Goal: Task Accomplishment & Management: Manage account settings

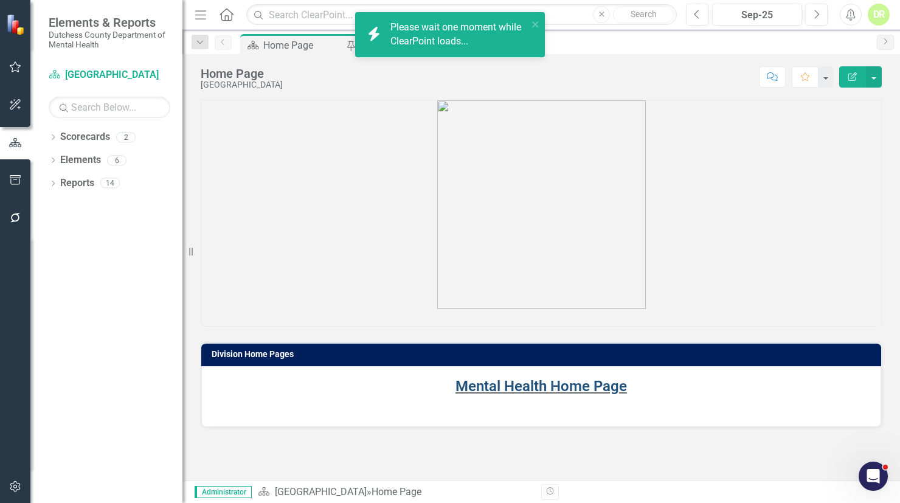
click at [560, 385] on link "Mental Health Home Page" at bounding box center [540, 385] width 171 height 17
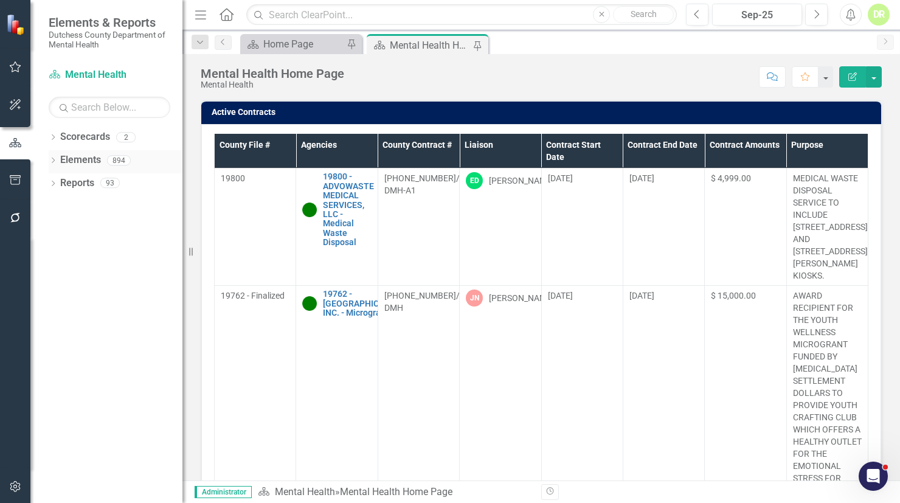
click at [97, 154] on link "Elements" at bounding box center [80, 160] width 41 height 14
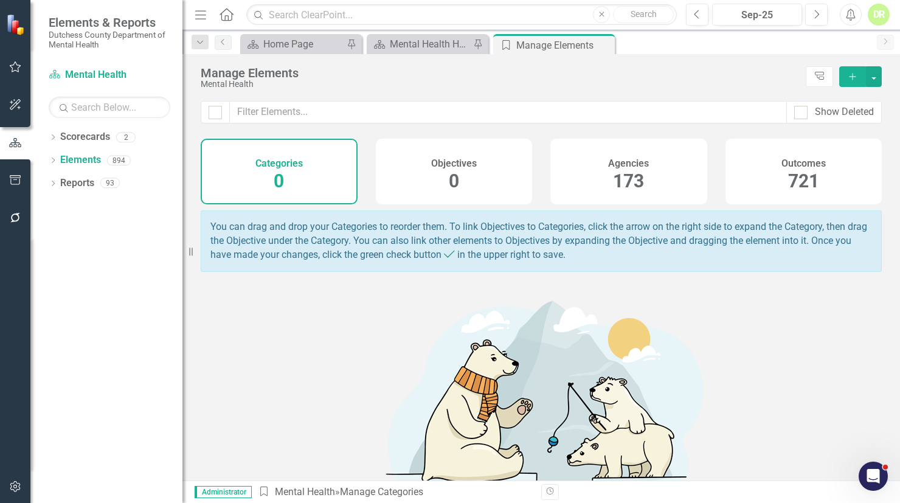
drag, startPoint x: 624, startPoint y: 180, endPoint x: 621, endPoint y: 172, distance: 8.3
click at [621, 172] on span "173" at bounding box center [628, 180] width 31 height 21
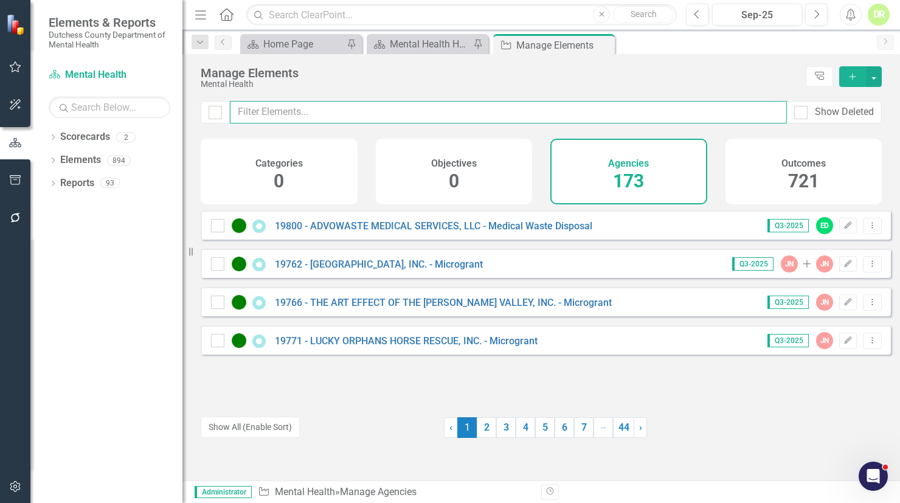
click at [253, 109] on input "text" at bounding box center [508, 112] width 557 height 22
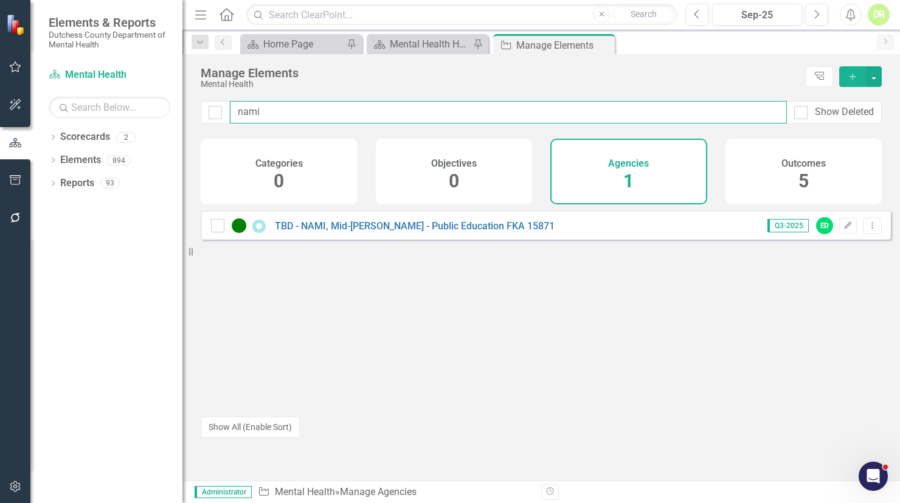
type input "nami"
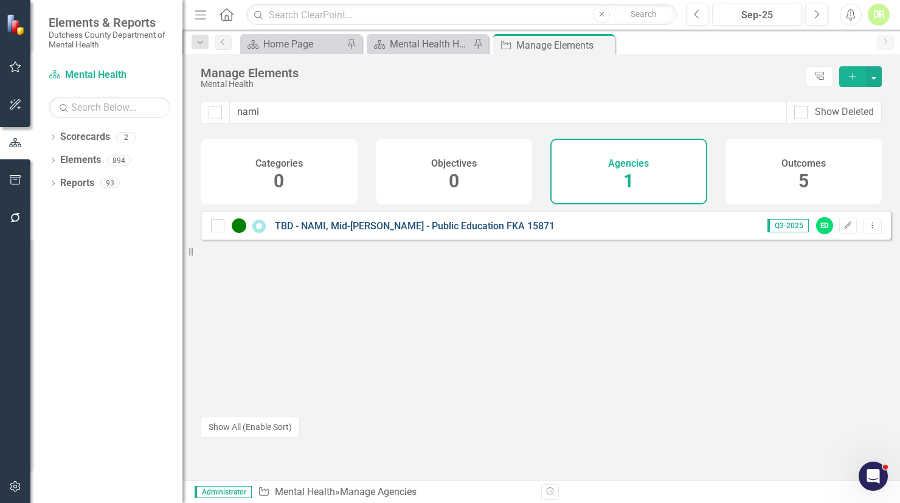
click at [325, 232] on link "TBD - NAMI, Mid-[PERSON_NAME] - Public Education FKA 15871" at bounding box center [415, 226] width 280 height 12
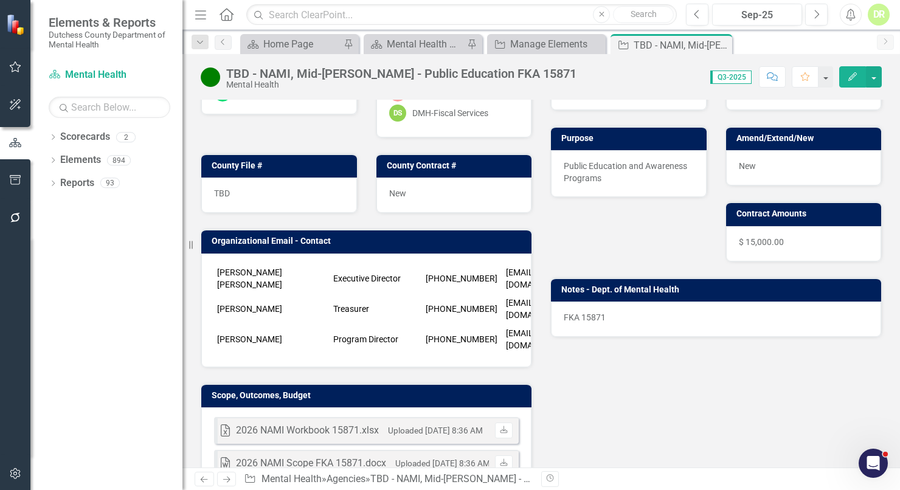
scroll to position [110, 0]
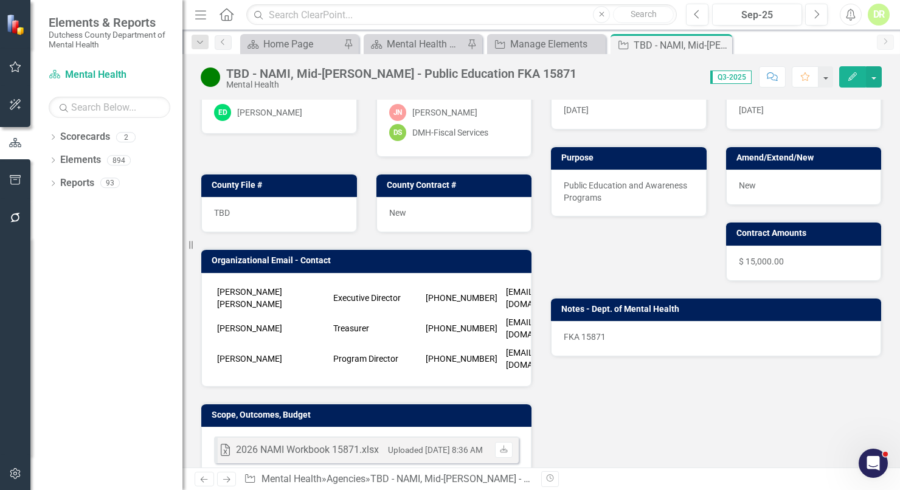
click at [748, 252] on div "$ 15,000.00" at bounding box center [804, 263] width 156 height 35
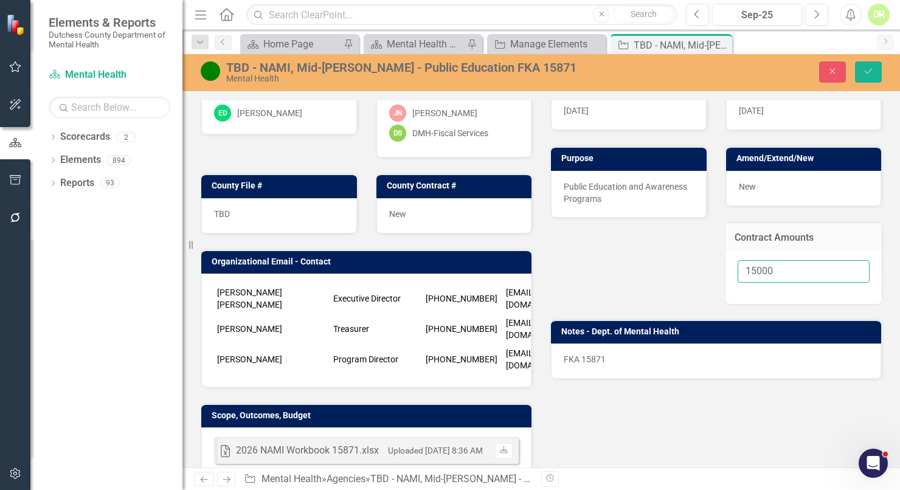
drag, startPoint x: 742, startPoint y: 267, endPoint x: 957, endPoint y: 227, distance: 219.5
click at [899, 227] on html "Elements & Reports Dutchess County Department of Mental Health Scorecard Mental…" at bounding box center [450, 245] width 900 height 490
type input "10000"
click at [866, 72] on icon "submit" at bounding box center [867, 71] width 7 height 5
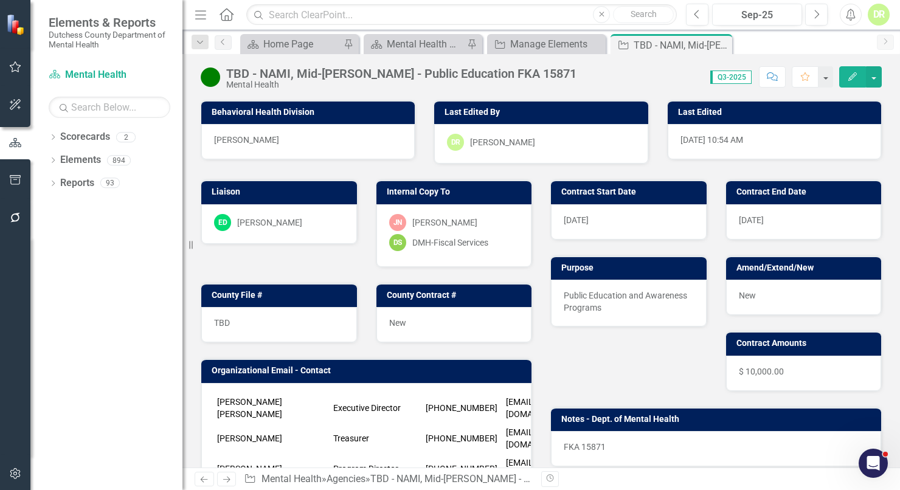
click at [774, 79] on icon "Comment" at bounding box center [772, 76] width 11 height 9
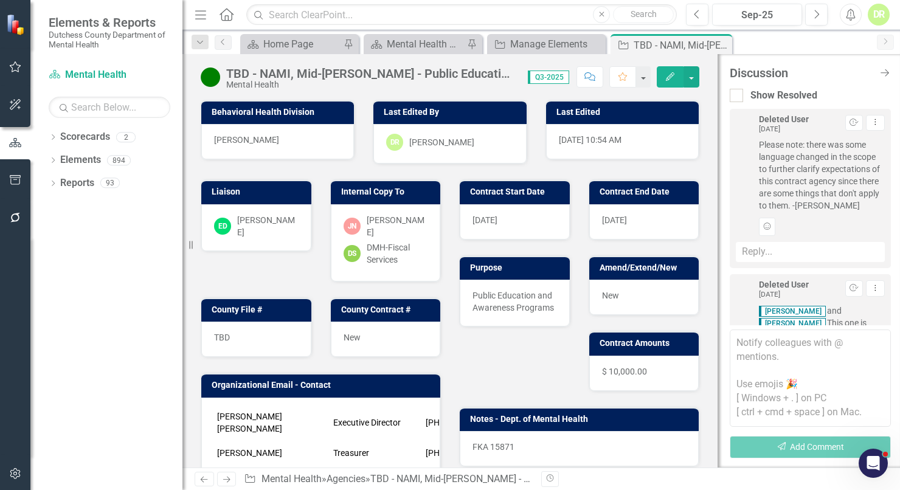
scroll to position [629, 0]
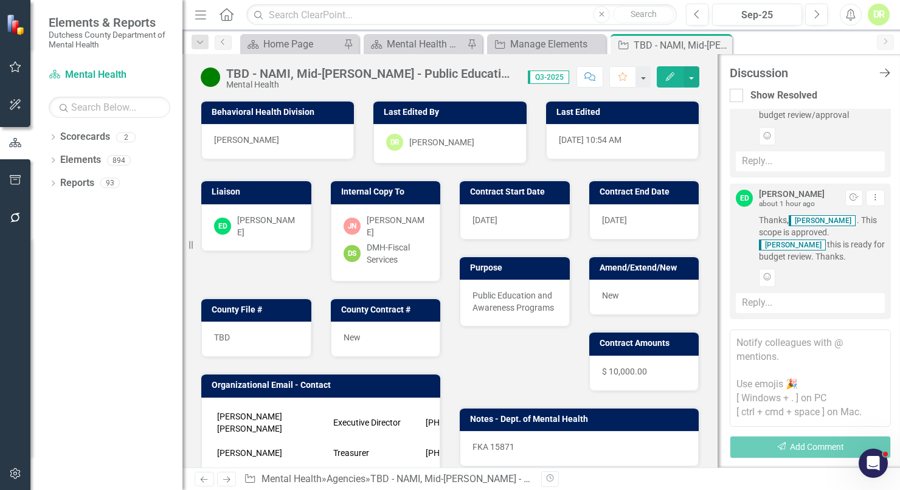
click at [883, 72] on icon at bounding box center [884, 73] width 10 height 9
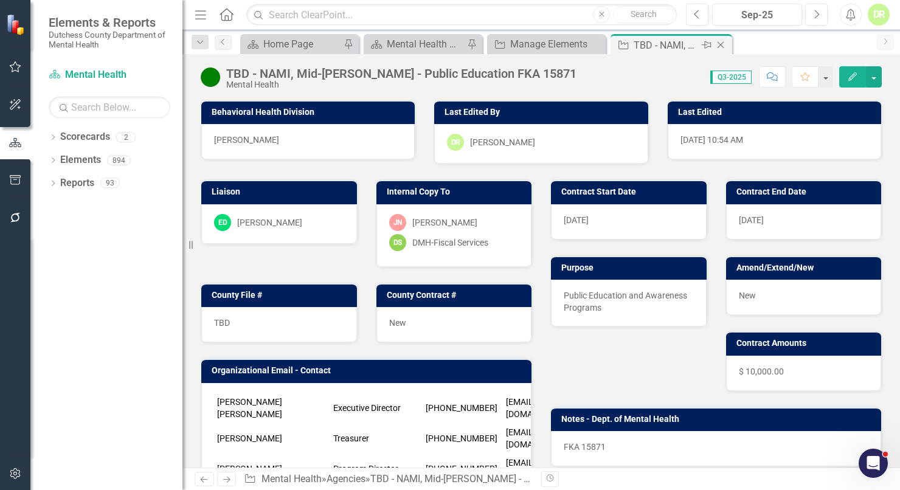
click at [722, 46] on icon at bounding box center [720, 45] width 7 height 7
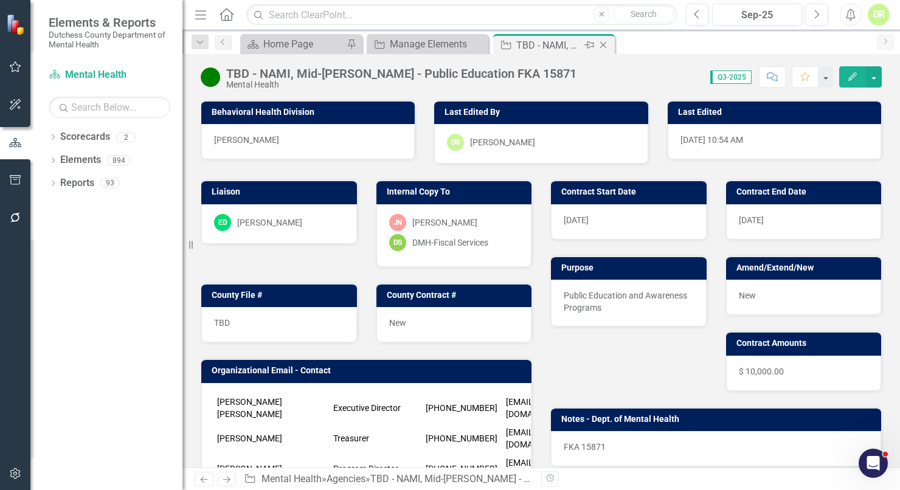
click at [604, 44] on icon "Close" at bounding box center [603, 45] width 12 height 10
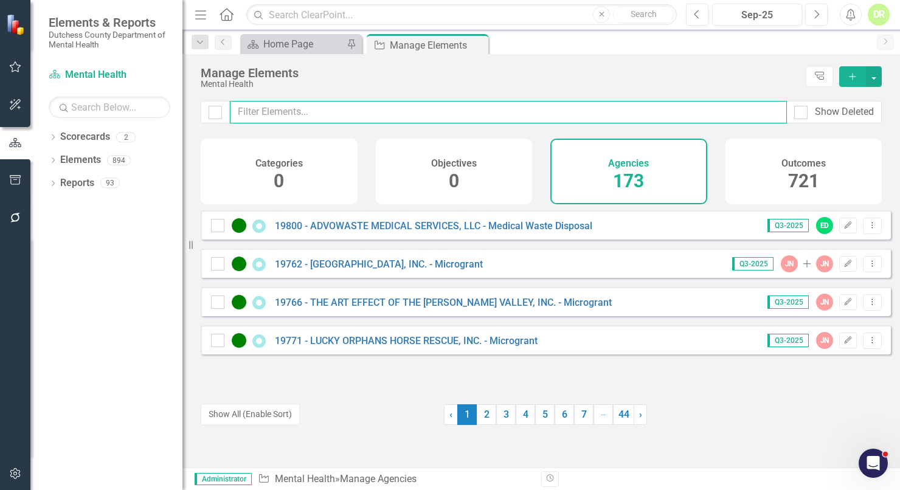
click at [269, 103] on input "text" at bounding box center [508, 112] width 557 height 22
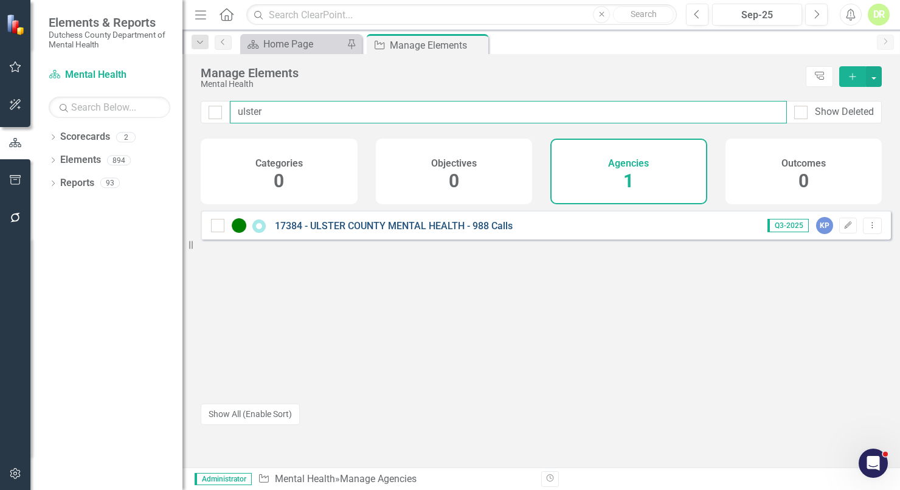
type input "ulster"
click at [332, 232] on link "17384 - ULSTER COUNTY MENTAL HEALTH - 988 Calls" at bounding box center [394, 226] width 238 height 12
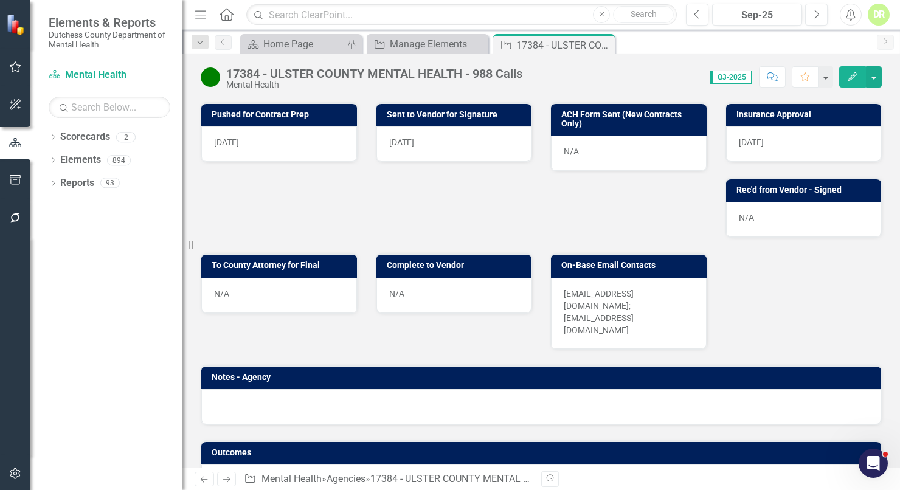
scroll to position [608, 0]
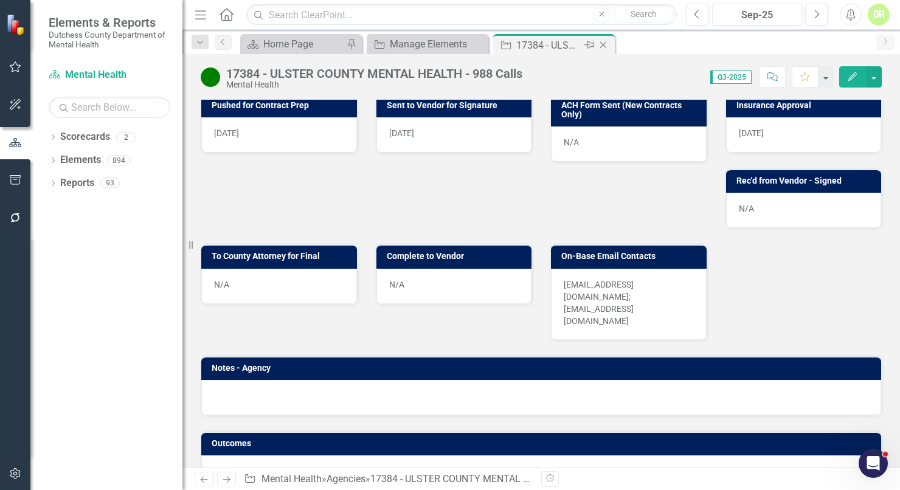
click at [602, 43] on icon "Close" at bounding box center [603, 45] width 12 height 10
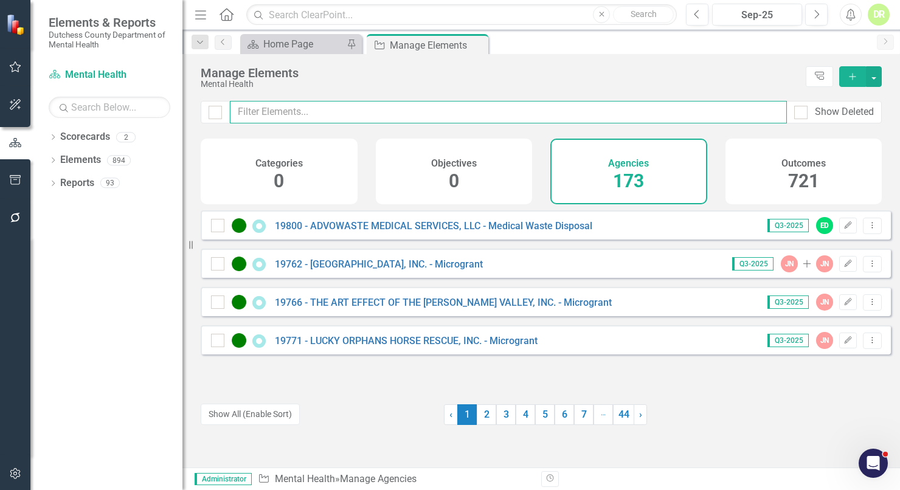
click at [289, 114] on input "text" at bounding box center [508, 112] width 557 height 22
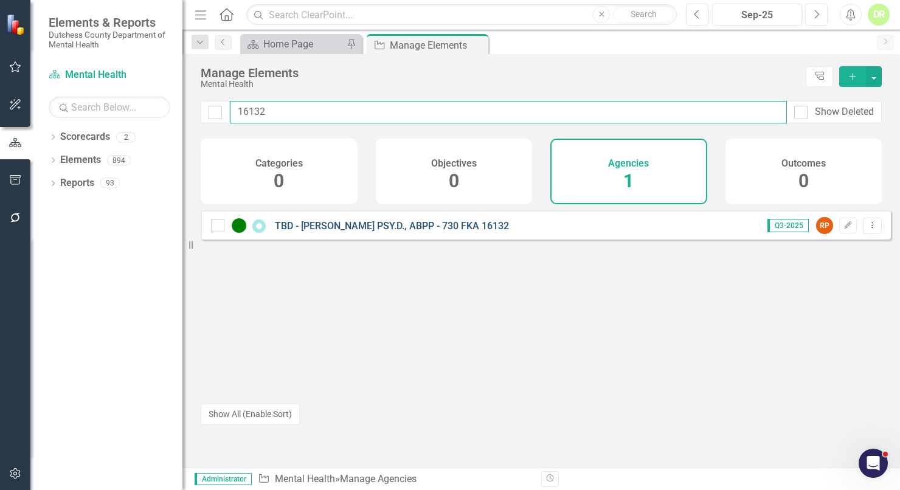
type input "16132"
click at [371, 232] on link "TBD - [PERSON_NAME] PSY.D., ABPP - 730 FKA 16132" at bounding box center [392, 226] width 234 height 12
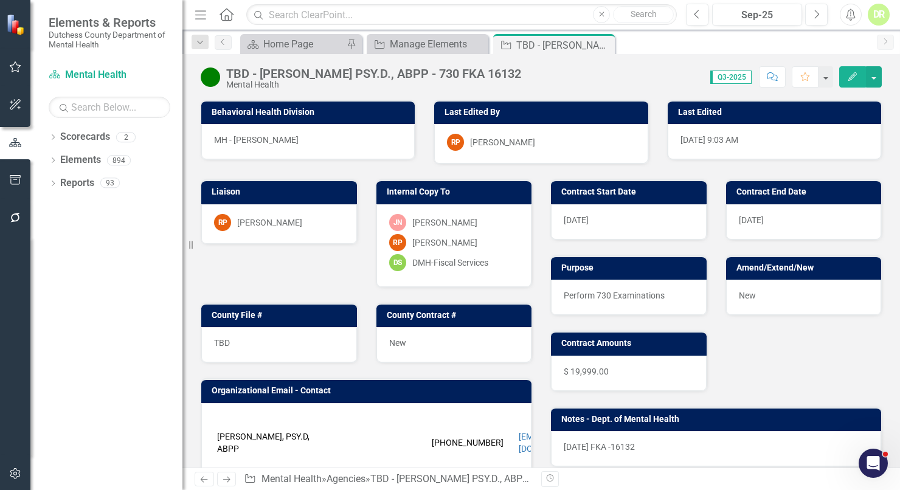
scroll to position [221, 0]
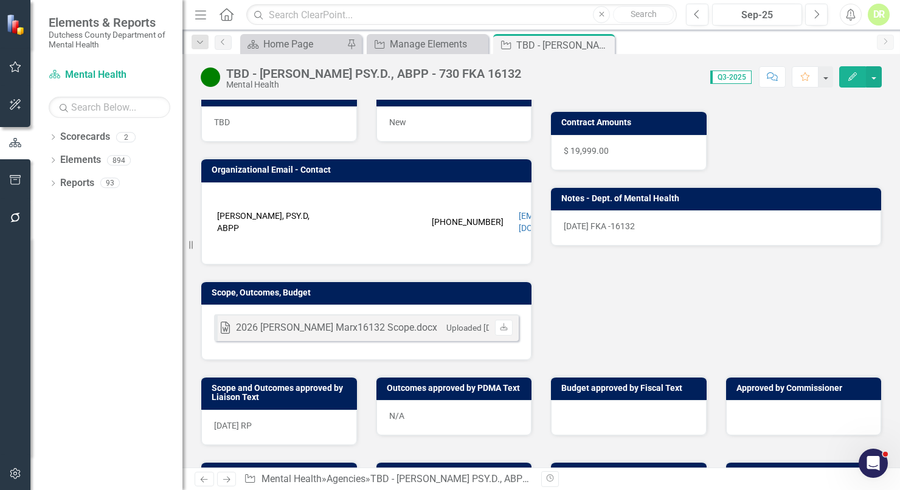
click at [771, 77] on icon "Comment" at bounding box center [772, 76] width 11 height 9
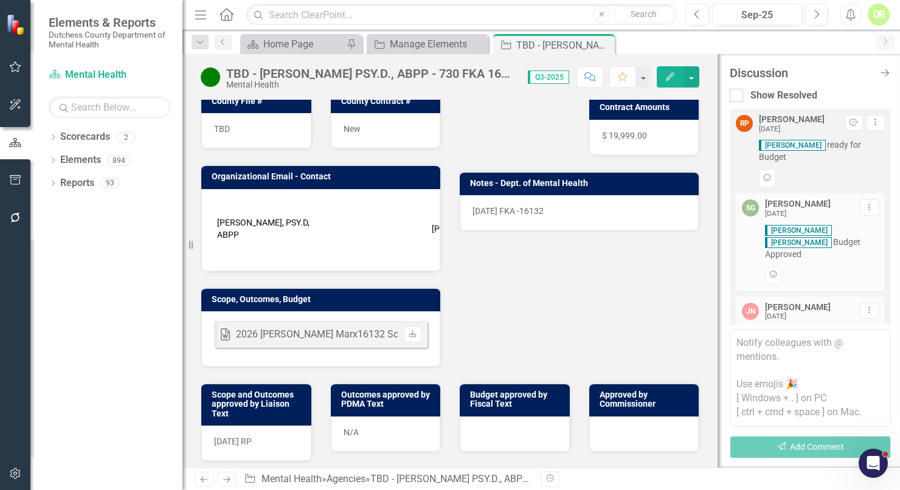
scroll to position [326, 0]
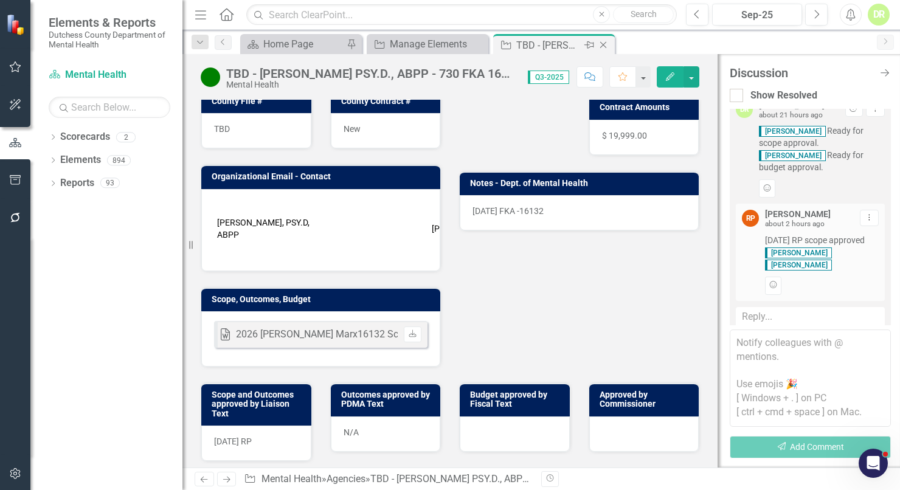
click at [605, 44] on icon "Close" at bounding box center [603, 45] width 12 height 10
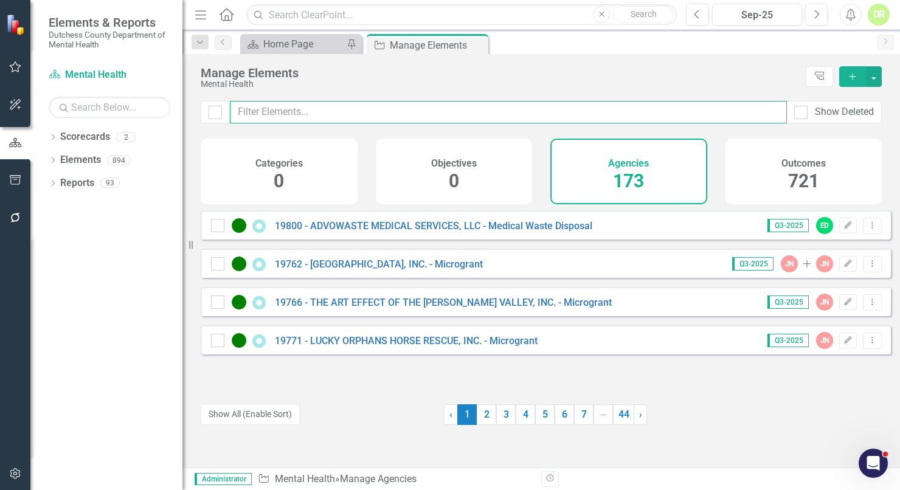
click at [278, 109] on input "text" at bounding box center [508, 112] width 557 height 22
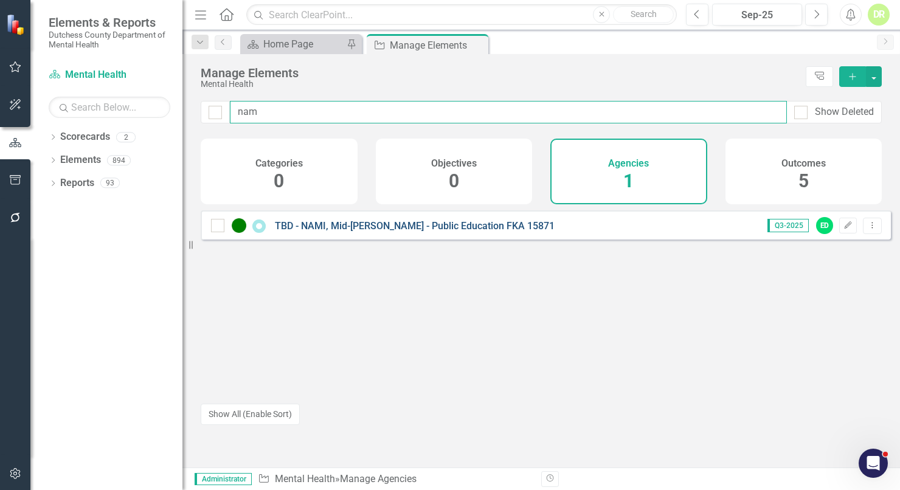
type input "nam"
click at [410, 232] on link "TBD - NAMI, Mid-[PERSON_NAME] - Public Education FKA 15871" at bounding box center [415, 226] width 280 height 12
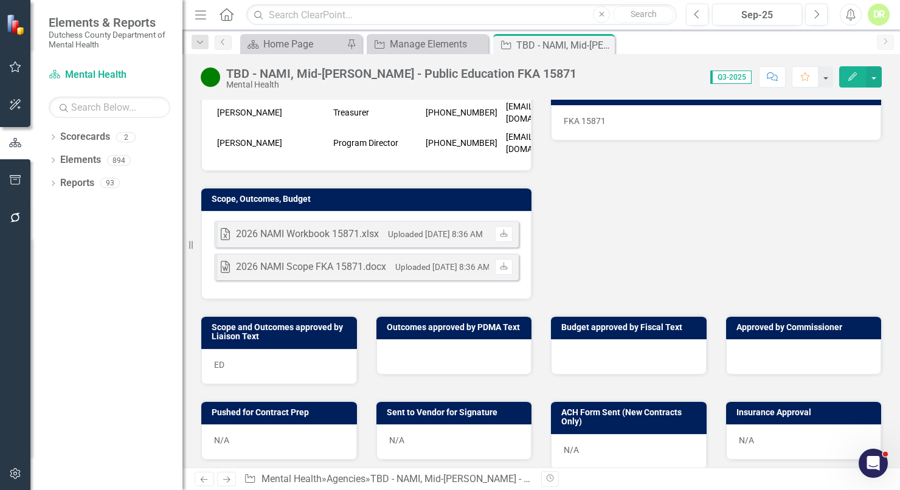
scroll to position [331, 0]
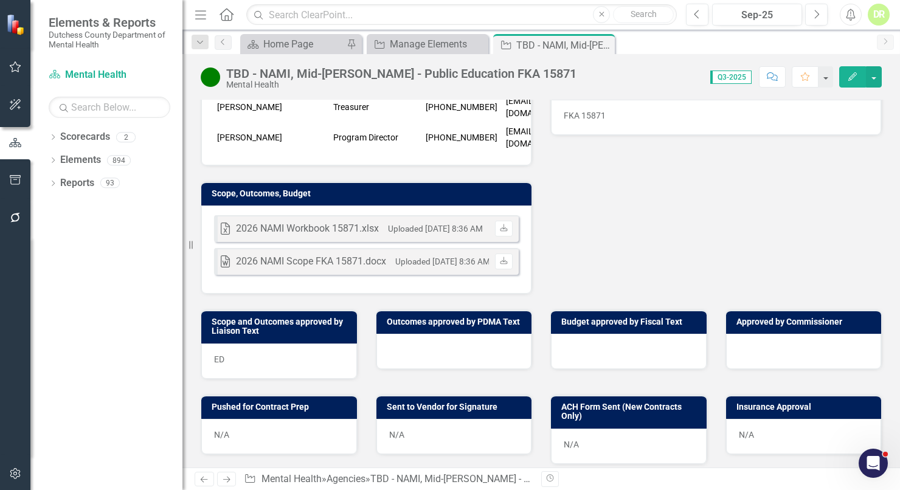
click at [412, 205] on div "Excel 2026 NAMI Workbook 15871.xlsx Uploaded Oct 10, 2025 8:36 AM Download Word…" at bounding box center [366, 249] width 330 height 88
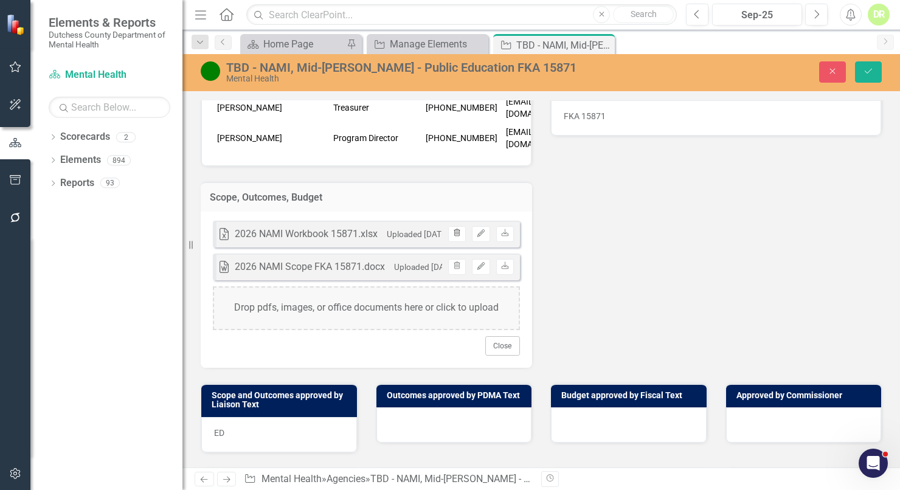
click at [456, 230] on icon "Trash" at bounding box center [456, 233] width 9 height 7
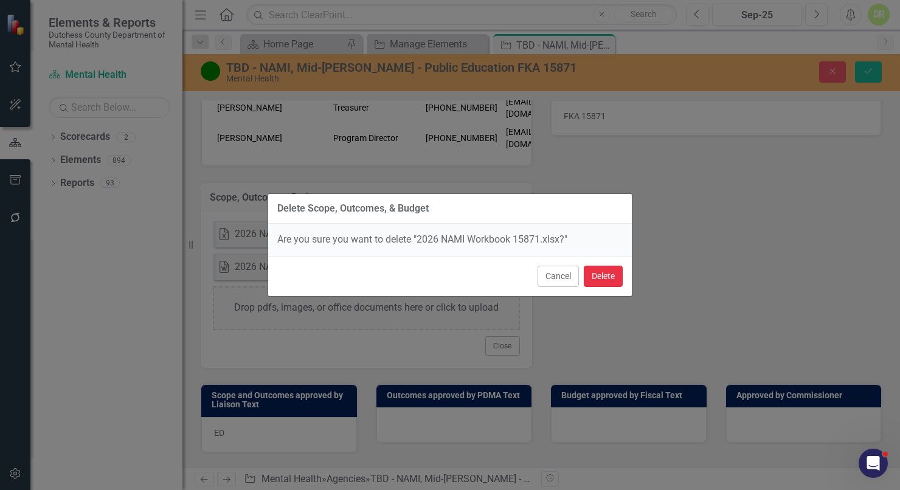
drag, startPoint x: 599, startPoint y: 271, endPoint x: 495, endPoint y: 306, distance: 110.3
click at [599, 270] on button "Delete" at bounding box center [603, 276] width 39 height 21
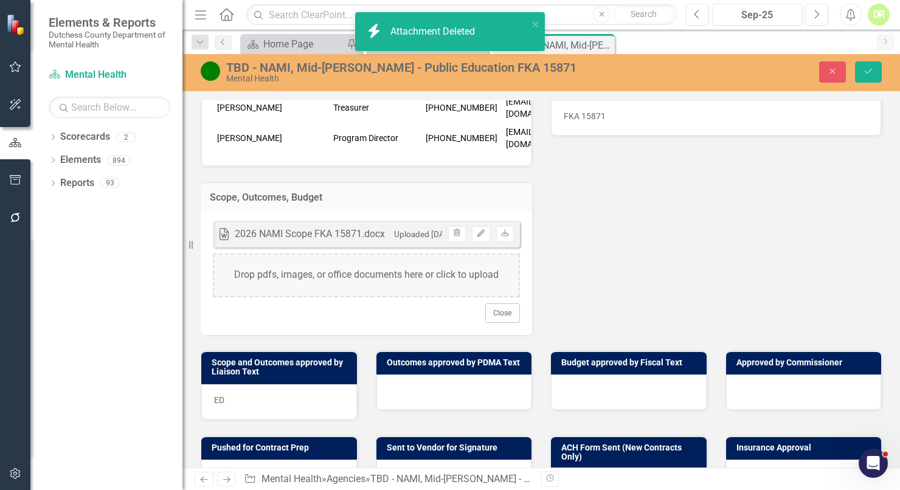
click at [288, 384] on div "ED" at bounding box center [279, 401] width 156 height 35
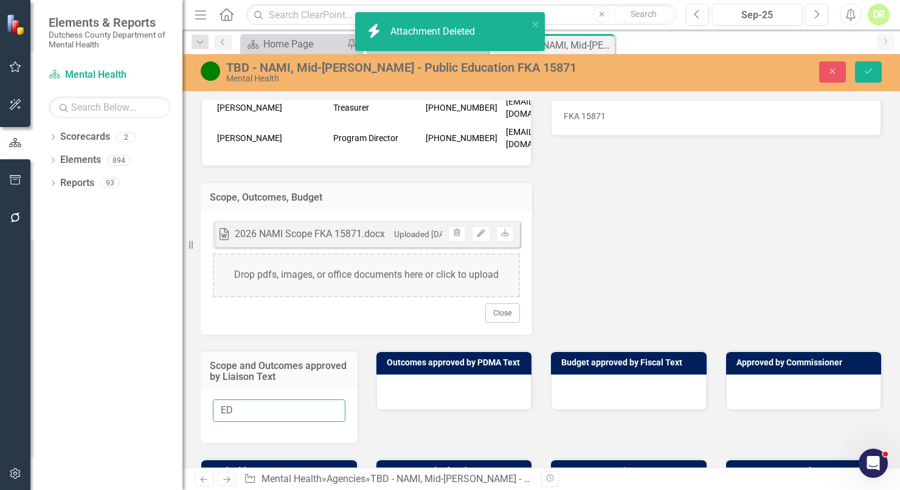
drag, startPoint x: 270, startPoint y: 381, endPoint x: -6, endPoint y: 384, distance: 276.0
click at [0, 384] on html "icon.bolt Attachment Deleted Elements & Reports Dutchess County Department of M…" at bounding box center [450, 245] width 900 height 490
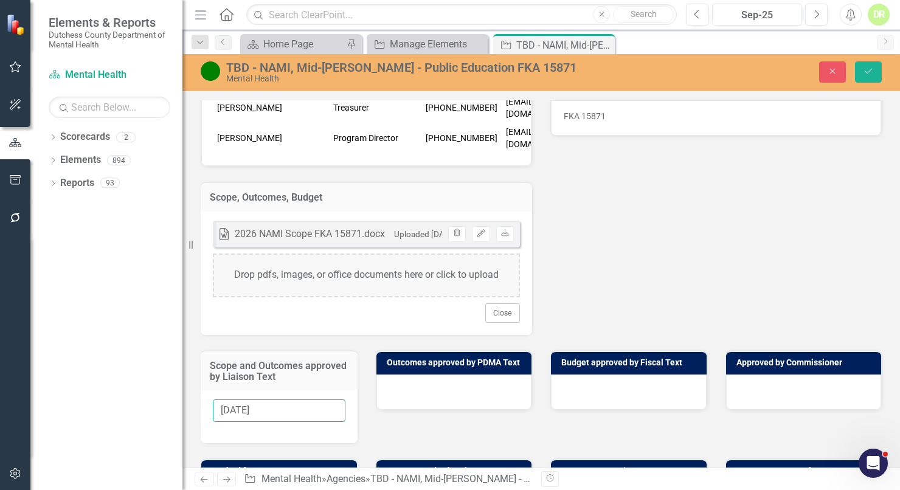
type input "10/10/2025"
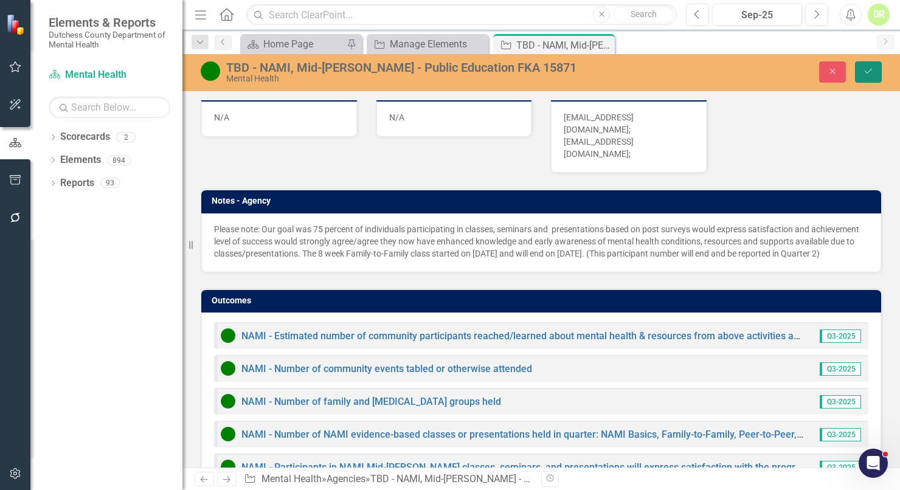
click at [870, 71] on icon "Save" at bounding box center [868, 71] width 11 height 9
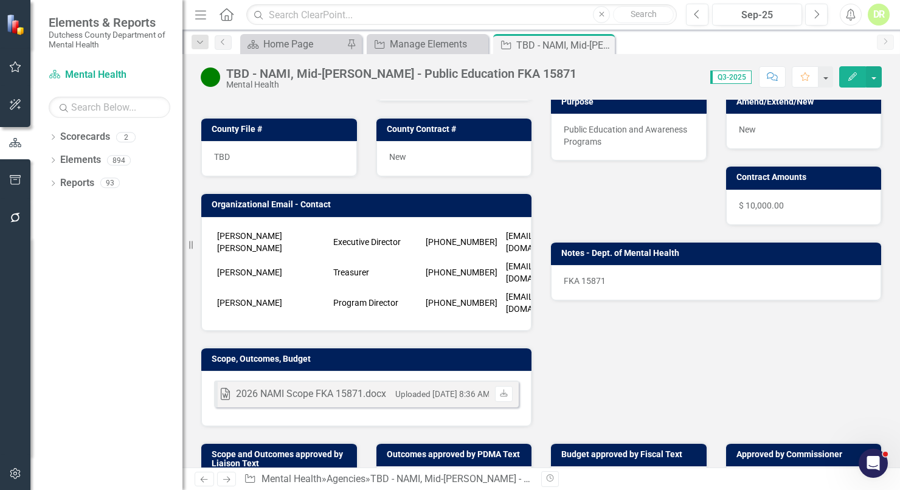
scroll to position [0, 0]
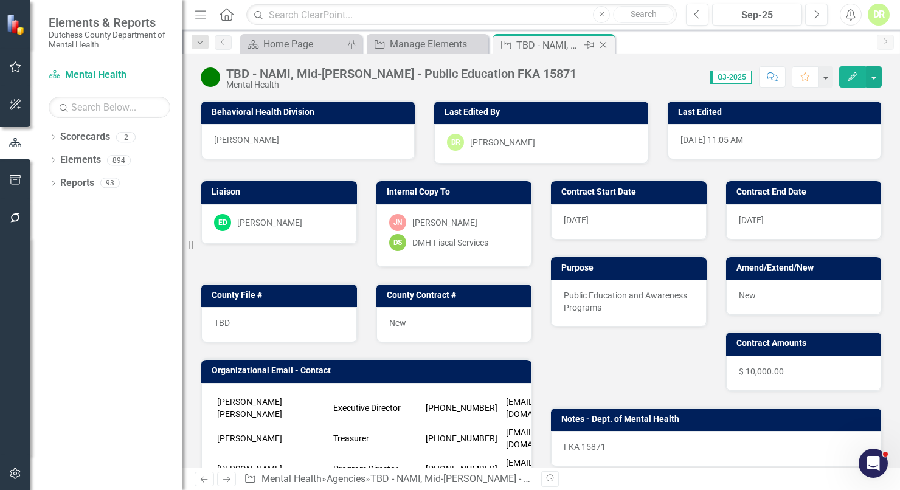
click at [602, 47] on icon "Close" at bounding box center [603, 45] width 12 height 10
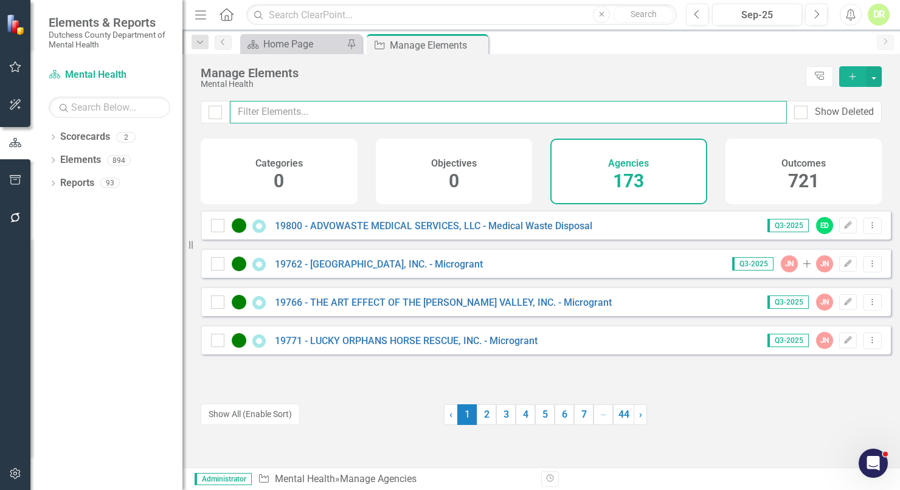
click at [258, 116] on input "text" at bounding box center [508, 112] width 557 height 22
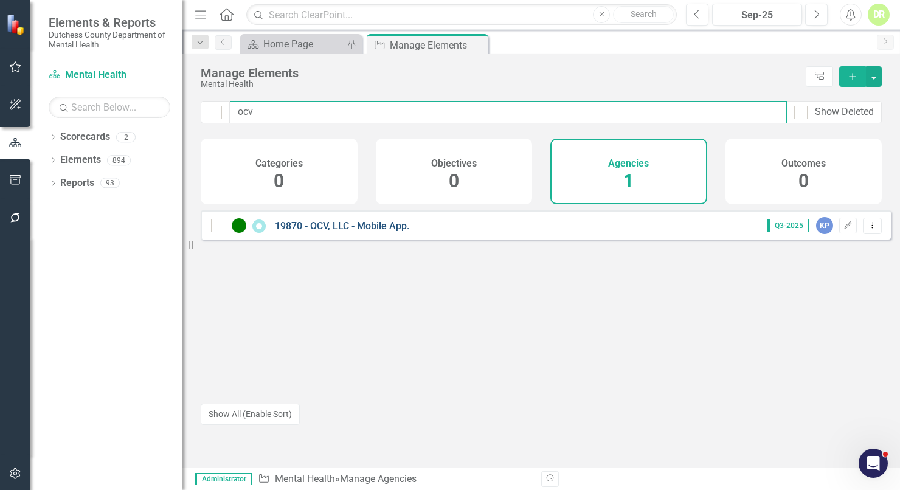
type input "ocv"
click at [354, 232] on link "19870 - OCV, LLC - Mobile App." at bounding box center [342, 226] width 134 height 12
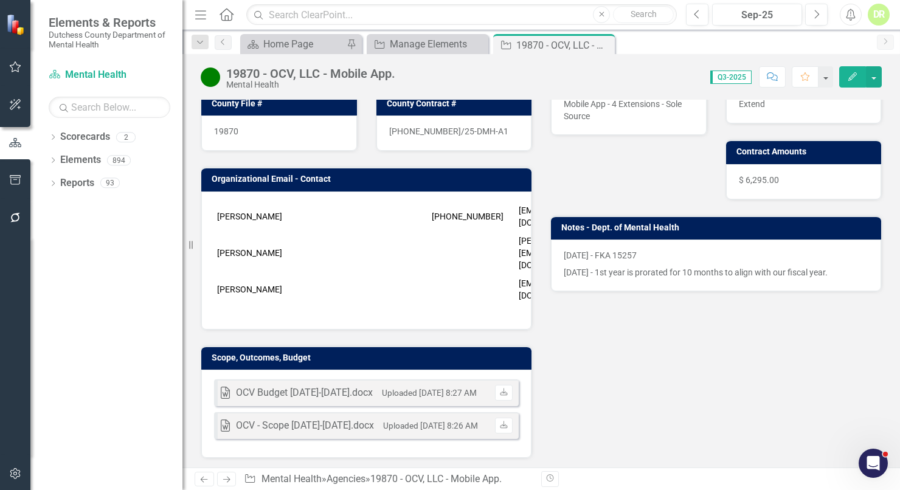
scroll to position [165, 0]
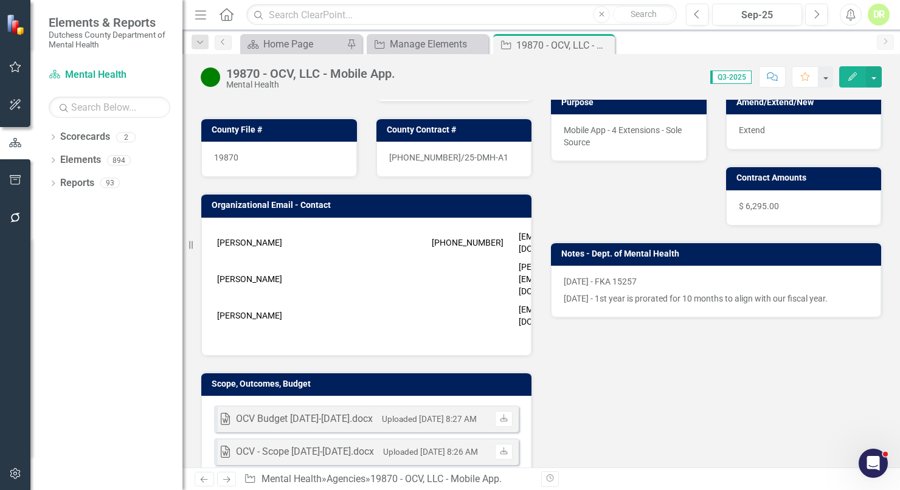
click at [770, 78] on icon "button" at bounding box center [772, 76] width 11 height 9
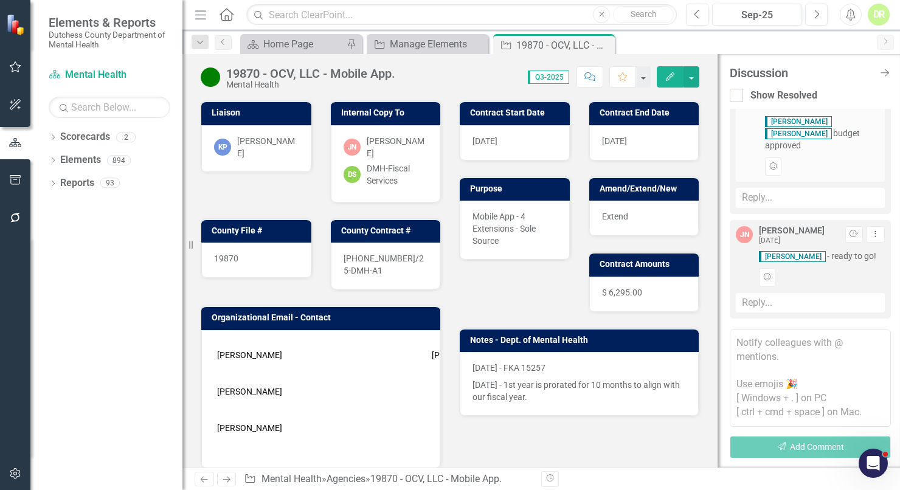
scroll to position [0, 0]
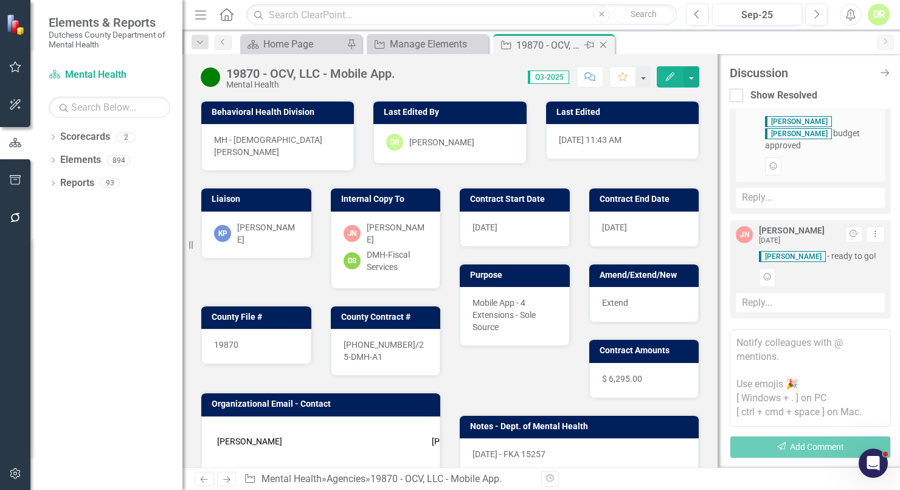
click at [603, 43] on icon "Close" at bounding box center [603, 45] width 12 height 10
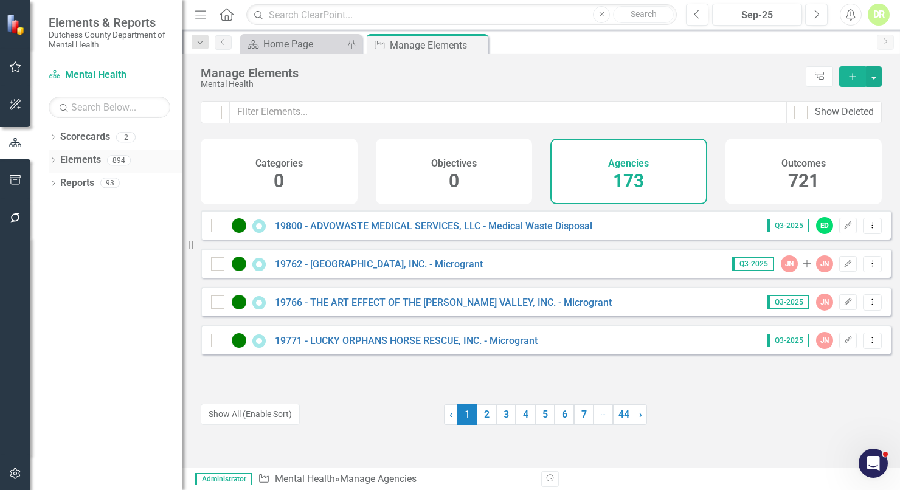
click at [91, 162] on link "Elements" at bounding box center [80, 160] width 41 height 14
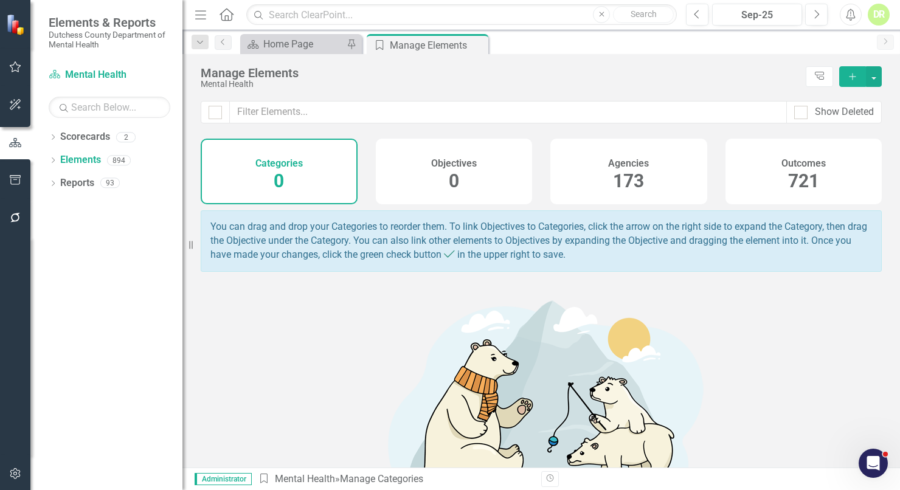
click at [796, 165] on h4 "Outcomes" at bounding box center [803, 163] width 44 height 11
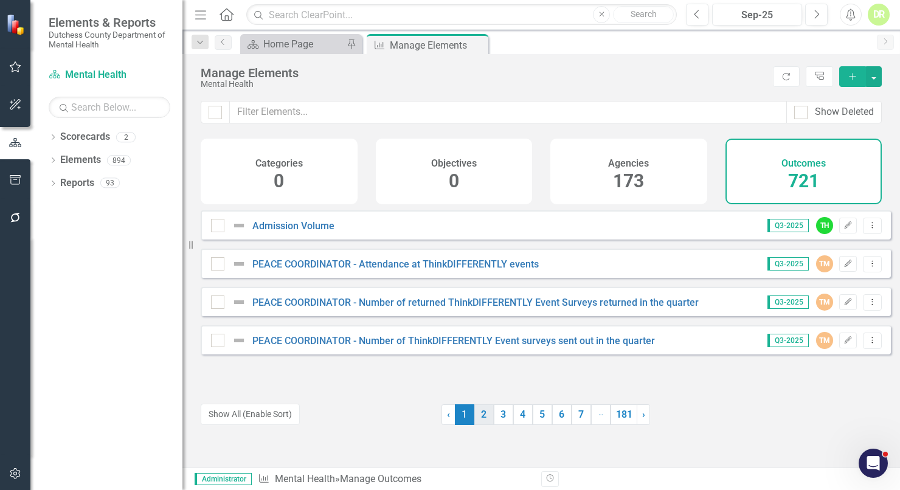
click at [477, 419] on link "2" at bounding box center [483, 414] width 19 height 21
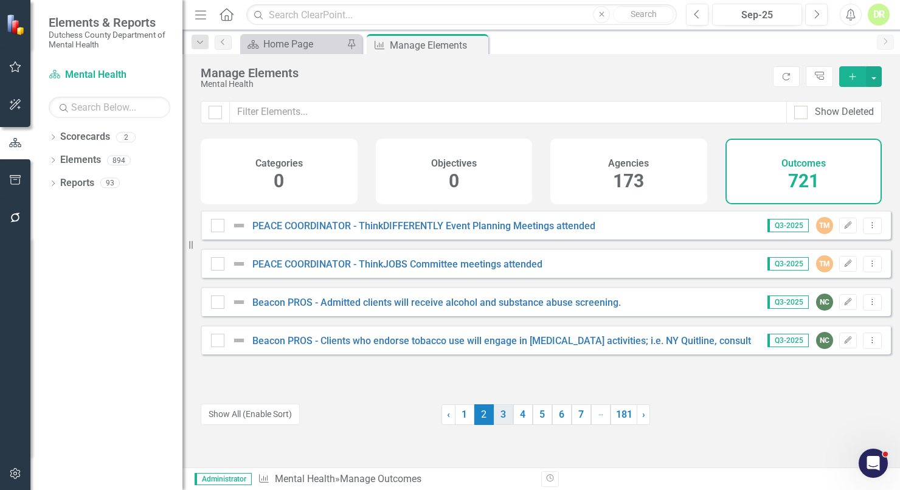
click at [495, 418] on link "3" at bounding box center [503, 414] width 19 height 21
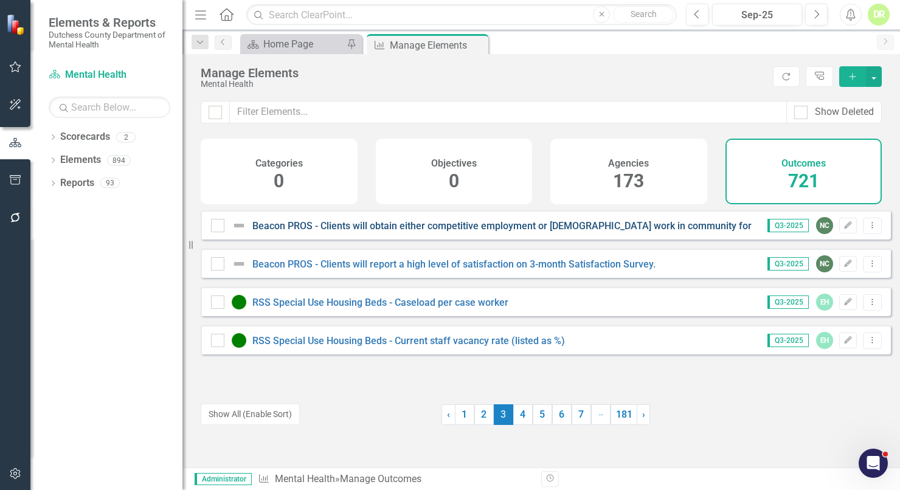
click at [475, 232] on link "Beacon PROS - Clients will obtain either competitive employment or [DEMOGRAPHIC…" at bounding box center [566, 226] width 628 height 12
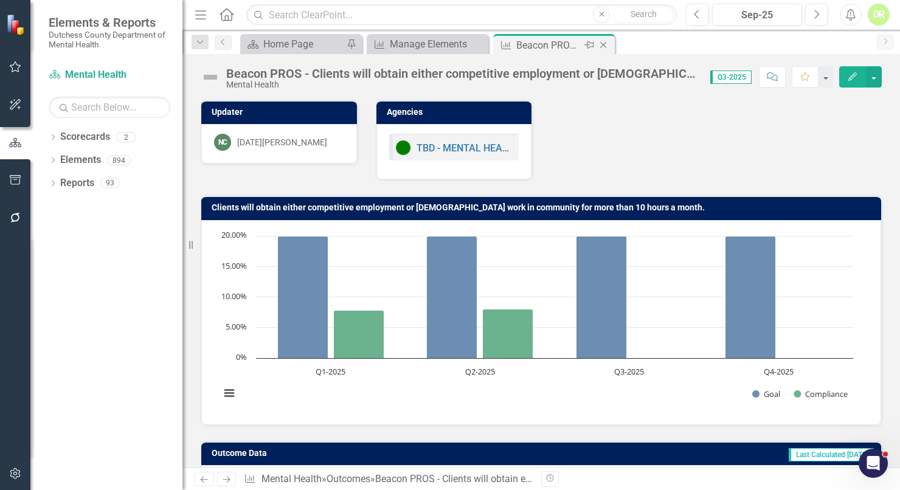
click at [604, 43] on icon at bounding box center [603, 45] width 7 height 7
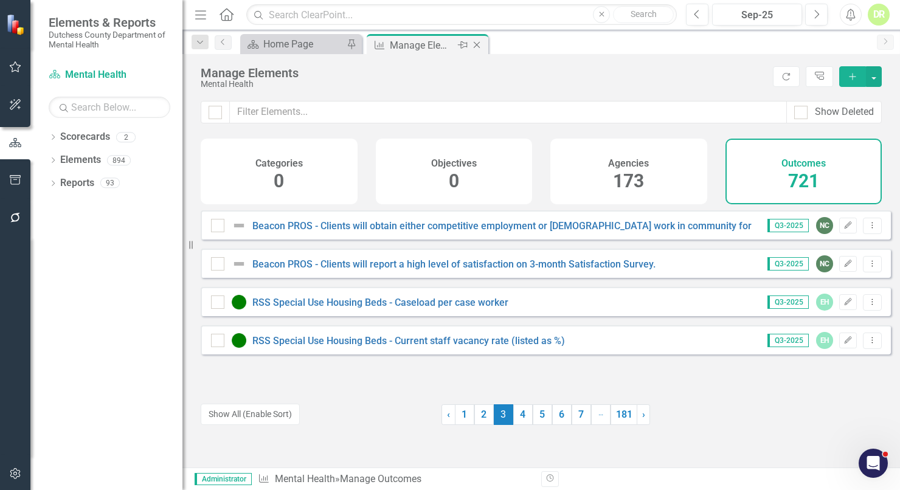
click at [476, 43] on icon "Close" at bounding box center [476, 45] width 12 height 10
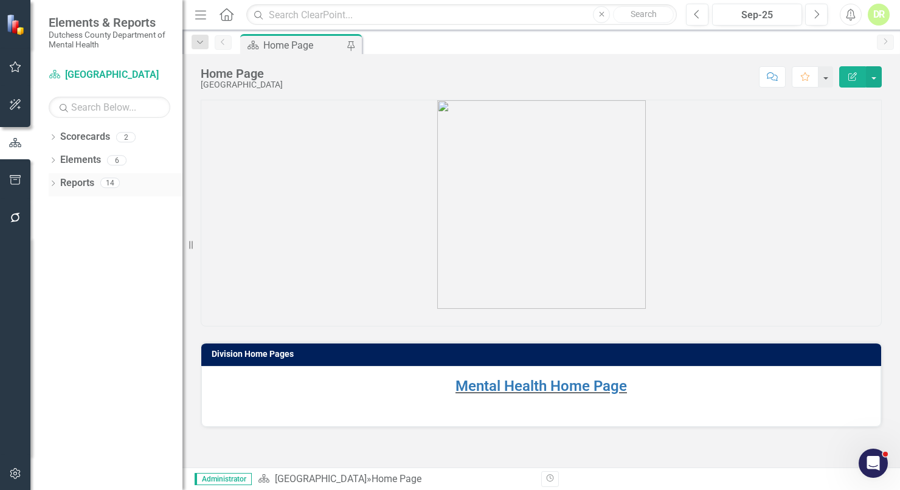
click at [78, 184] on link "Reports" at bounding box center [77, 183] width 34 height 14
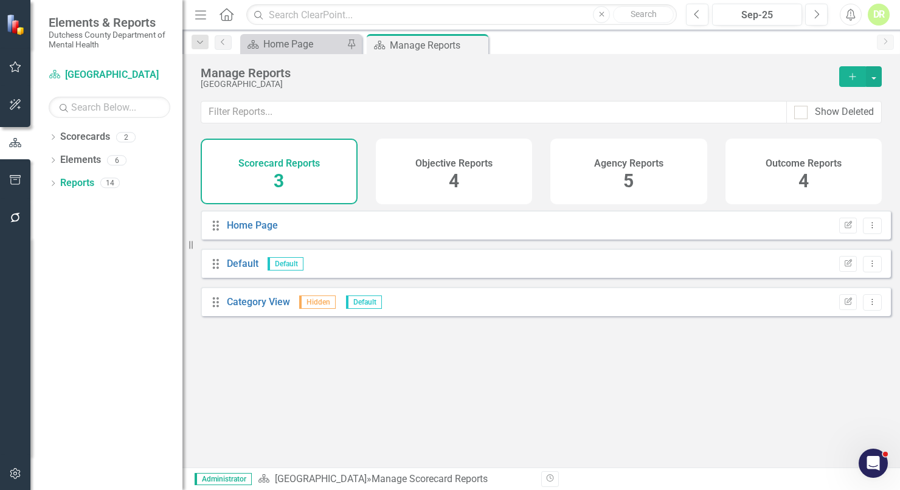
click at [815, 165] on h4 "Outcome Reports" at bounding box center [803, 163] width 76 height 11
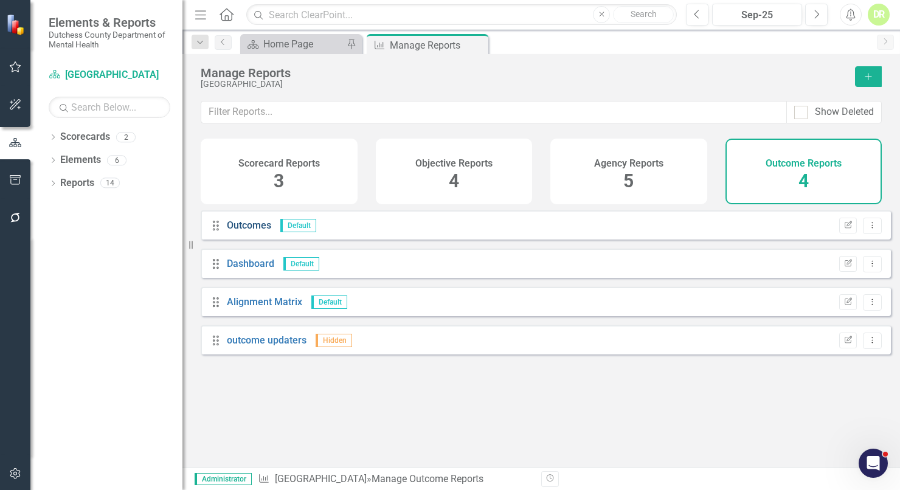
click at [238, 231] on link "Outcomes" at bounding box center [249, 225] width 44 height 12
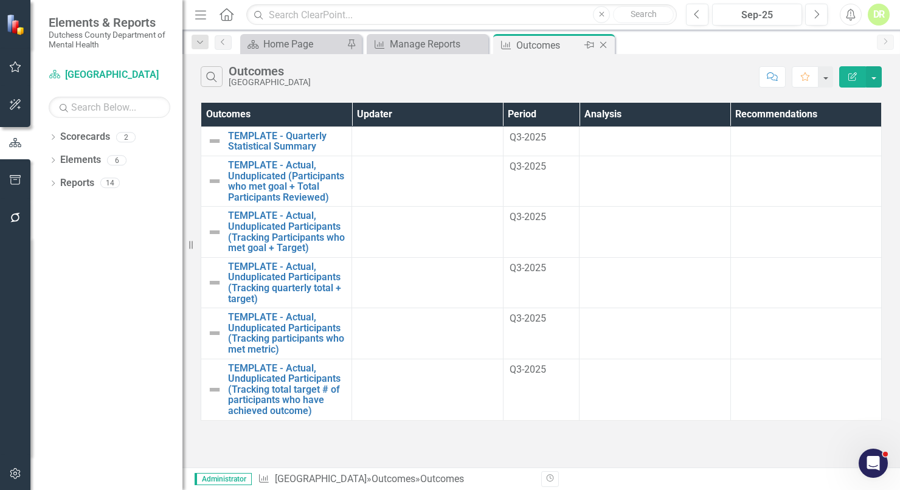
click at [601, 43] on icon "Close" at bounding box center [603, 45] width 12 height 10
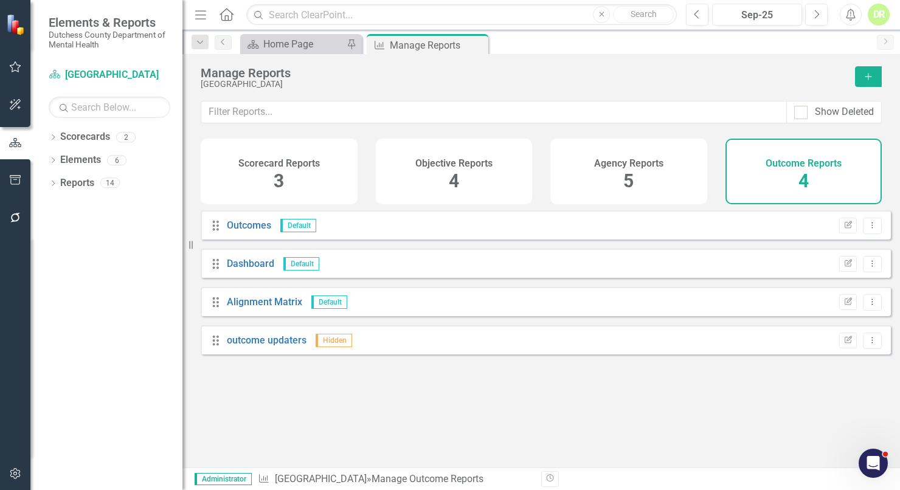
click at [804, 164] on h4 "Outcome Reports" at bounding box center [803, 163] width 76 height 11
click at [250, 231] on link "Outcomes" at bounding box center [249, 225] width 44 height 12
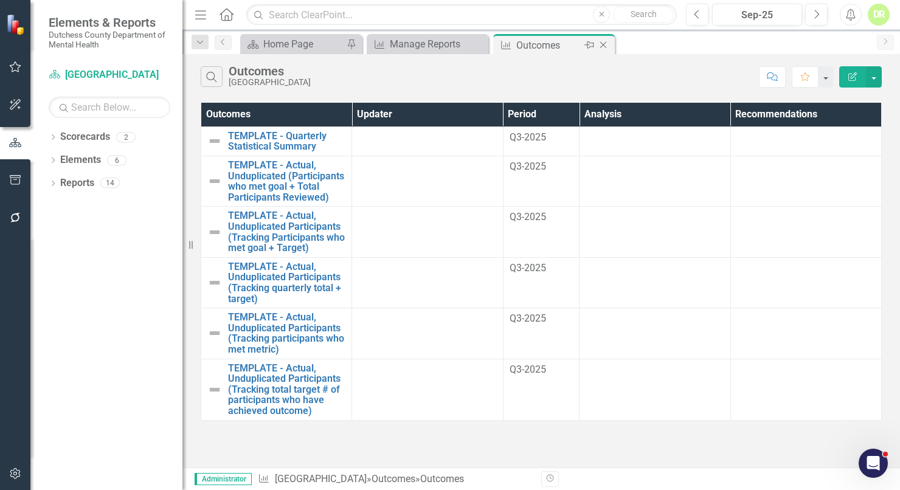
click at [602, 40] on icon "Close" at bounding box center [603, 45] width 12 height 10
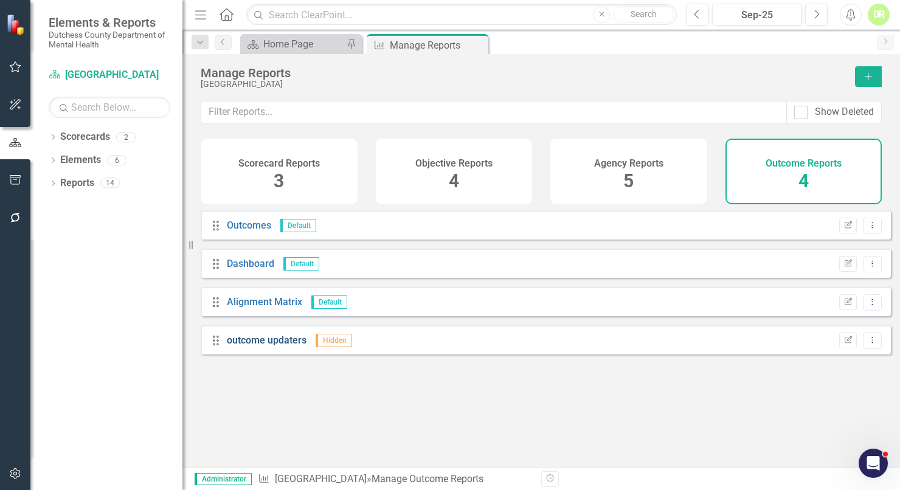
click at [258, 346] on link "outcome updaters" at bounding box center [267, 340] width 80 height 12
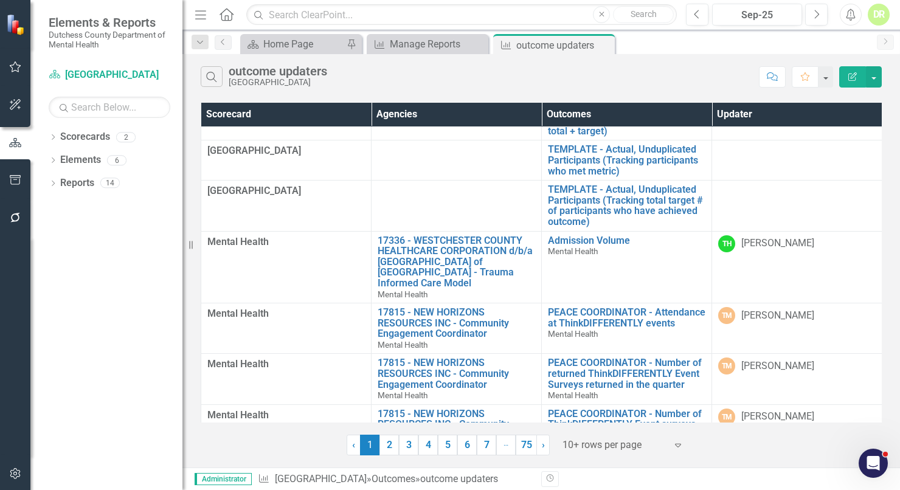
scroll to position [176, 0]
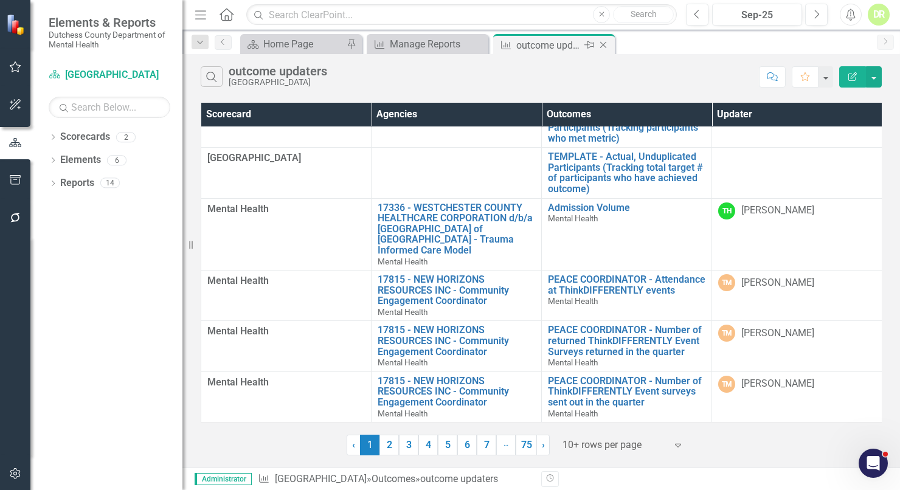
click at [603, 41] on icon "Close" at bounding box center [603, 45] width 12 height 10
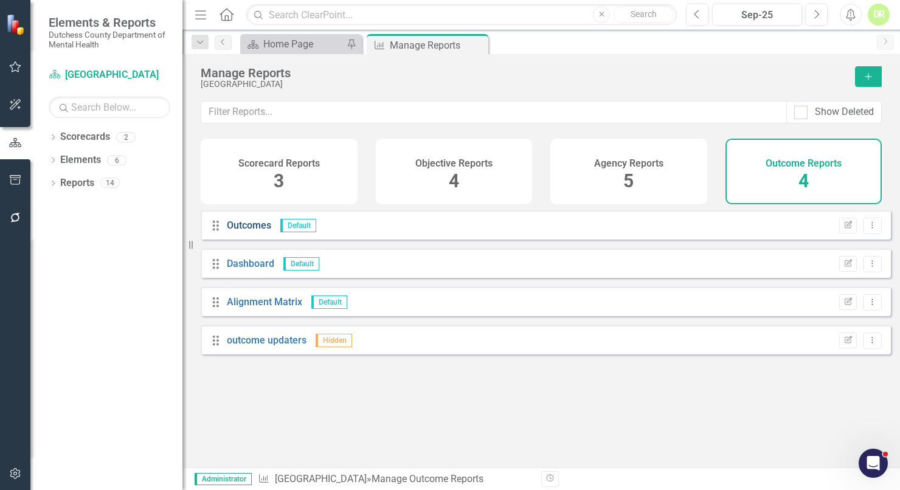
click at [235, 231] on link "Outcomes" at bounding box center [249, 225] width 44 height 12
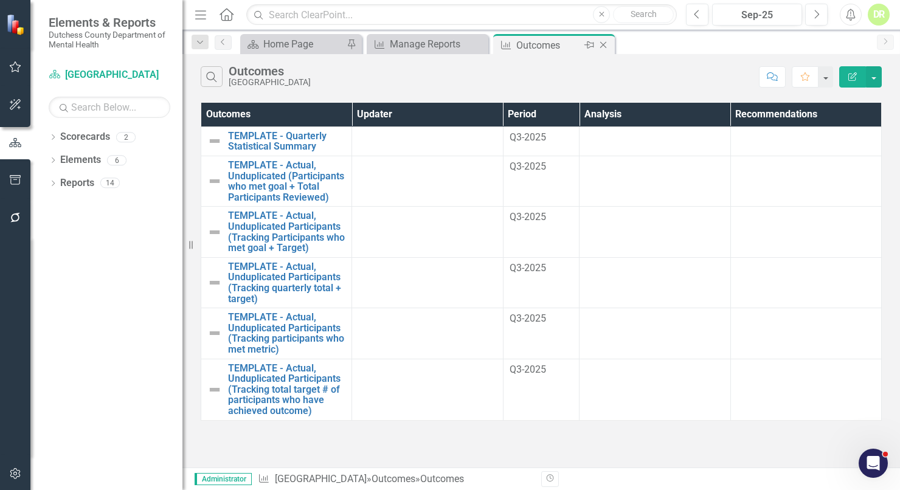
click at [605, 46] on icon "Close" at bounding box center [603, 45] width 12 height 10
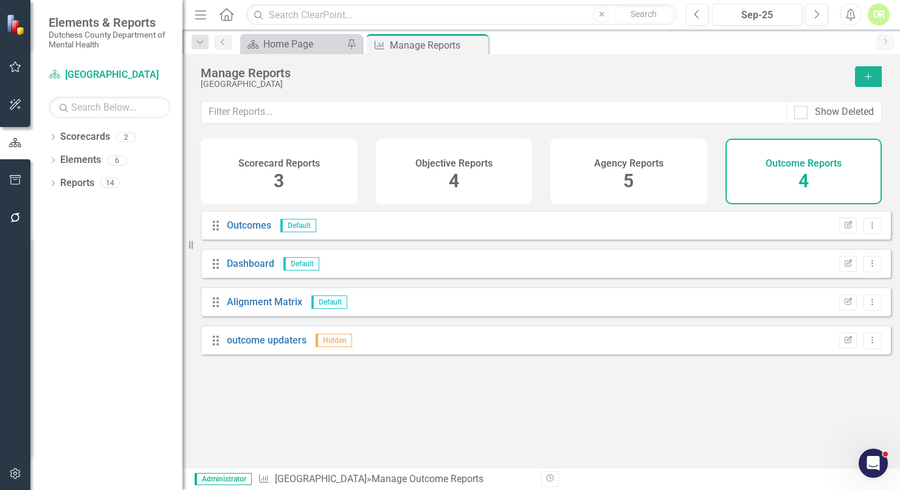
click at [624, 176] on span "5" at bounding box center [628, 180] width 10 height 21
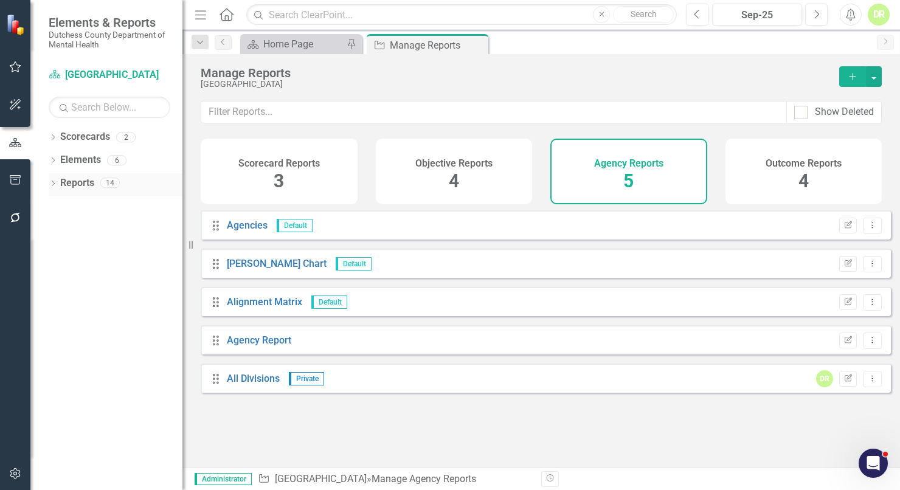
click at [59, 180] on div "Dropdown Reports 14" at bounding box center [116, 184] width 134 height 23
click at [57, 181] on div "Dropdown Reports 14" at bounding box center [116, 184] width 134 height 23
click at [52, 184] on icon "Dropdown" at bounding box center [53, 184] width 9 height 7
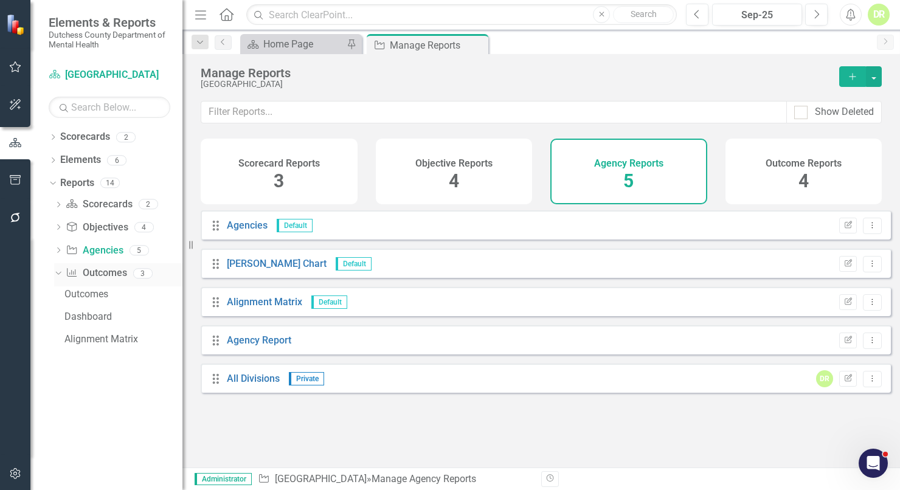
click at [102, 271] on link "Outcome Outcomes" at bounding box center [96, 273] width 61 height 14
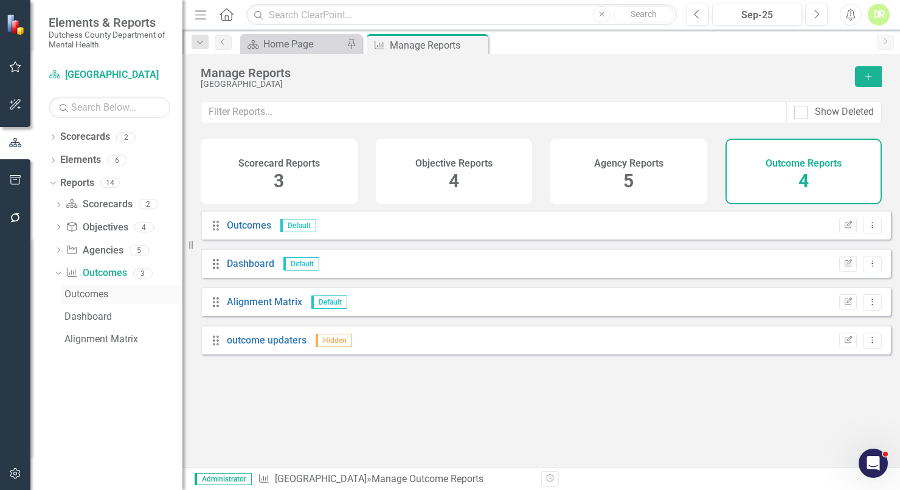
click at [89, 290] on div "Outcomes" at bounding box center [123, 294] width 118 height 11
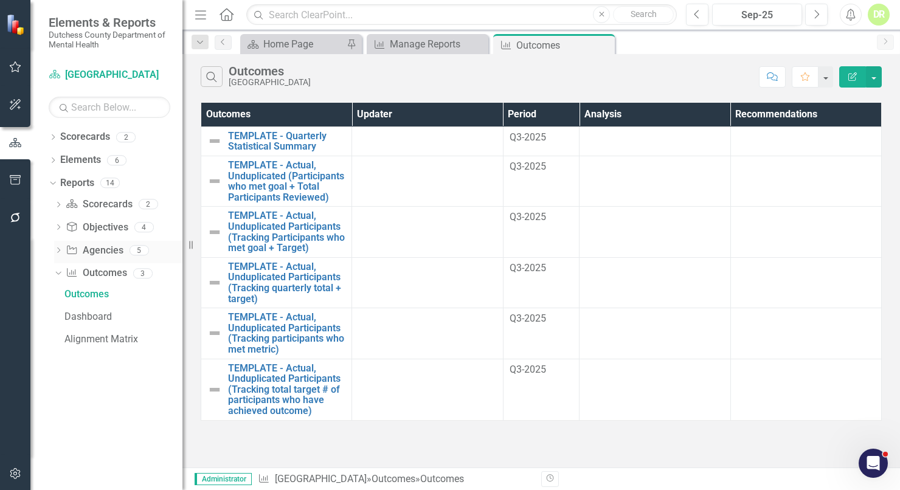
click at [98, 249] on link "Agency Agencies" at bounding box center [94, 251] width 57 height 14
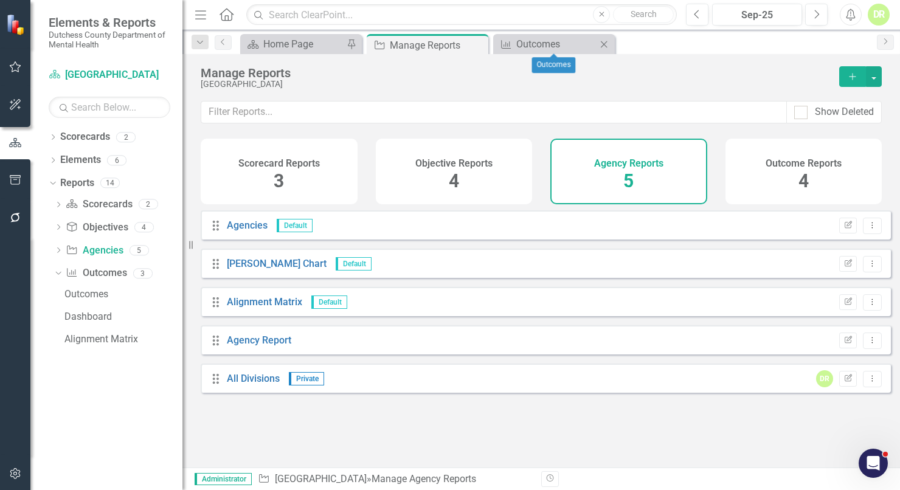
click at [601, 46] on icon "Close" at bounding box center [604, 45] width 12 height 10
click at [626, 160] on h4 "Agency Reports" at bounding box center [628, 163] width 69 height 11
click at [620, 158] on h4 "Agency Reports" at bounding box center [628, 163] width 69 height 11
click at [247, 231] on link "Agencies" at bounding box center [247, 225] width 41 height 12
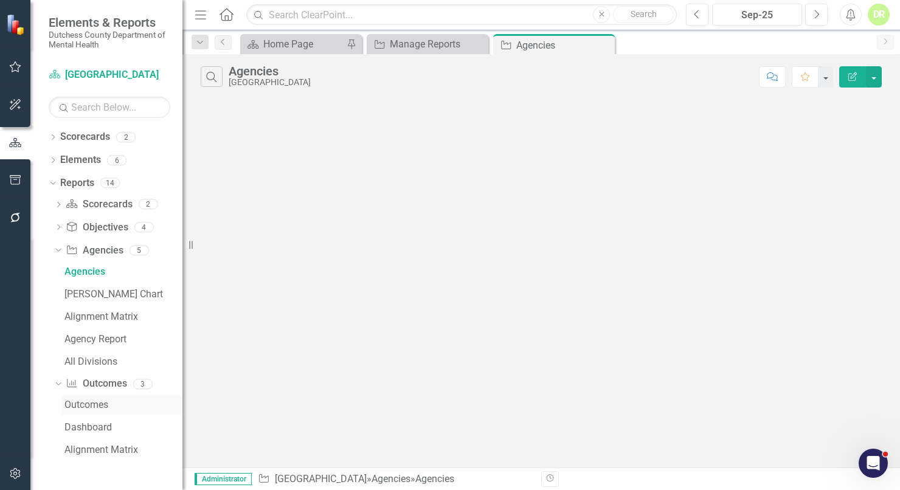
click at [78, 403] on div "Outcomes" at bounding box center [123, 404] width 118 height 11
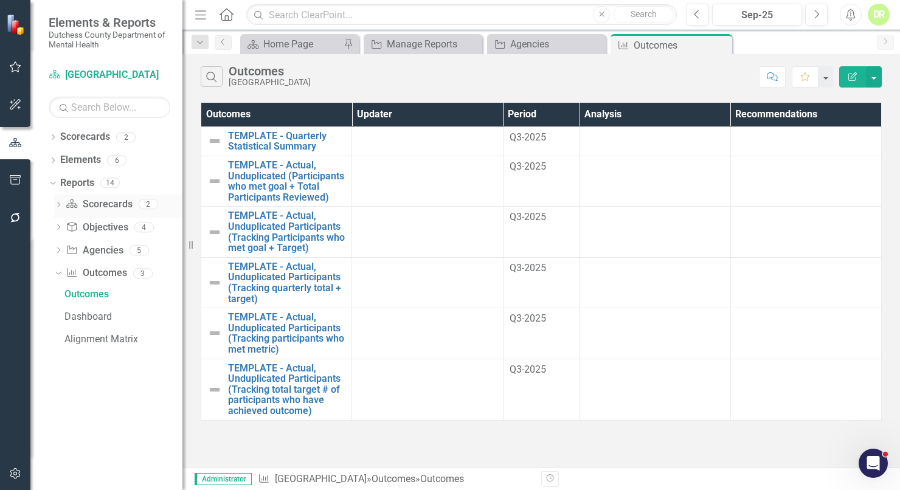
click at [115, 201] on link "Scorecard Scorecards" at bounding box center [99, 205] width 66 height 14
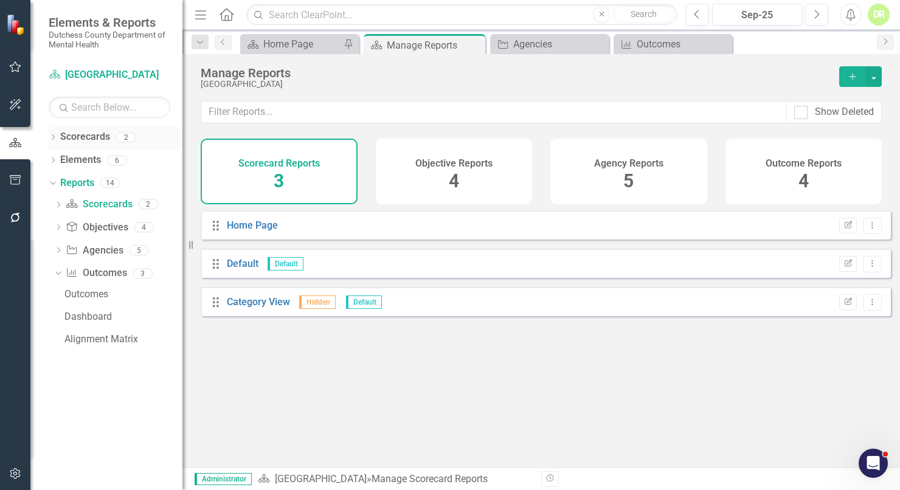
click at [102, 144] on div "Scorecards" at bounding box center [85, 137] width 50 height 20
click at [94, 139] on link "Scorecards" at bounding box center [85, 137] width 50 height 14
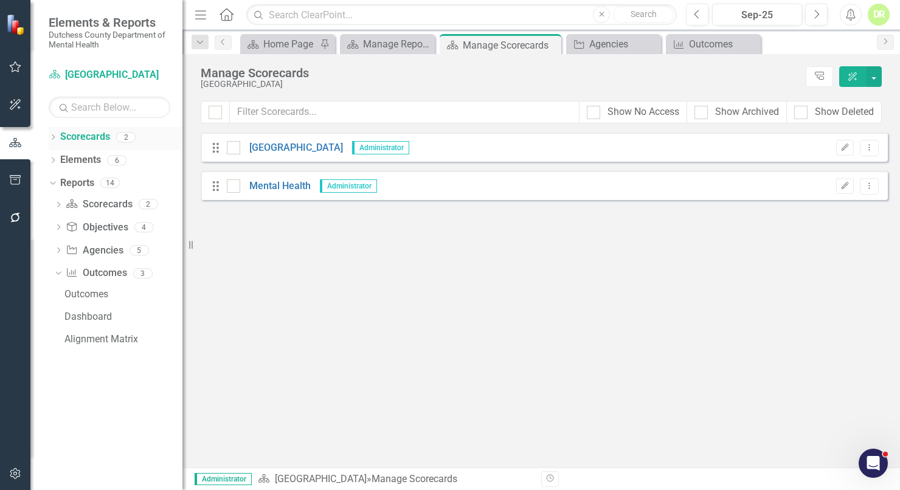
click at [55, 137] on icon "Dropdown" at bounding box center [53, 138] width 9 height 7
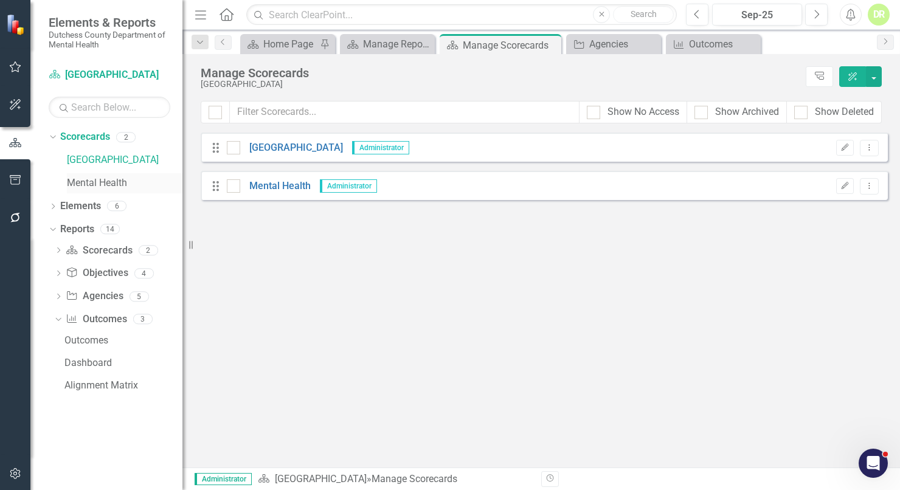
click at [119, 182] on link "Mental Health" at bounding box center [124, 183] width 115 height 14
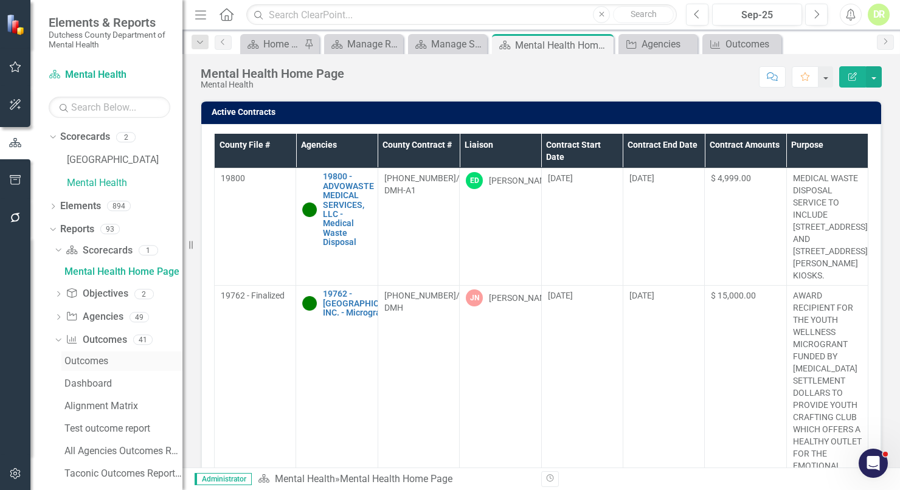
click at [95, 356] on div "Outcomes" at bounding box center [123, 361] width 118 height 11
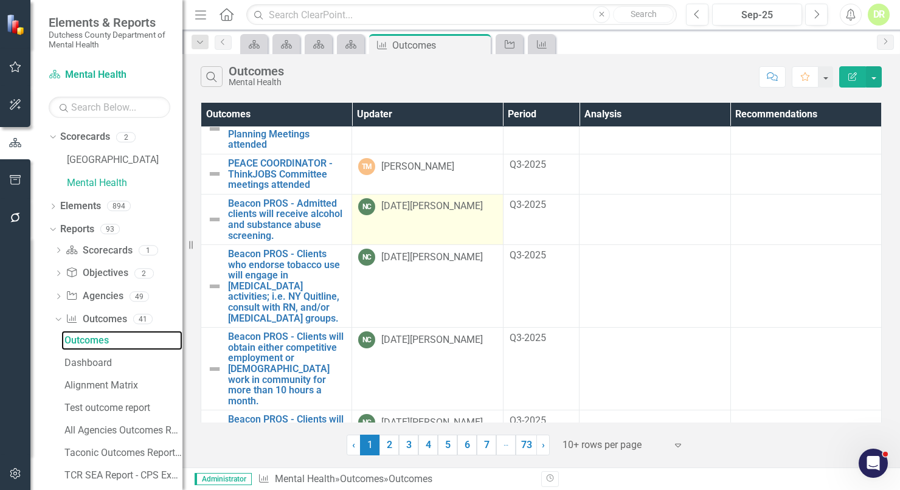
scroll to position [237, 0]
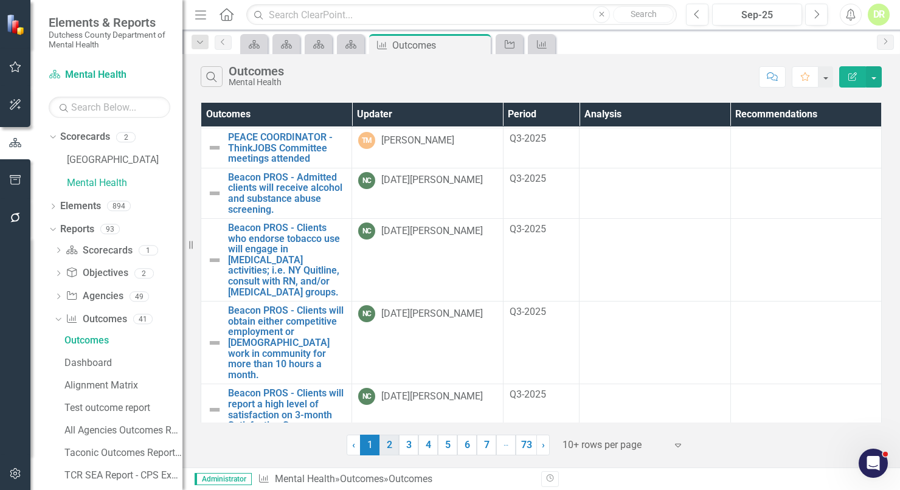
click at [391, 449] on link "2" at bounding box center [388, 445] width 19 height 21
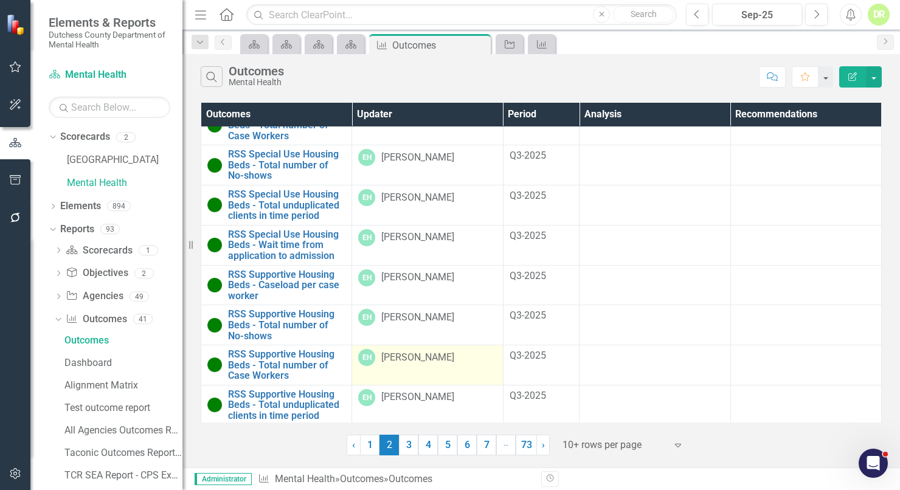
scroll to position [103, 0]
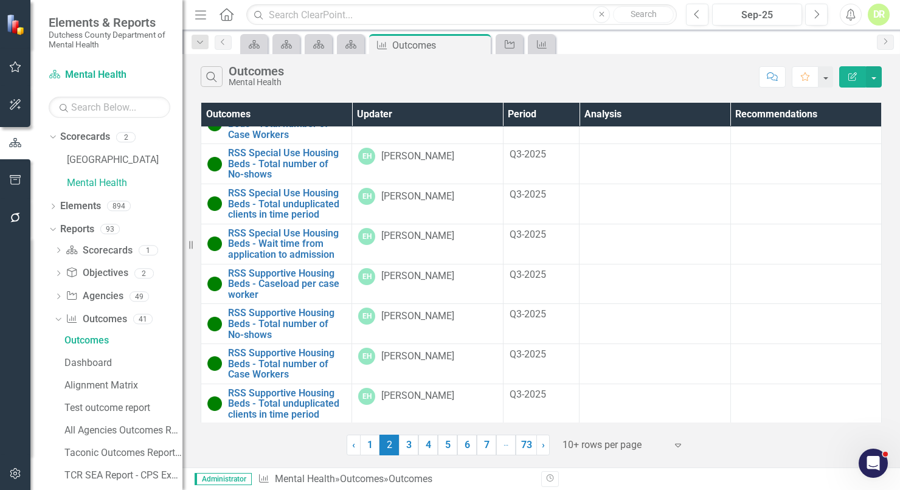
drag, startPoint x: 415, startPoint y: 447, endPoint x: 422, endPoint y: 433, distance: 15.8
click at [415, 446] on link "3" at bounding box center [408, 445] width 19 height 21
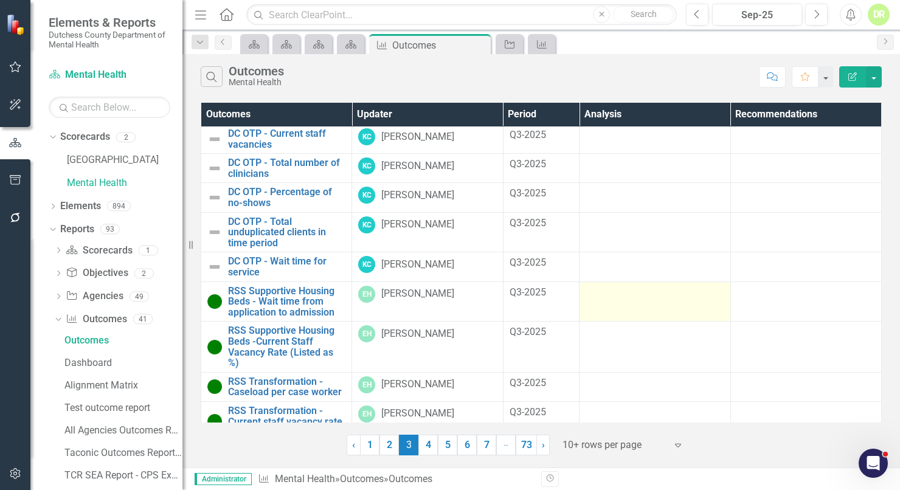
scroll to position [49, 0]
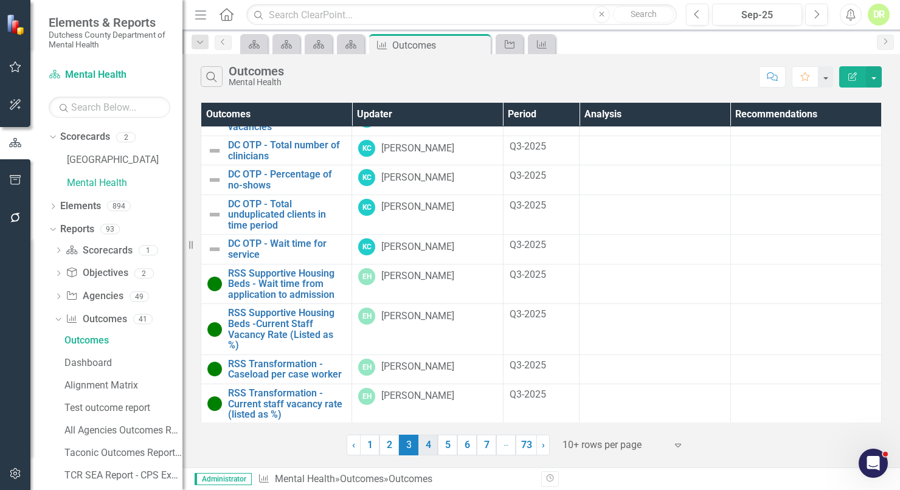
click at [431, 439] on link "4" at bounding box center [427, 445] width 19 height 21
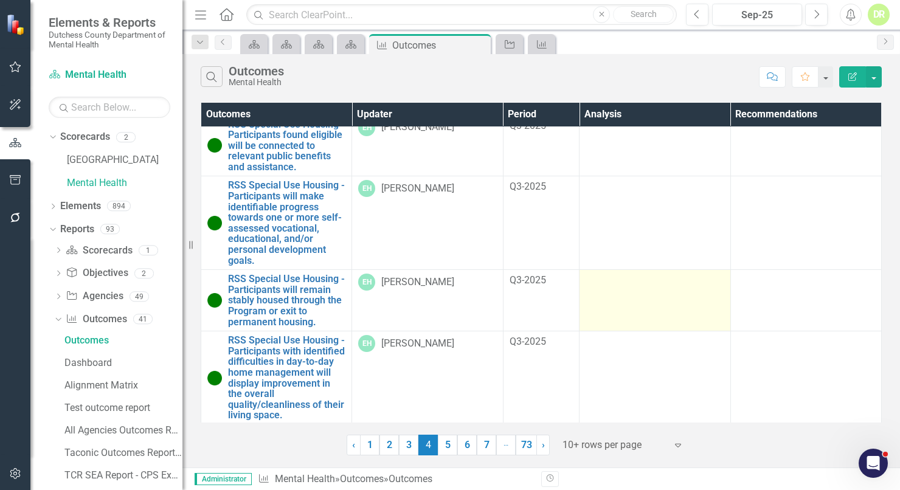
scroll to position [306, 0]
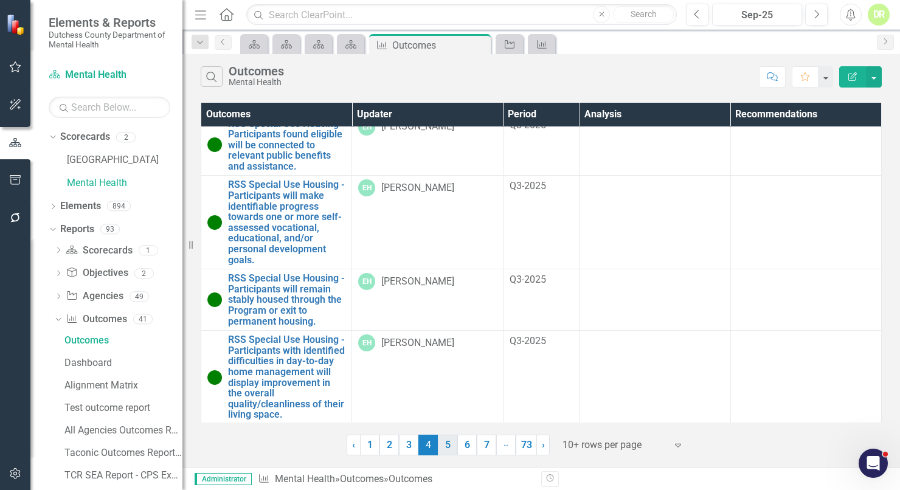
click at [451, 446] on link "5" at bounding box center [447, 445] width 19 height 21
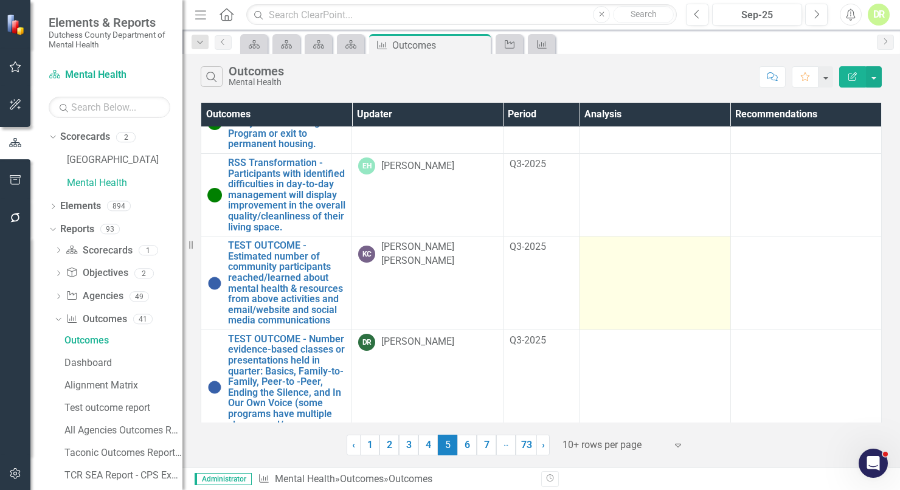
scroll to position [509, 0]
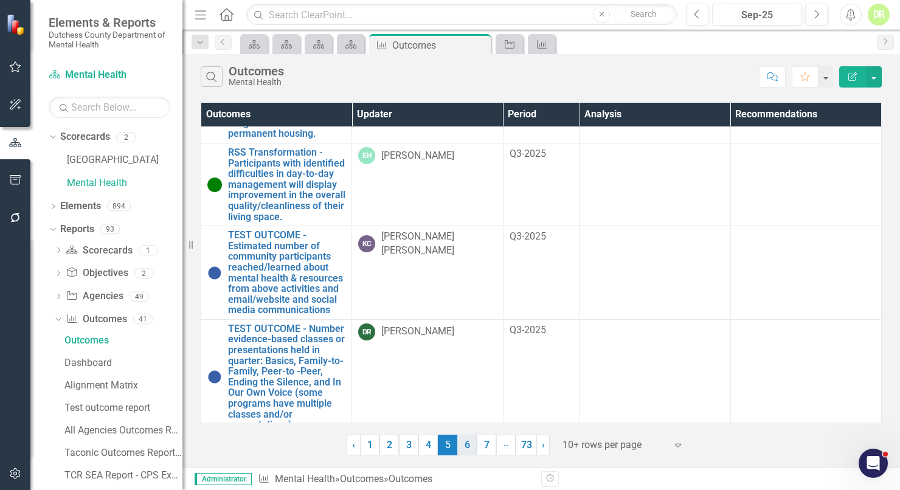
drag, startPoint x: 468, startPoint y: 443, endPoint x: 481, endPoint y: 419, distance: 26.9
click at [468, 441] on link "6" at bounding box center [466, 445] width 19 height 21
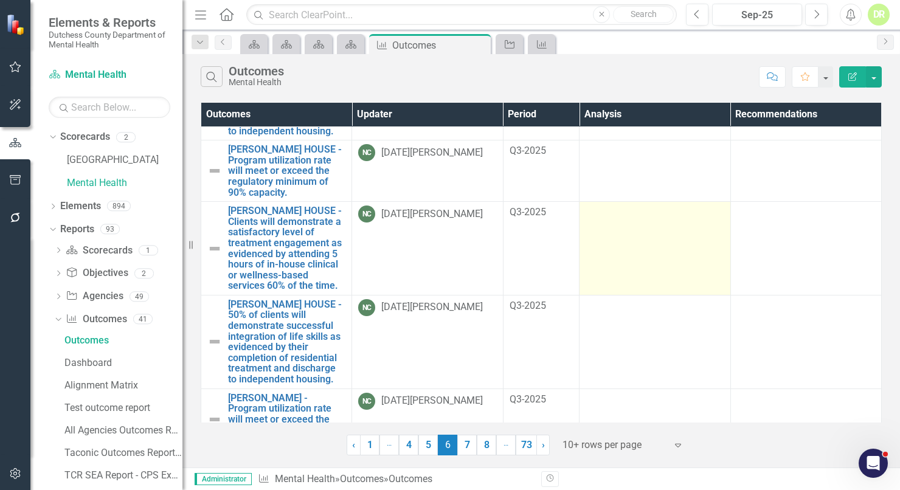
scroll to position [530, 0]
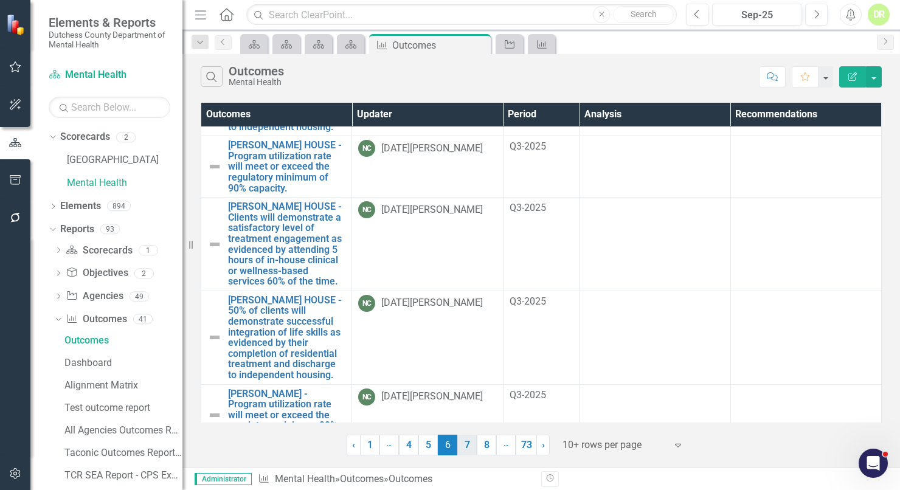
drag, startPoint x: 464, startPoint y: 446, endPoint x: 586, endPoint y: 342, distance: 160.4
click at [464, 445] on link "7" at bounding box center [466, 445] width 19 height 21
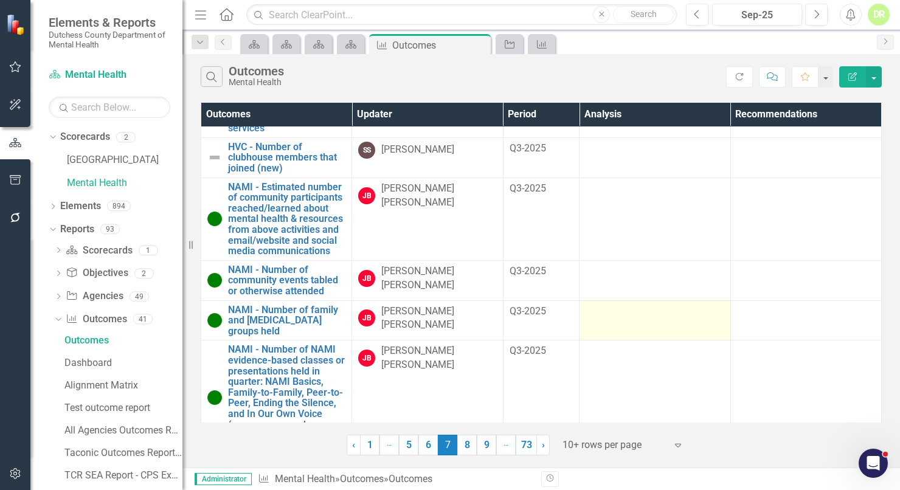
scroll to position [348, 0]
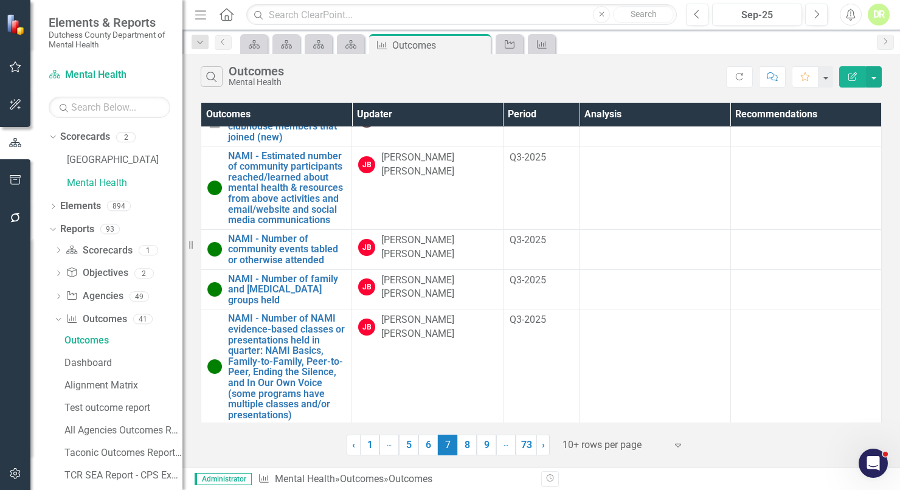
click at [463, 444] on link "8" at bounding box center [466, 445] width 19 height 21
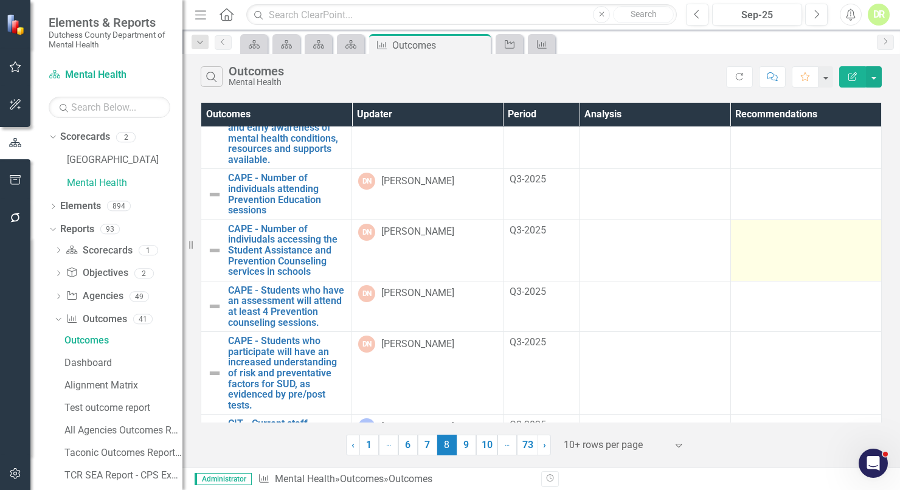
scroll to position [359, 0]
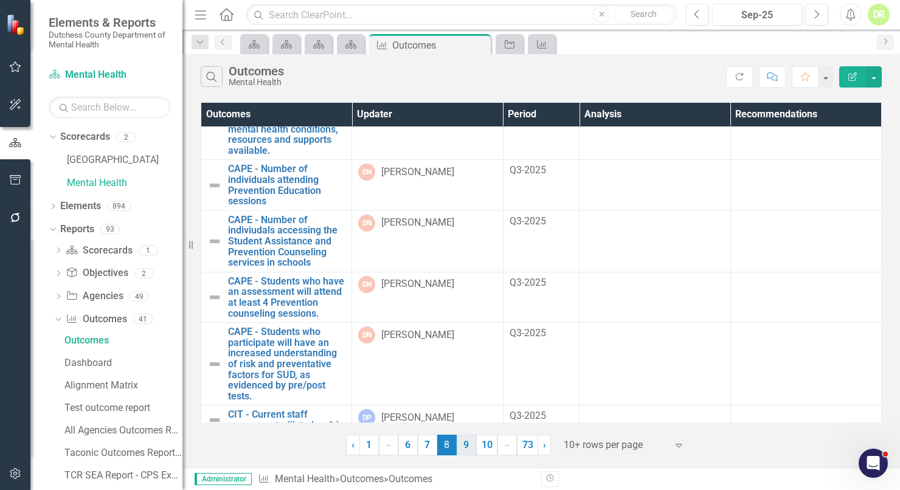
click at [466, 445] on link "9" at bounding box center [465, 445] width 19 height 21
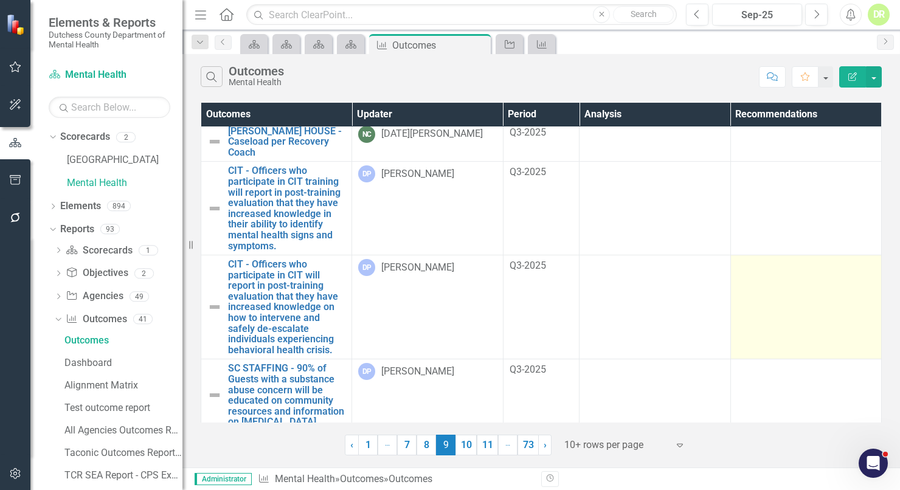
scroll to position [199, 0]
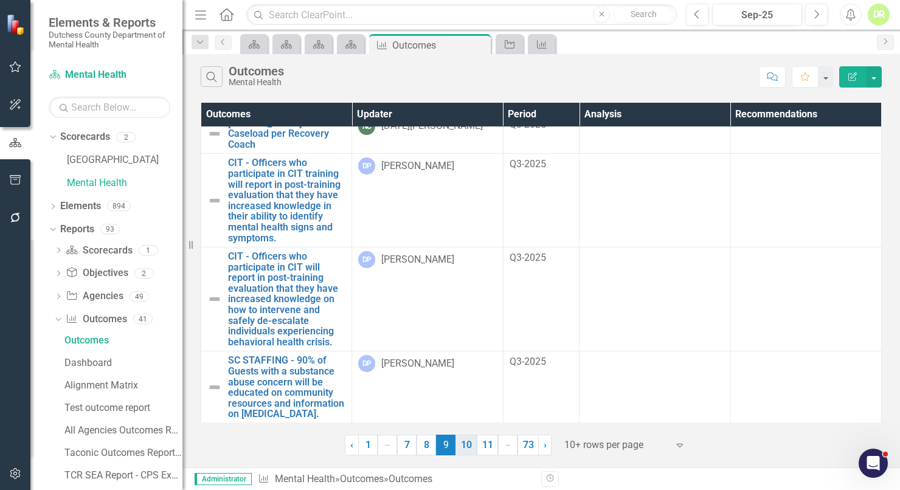
click at [456, 451] on link "10" at bounding box center [465, 445] width 21 height 21
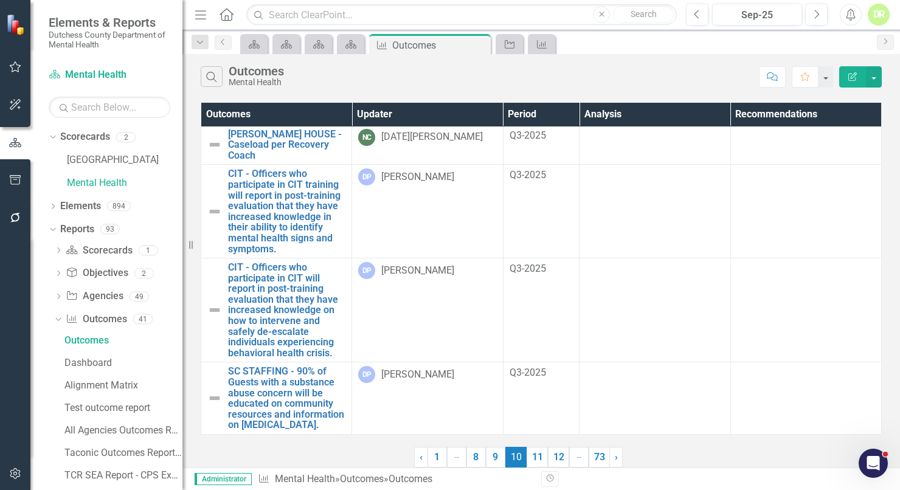
scroll to position [0, 0]
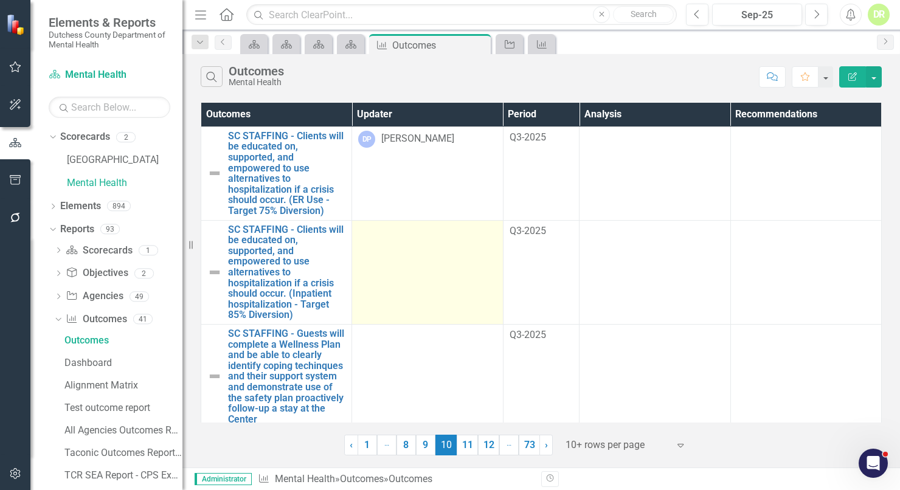
click at [363, 236] on div at bounding box center [427, 231] width 138 height 15
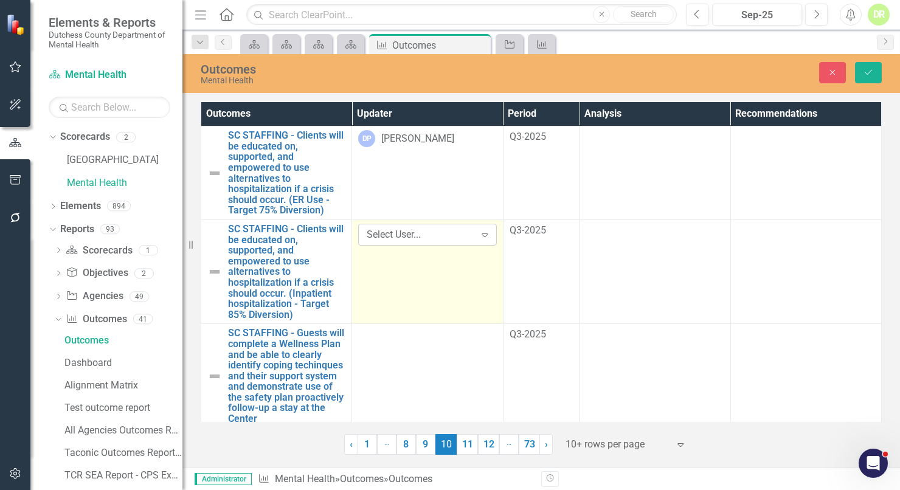
click at [483, 232] on icon "Expand" at bounding box center [484, 235] width 12 height 10
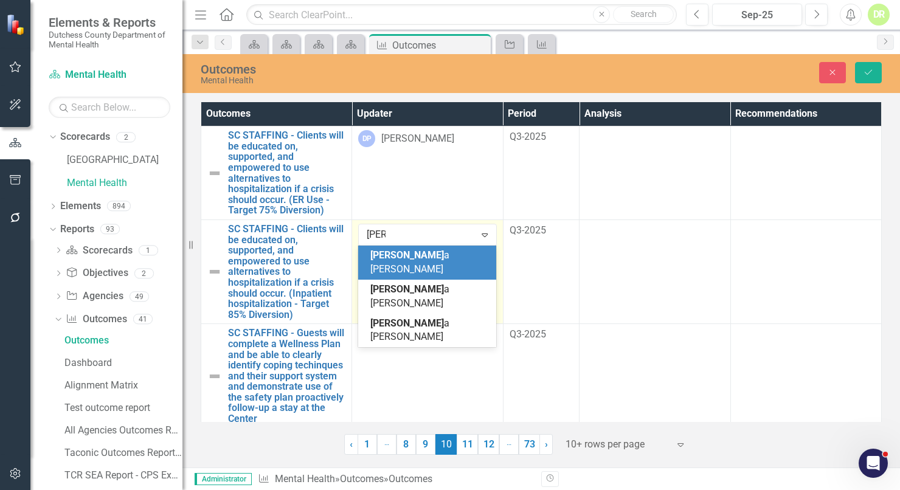
type input "dana"
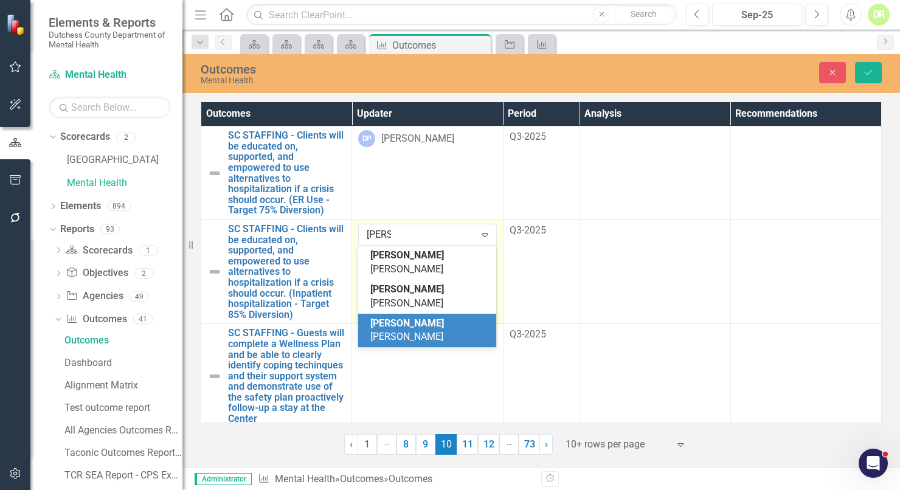
click at [419, 317] on span "Dana Pedatella" at bounding box center [407, 330] width 74 height 26
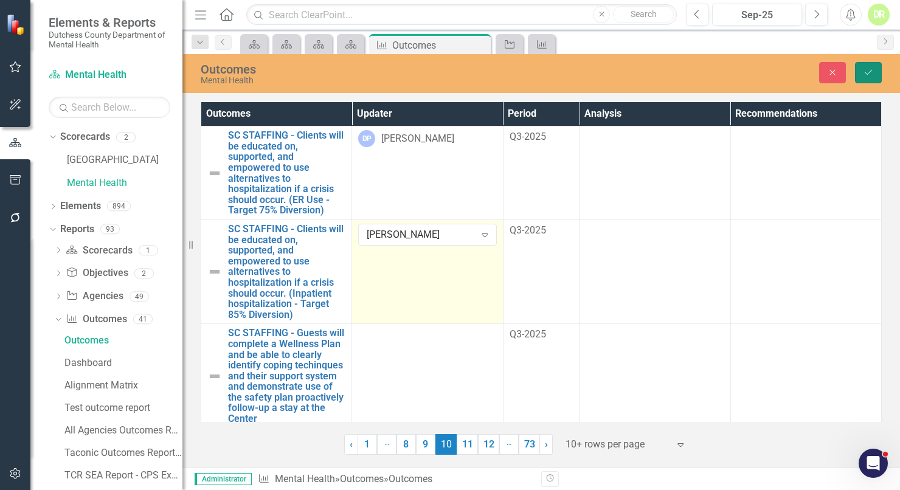
click at [863, 69] on icon "Save" at bounding box center [868, 72] width 11 height 9
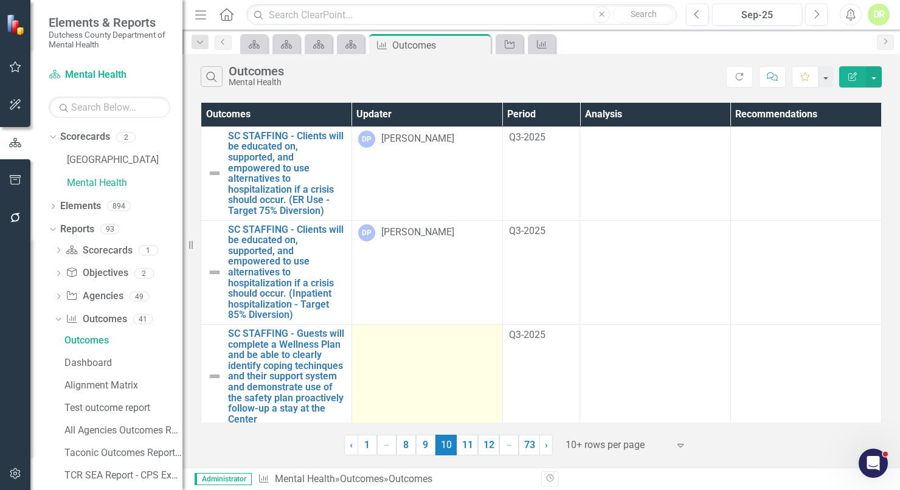
click at [423, 369] on td at bounding box center [426, 376] width 151 height 104
click at [424, 365] on td at bounding box center [426, 376] width 151 height 104
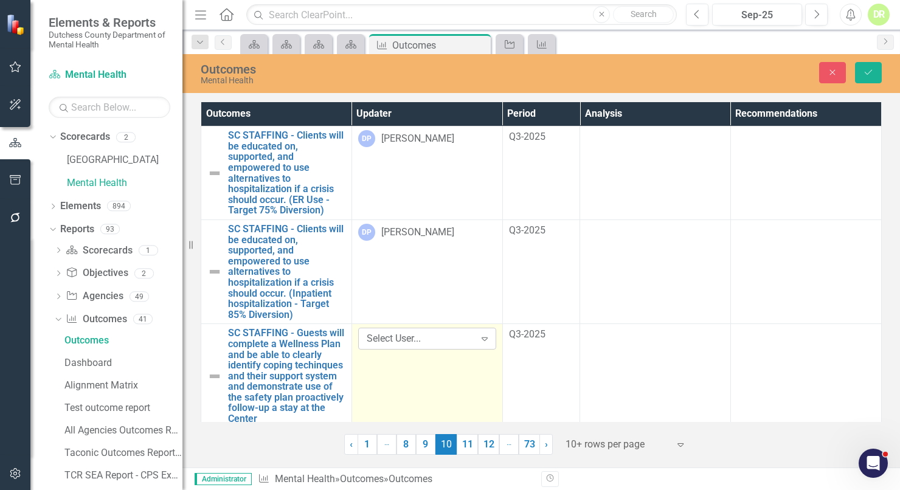
click at [484, 339] on icon "Expand" at bounding box center [484, 339] width 12 height 10
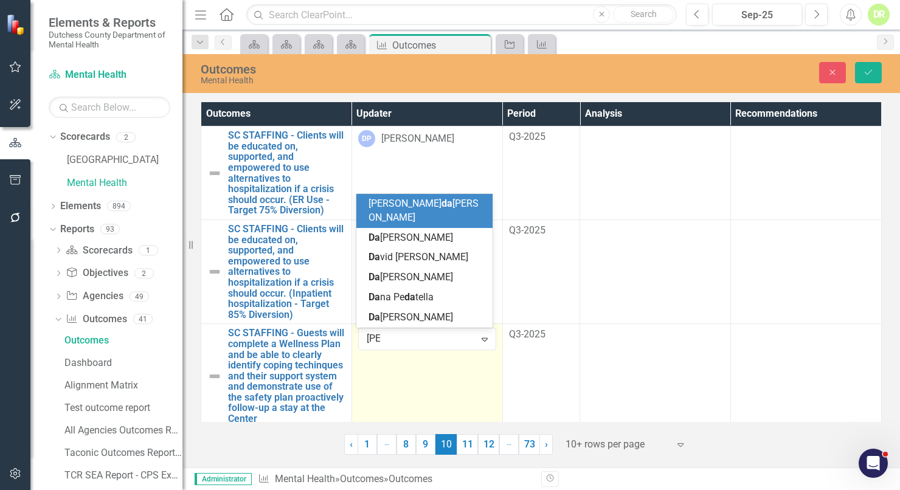
type input "dana"
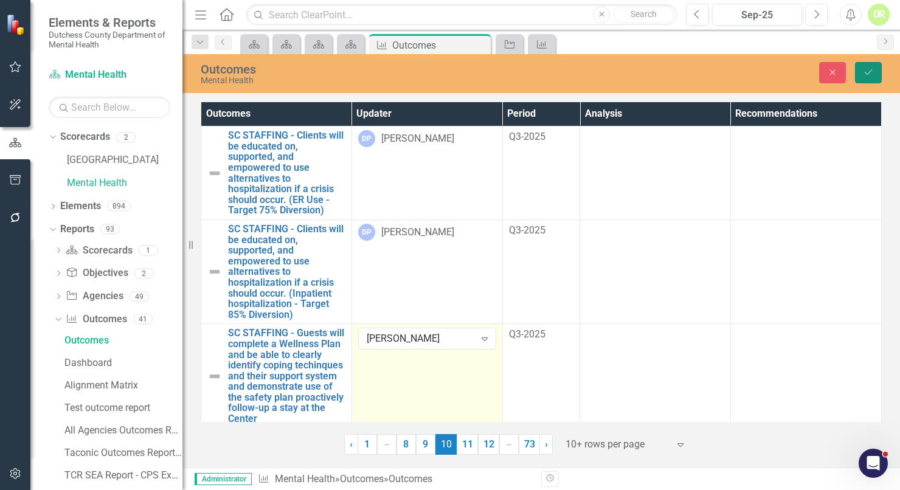
click at [875, 69] on button "Save" at bounding box center [868, 72] width 27 height 21
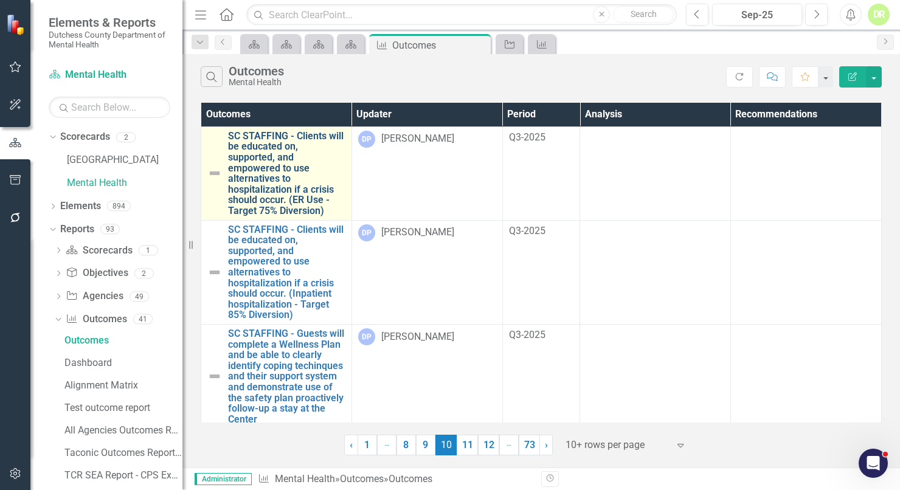
click at [263, 140] on link "SC STAFFING - Clients will be educated on, supported, and empowered to use alte…" at bounding box center [286, 174] width 117 height 86
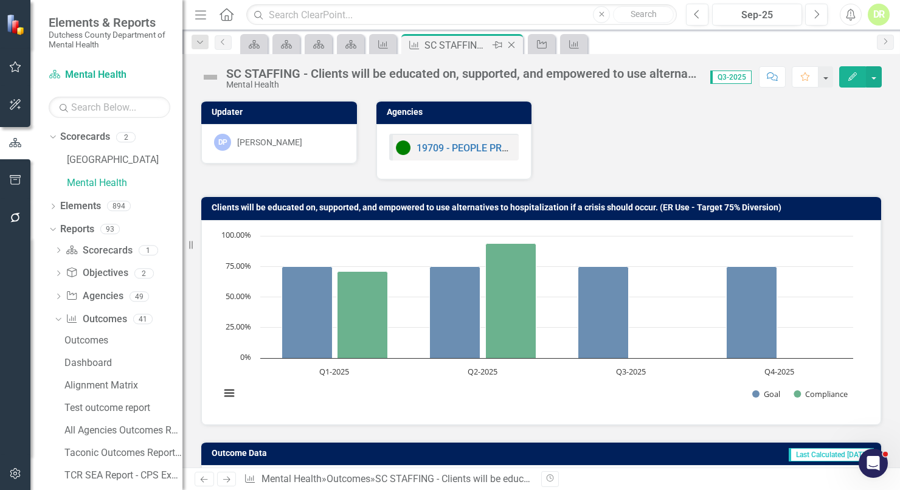
click at [512, 43] on icon "Close" at bounding box center [511, 45] width 12 height 10
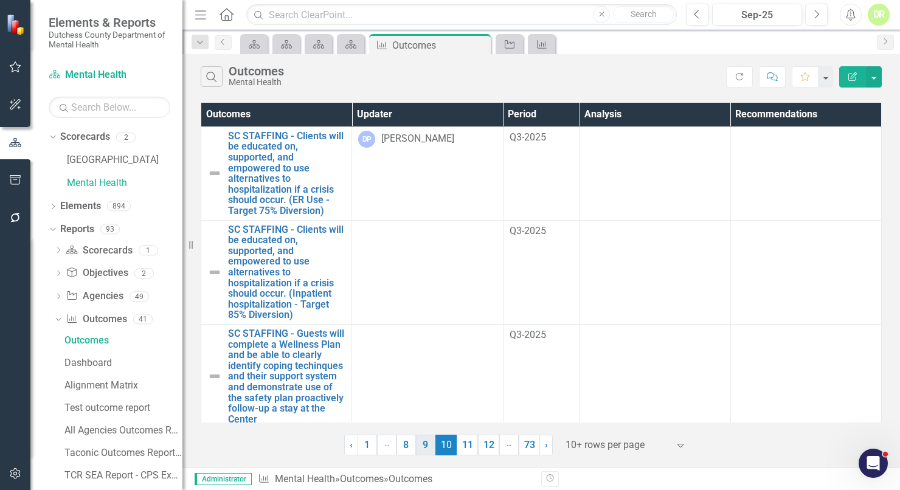
click at [424, 443] on link "9" at bounding box center [425, 445] width 19 height 21
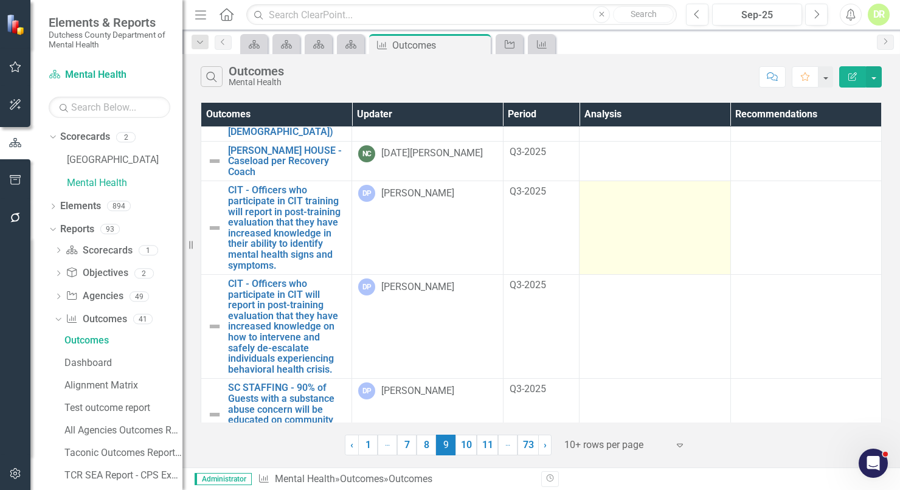
scroll to position [199, 0]
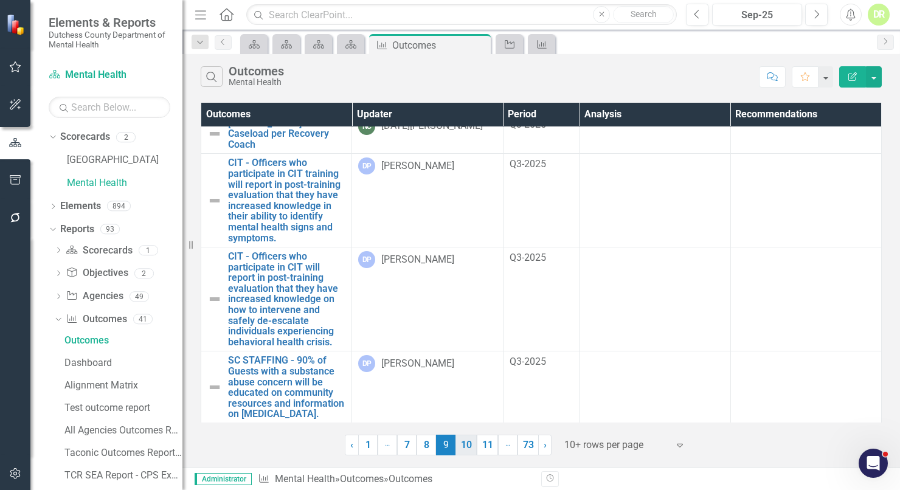
click at [468, 444] on link "10" at bounding box center [465, 445] width 21 height 21
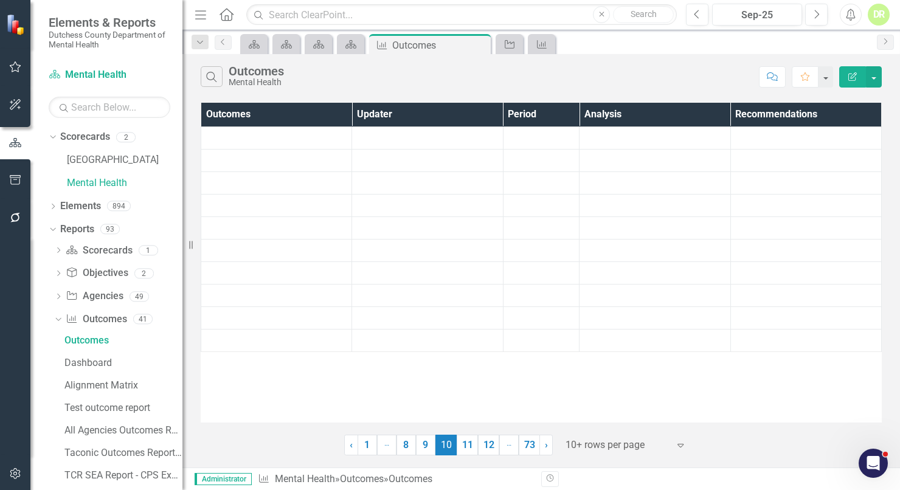
scroll to position [0, 0]
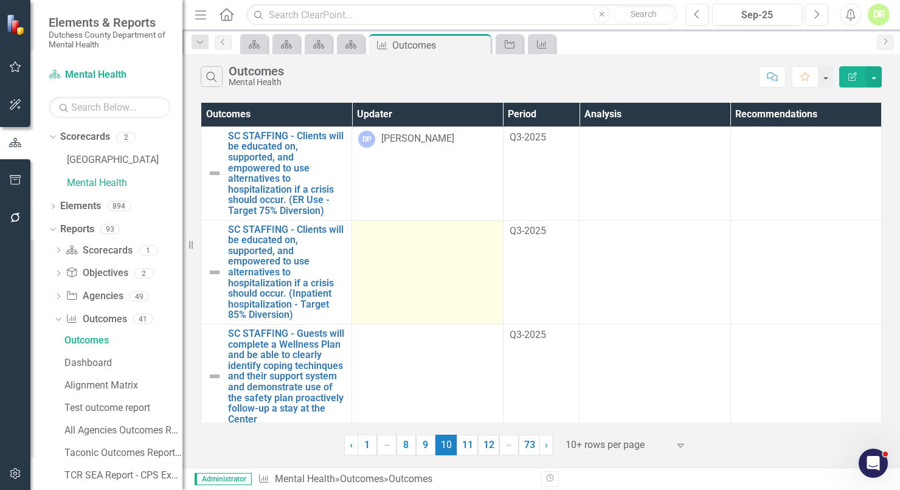
click at [375, 239] on td at bounding box center [427, 272] width 151 height 104
click at [376, 237] on div at bounding box center [427, 231] width 138 height 15
click at [410, 241] on td at bounding box center [427, 272] width 151 height 104
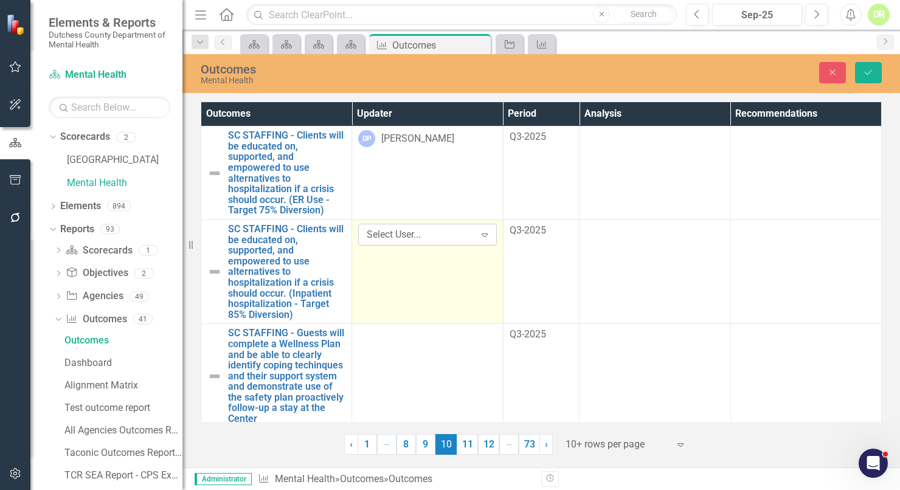
click at [488, 232] on icon "Expand" at bounding box center [484, 235] width 12 height 10
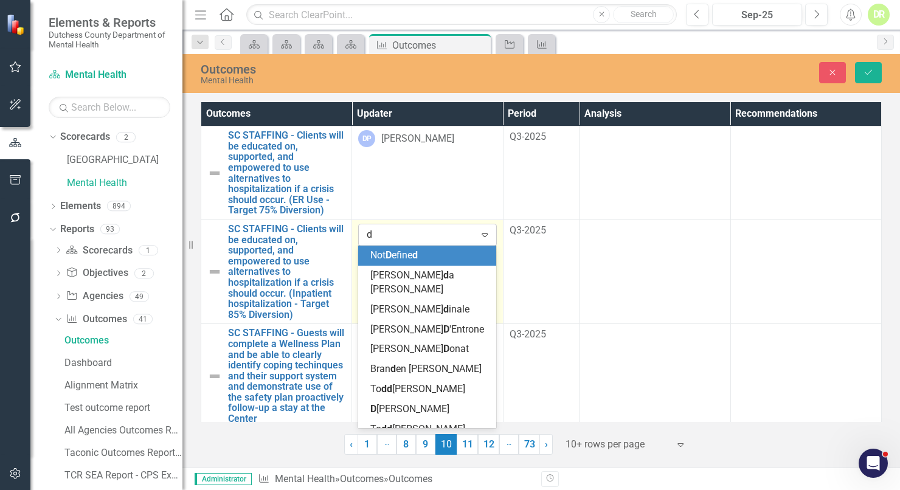
type input "da"
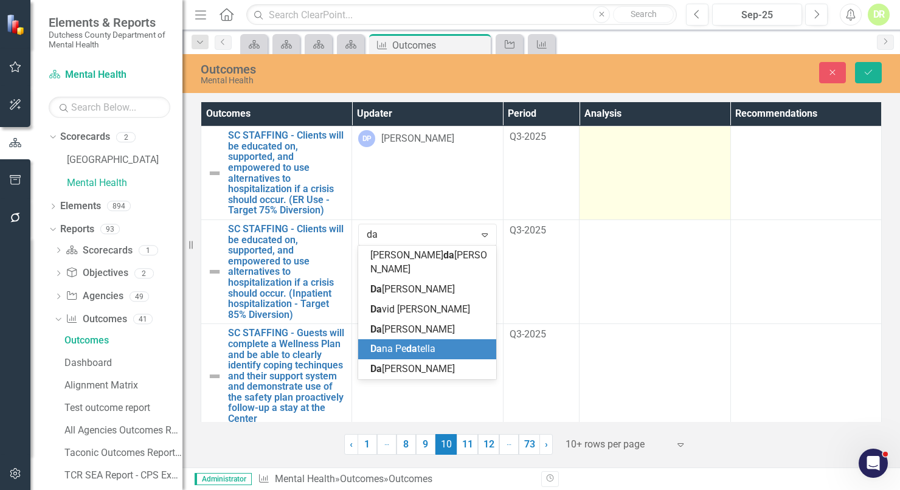
drag, startPoint x: 429, startPoint y: 338, endPoint x: 717, endPoint y: 178, distance: 329.5
click at [431, 343] on span "Da na Pe da tella" at bounding box center [402, 349] width 65 height 12
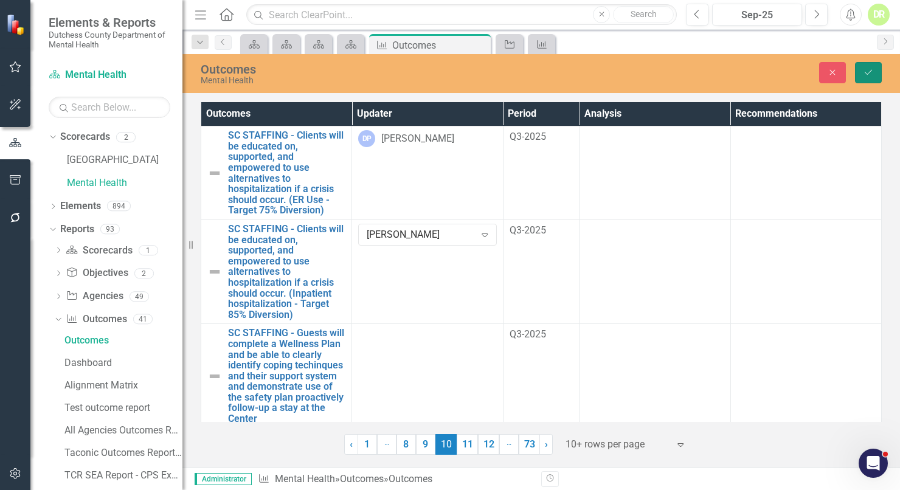
click at [869, 70] on icon "Save" at bounding box center [868, 72] width 11 height 9
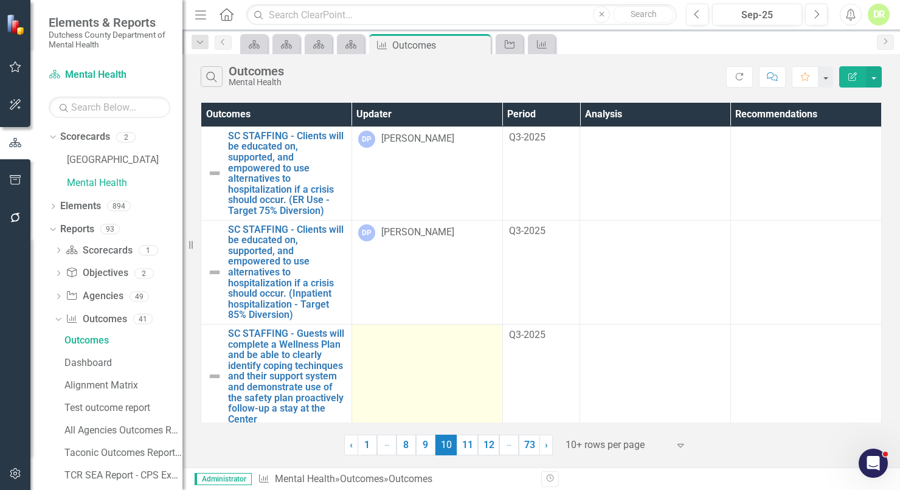
click at [393, 336] on div at bounding box center [427, 335] width 138 height 15
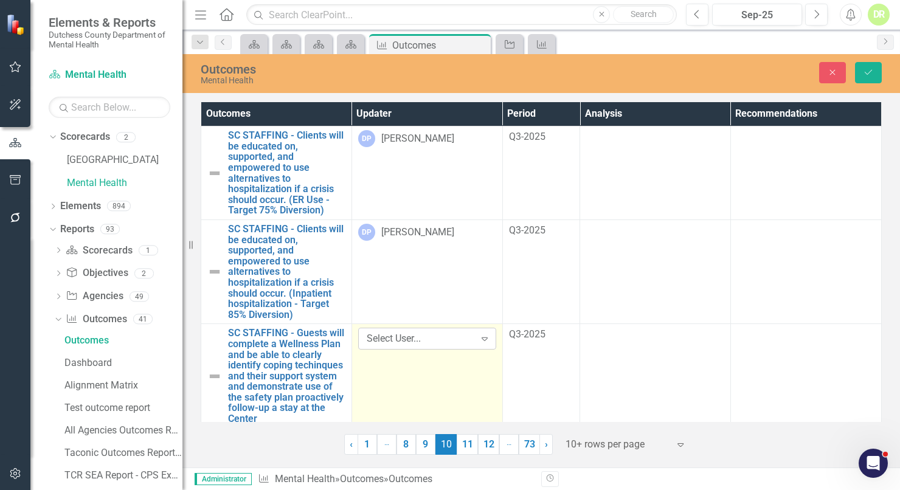
click at [398, 340] on div "Select User..." at bounding box center [421, 339] width 108 height 14
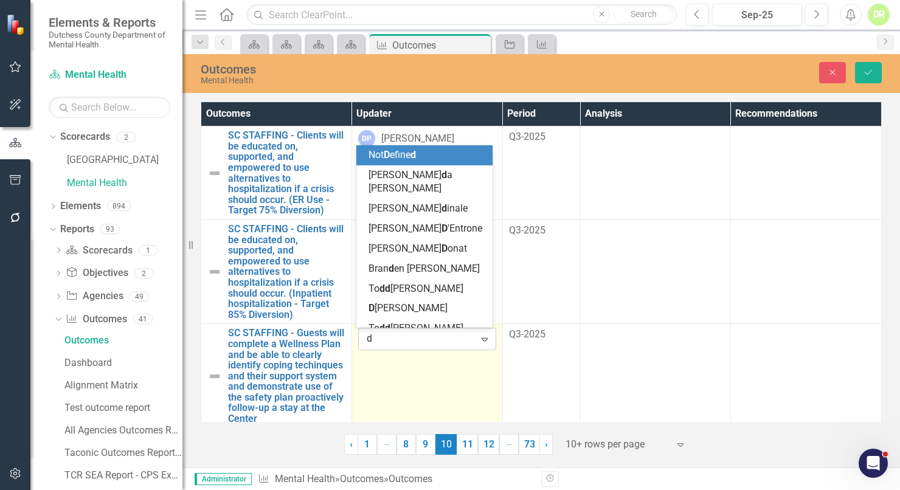
type input "da"
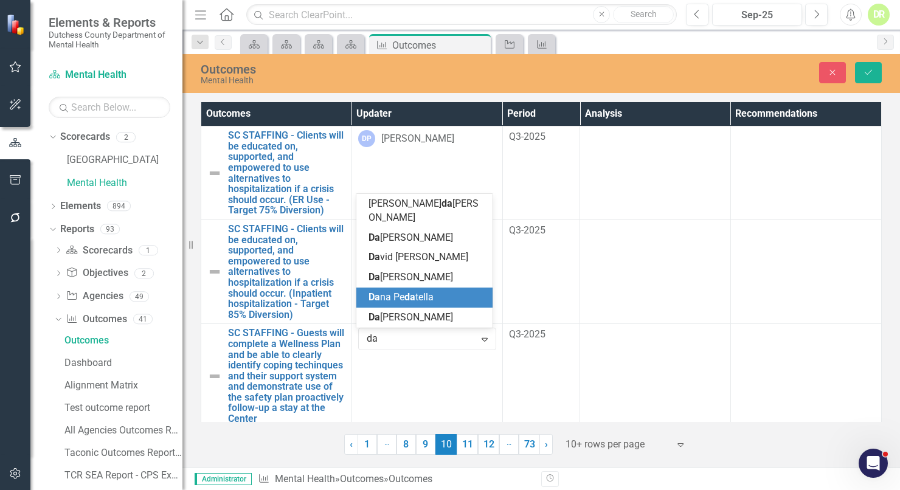
click at [416, 298] on span "Da na Pe da tella" at bounding box center [400, 297] width 65 height 12
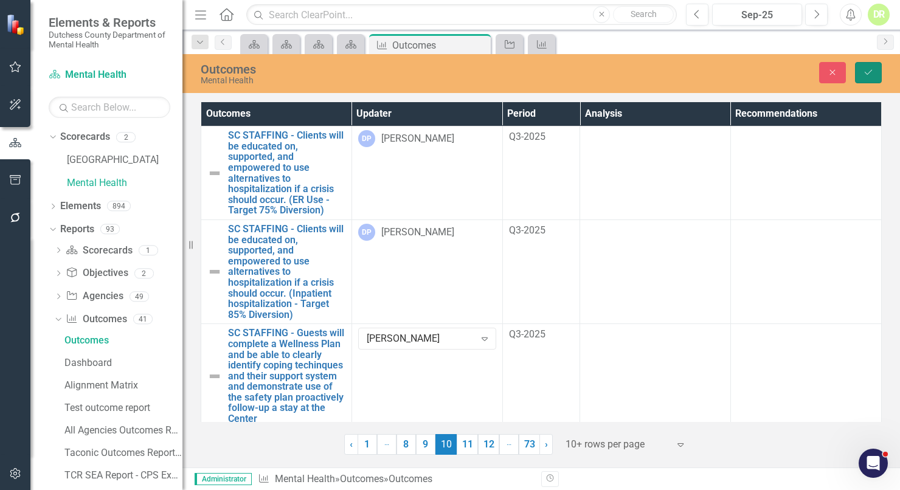
click at [863, 72] on icon "Save" at bounding box center [868, 72] width 11 height 9
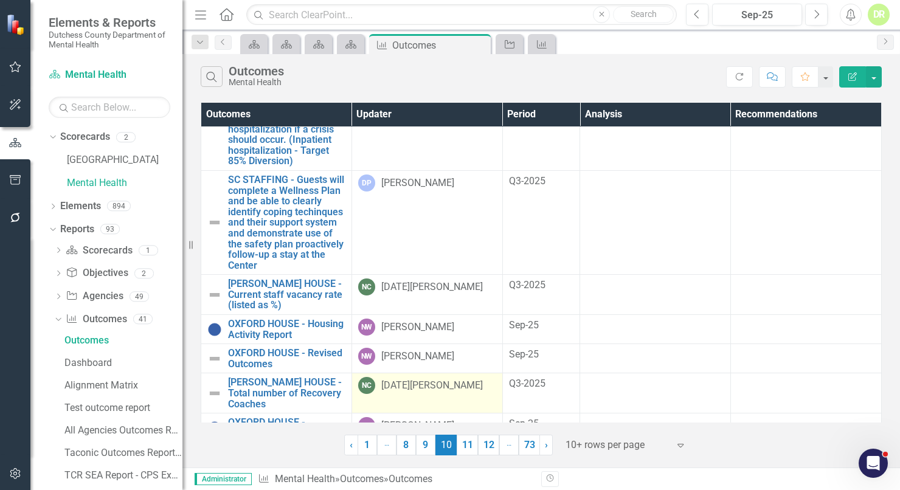
scroll to position [237, 0]
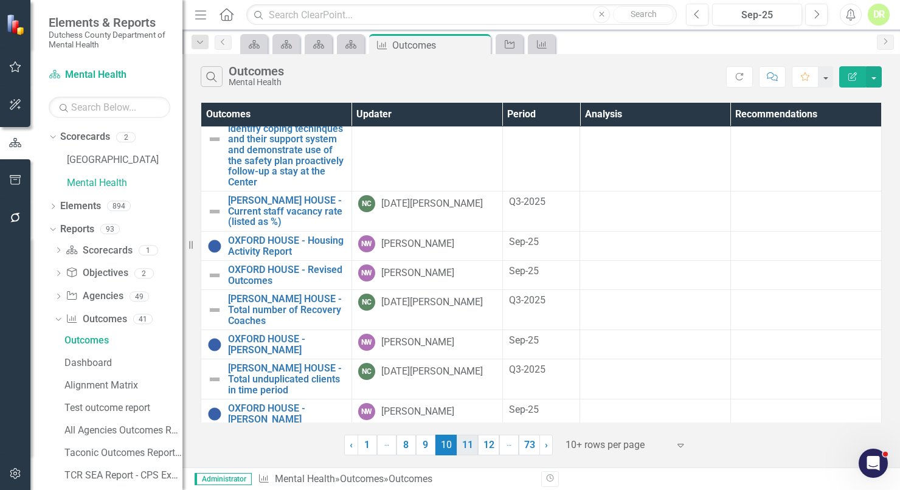
click at [468, 446] on link "11" at bounding box center [466, 445] width 21 height 21
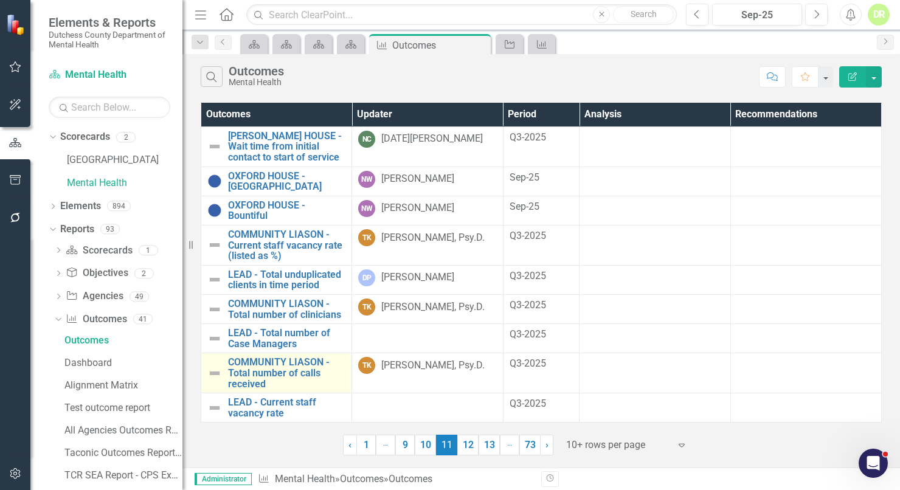
scroll to position [38, 0]
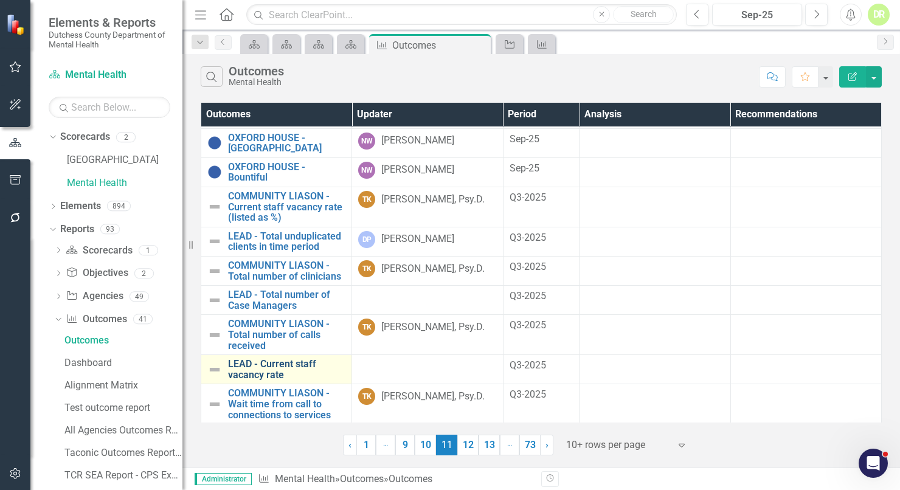
click at [282, 360] on link "LEAD - Current staff vacancy rate" at bounding box center [286, 369] width 117 height 21
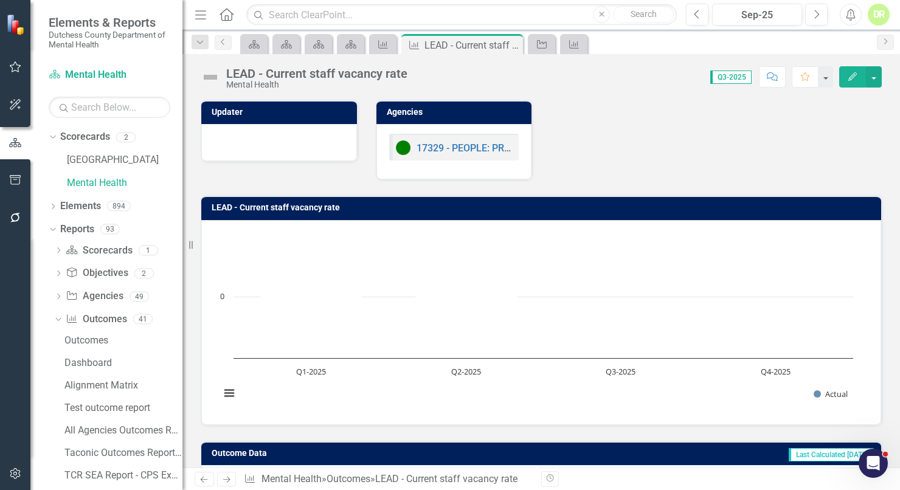
click at [226, 140] on div at bounding box center [279, 141] width 130 height 15
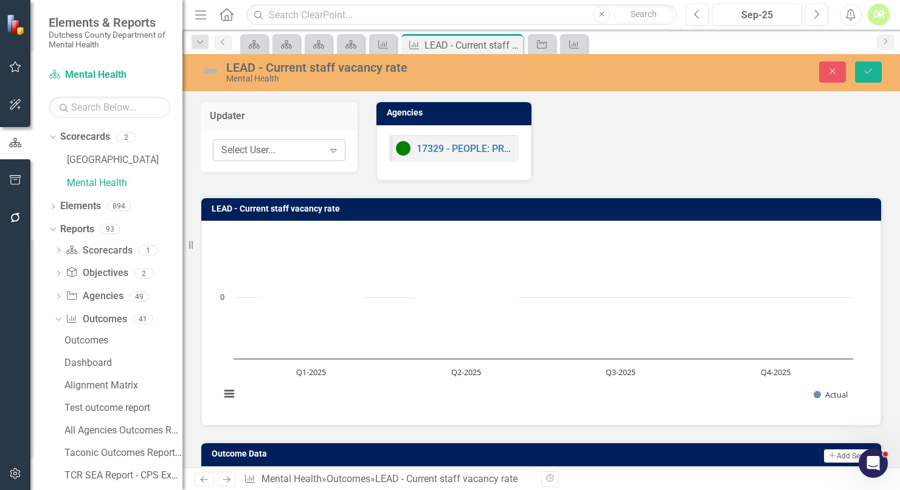
click at [236, 148] on div "Select User..." at bounding box center [272, 150] width 102 height 14
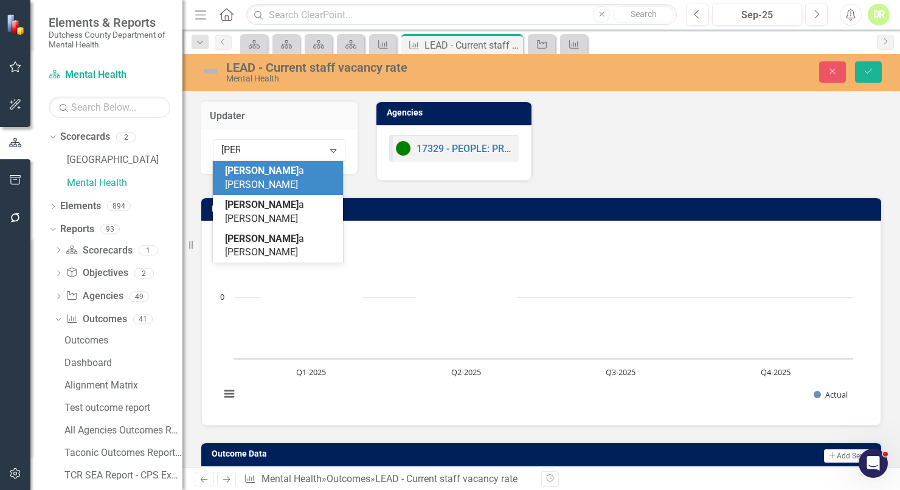
type input "dana"
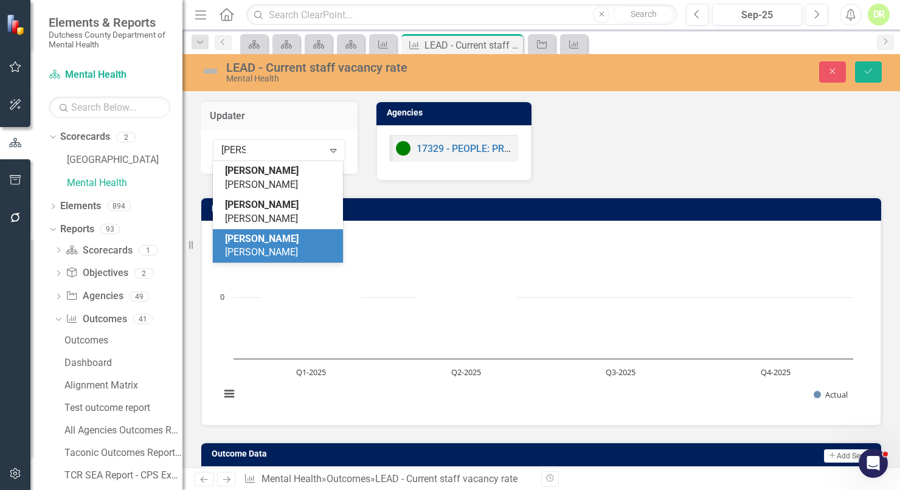
click at [303, 232] on div "Dana Pedatella" at bounding box center [280, 246] width 111 height 28
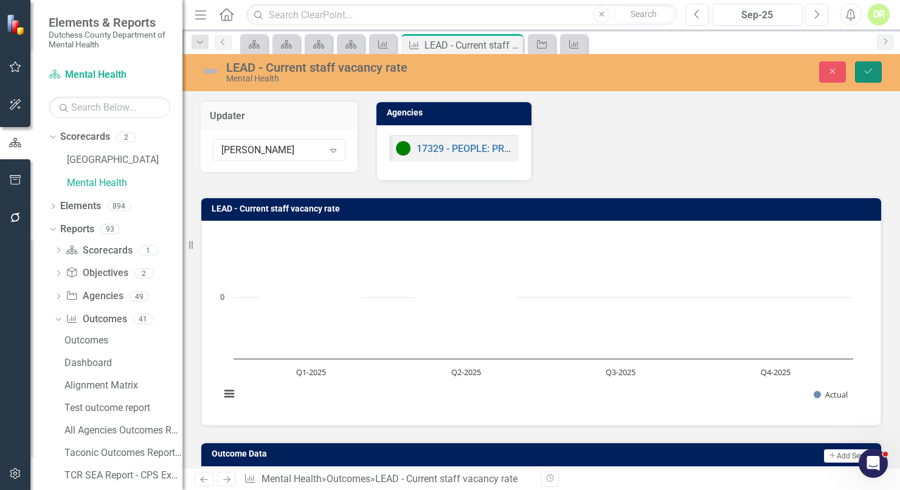
drag, startPoint x: 870, startPoint y: 70, endPoint x: 708, endPoint y: 183, distance: 197.8
click at [870, 70] on icon "submit" at bounding box center [867, 71] width 7 height 5
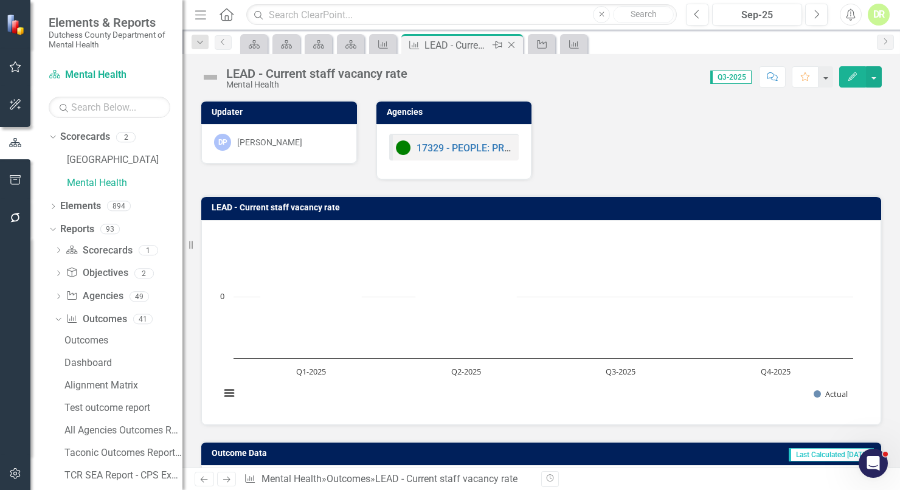
click at [509, 43] on icon at bounding box center [511, 45] width 7 height 7
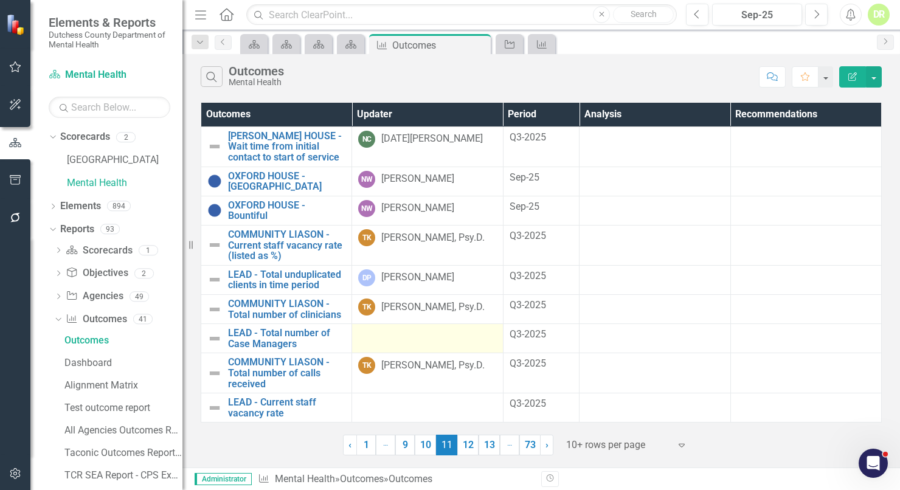
click at [377, 340] on div at bounding box center [427, 335] width 138 height 15
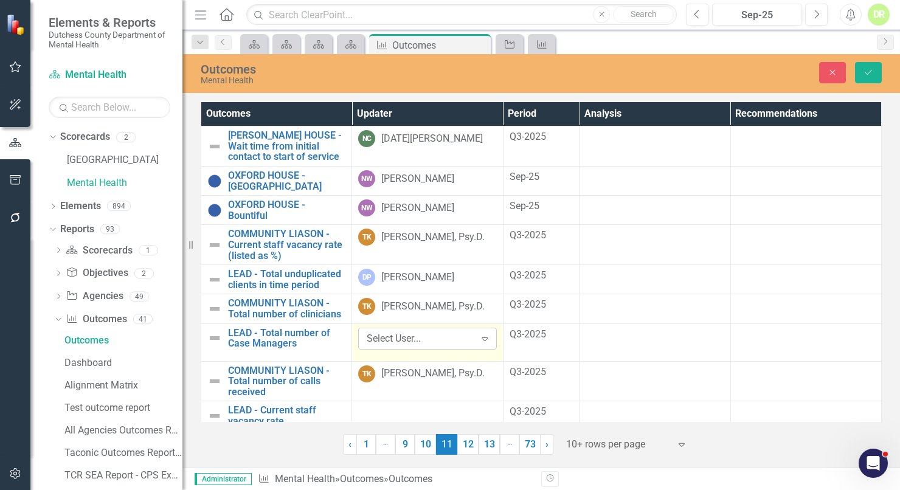
click at [377, 340] on div "Select User..." at bounding box center [421, 338] width 108 height 14
click at [377, 337] on div "Select User..." at bounding box center [421, 338] width 108 height 14
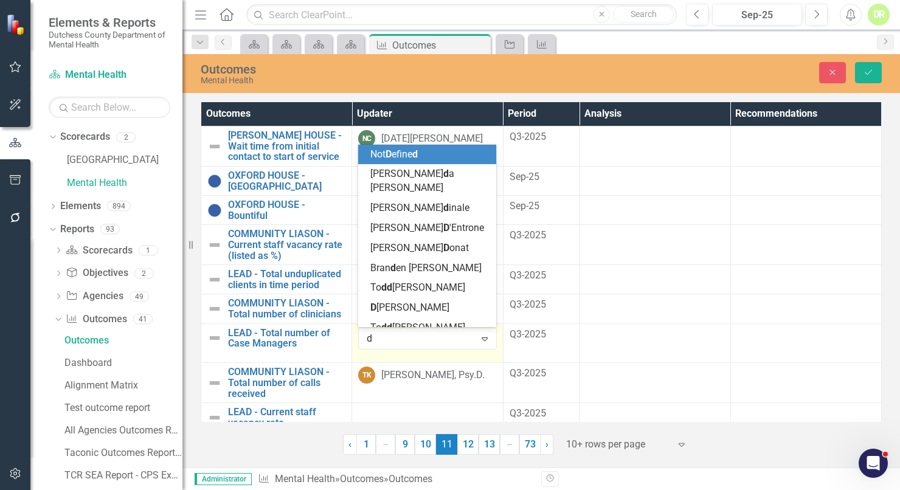
type input "da"
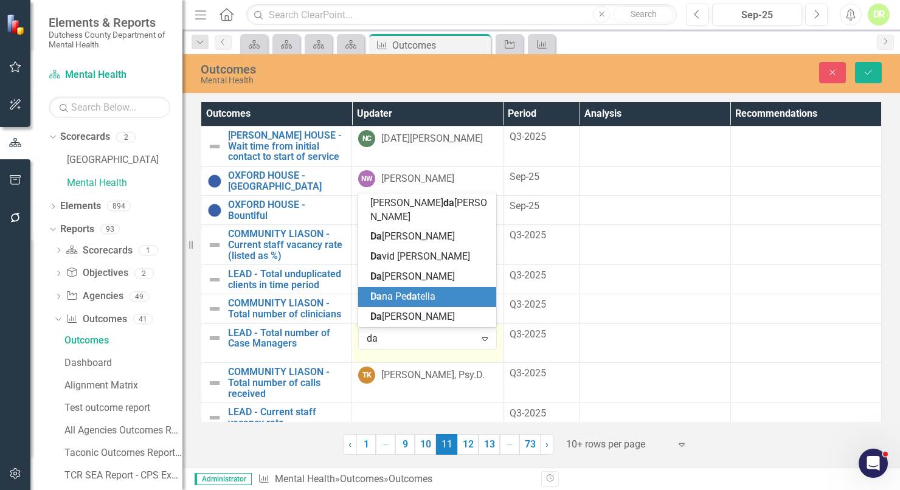
click at [395, 298] on span "Da na Pe da tella" at bounding box center [402, 297] width 65 height 12
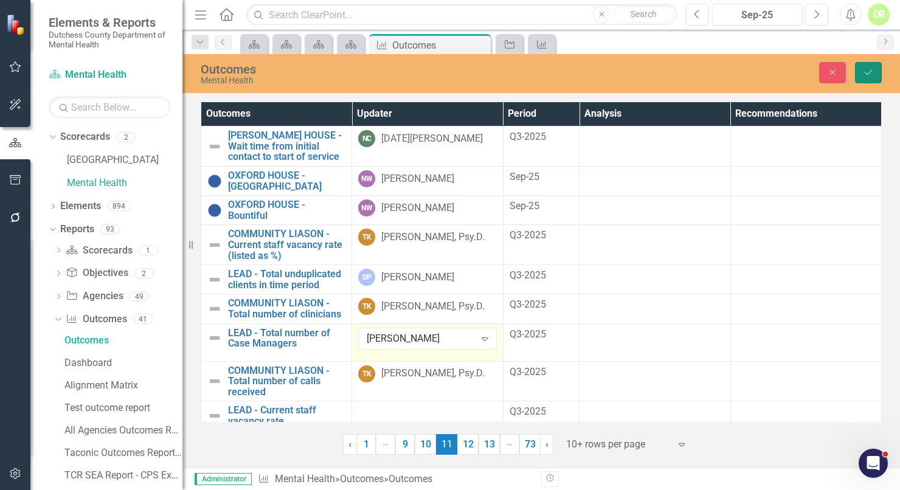
click at [863, 67] on button "Save" at bounding box center [868, 72] width 27 height 21
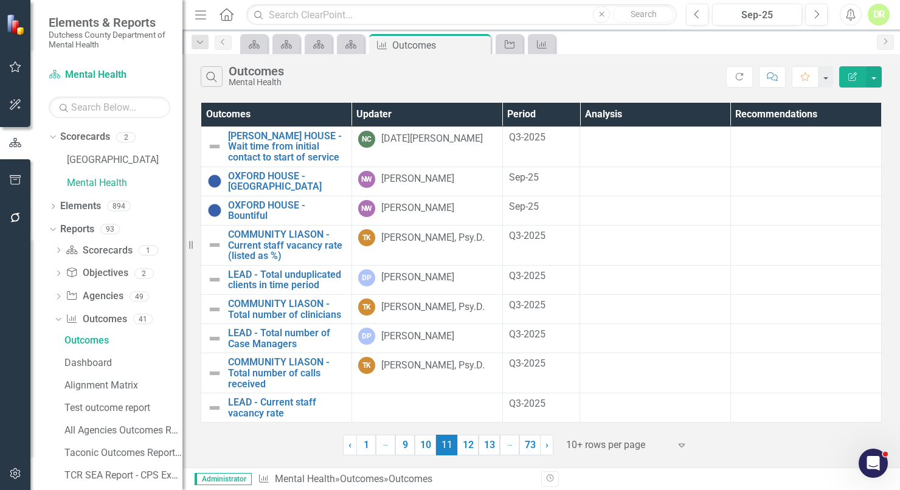
scroll to position [38, 0]
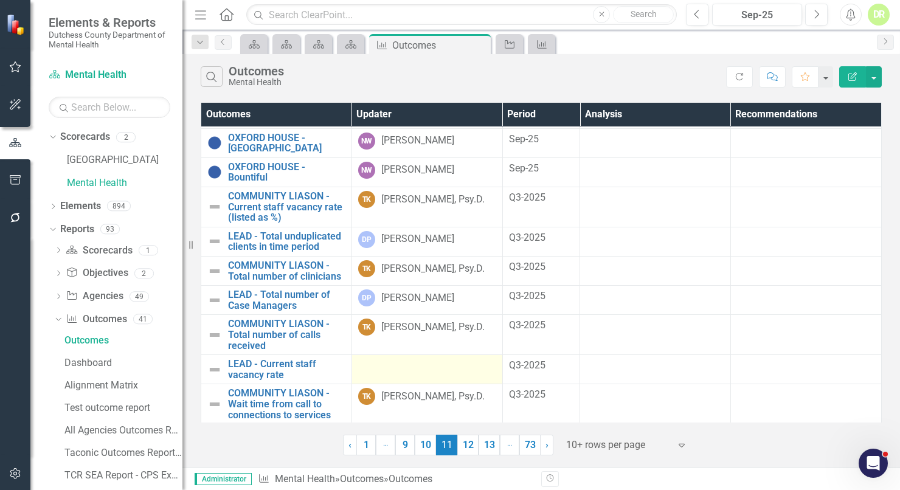
click at [374, 365] on div at bounding box center [427, 366] width 138 height 15
click at [374, 364] on div at bounding box center [427, 366] width 138 height 15
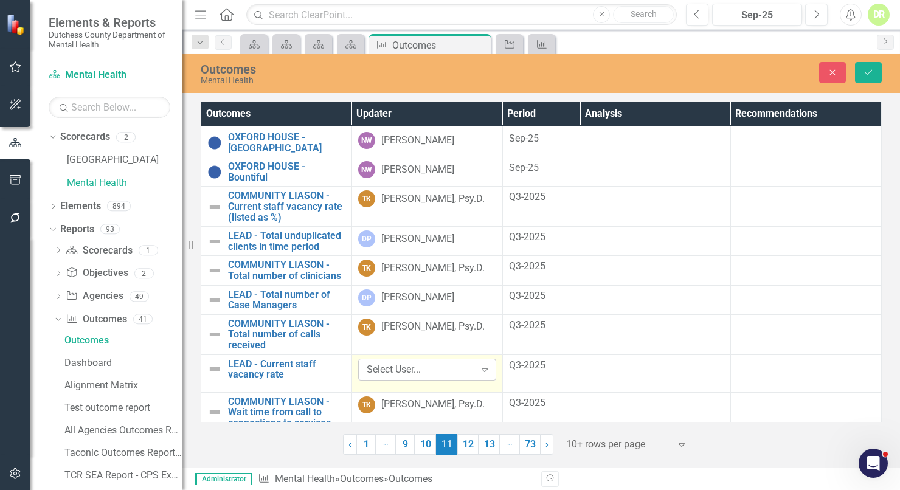
click at [394, 370] on div "Select User..." at bounding box center [421, 369] width 108 height 14
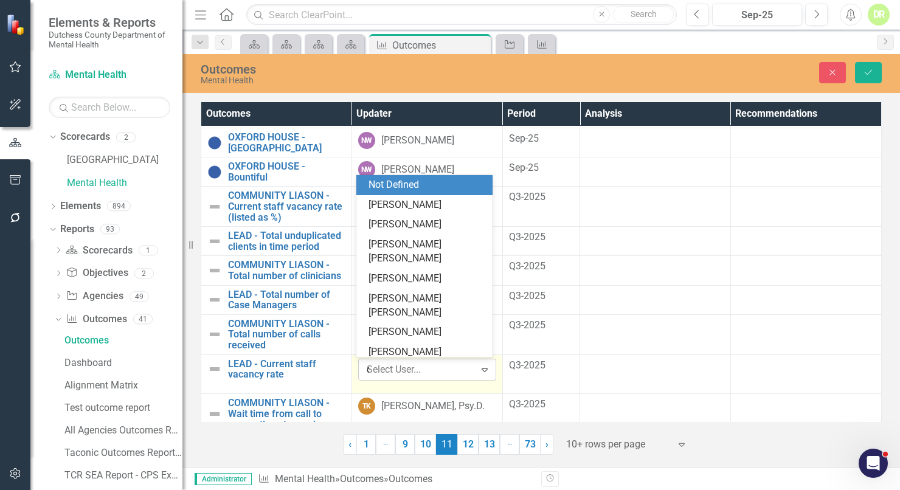
type input "da"
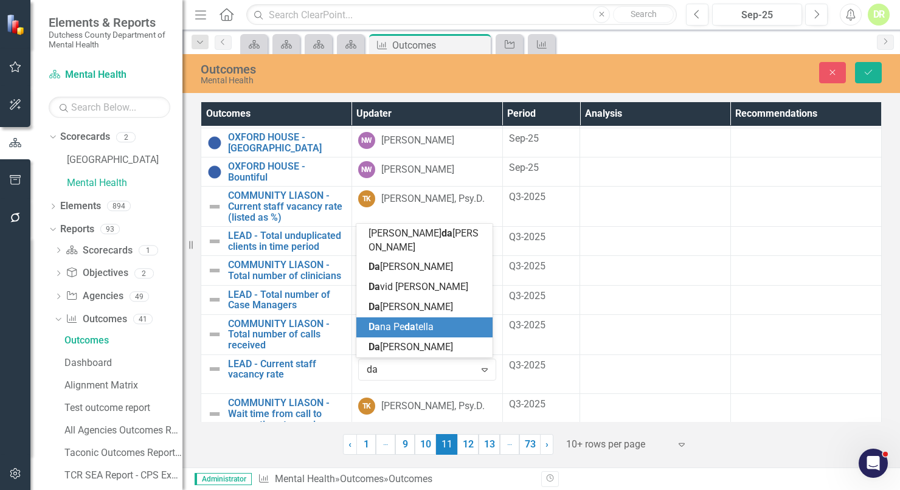
click at [407, 322] on span "da" at bounding box center [409, 327] width 11 height 12
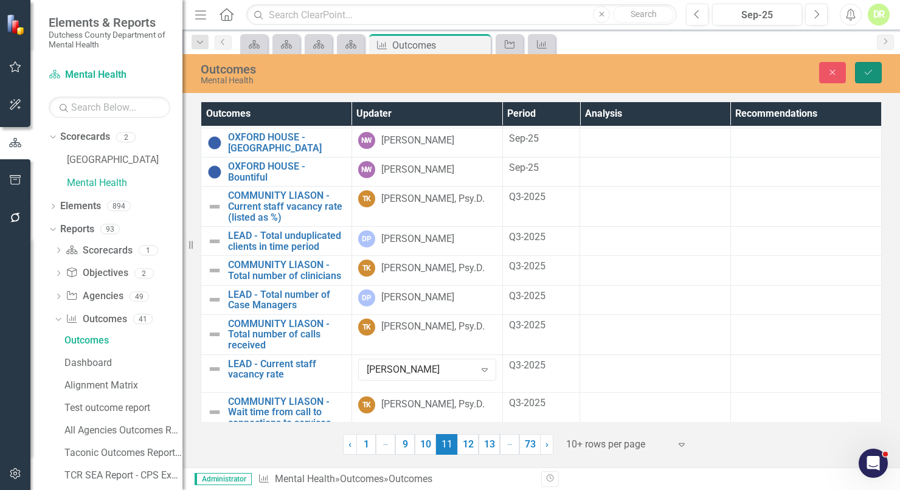
click at [868, 72] on icon "Save" at bounding box center [868, 72] width 11 height 9
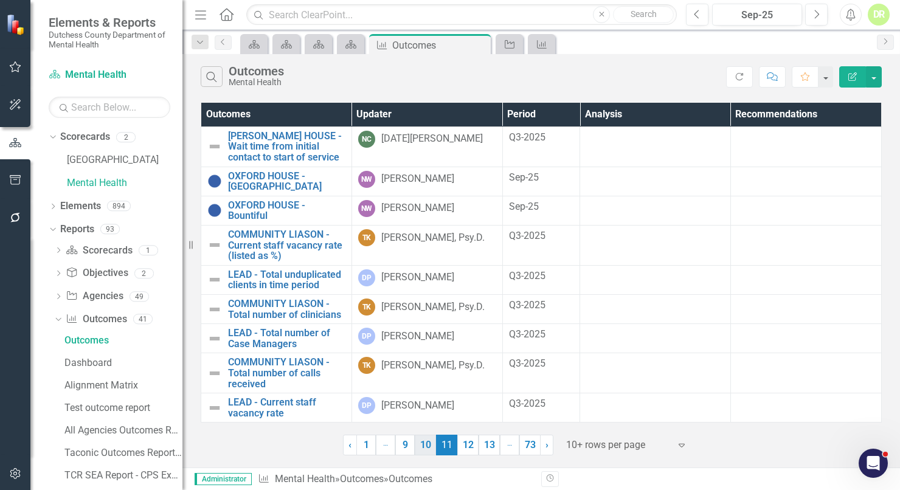
click at [431, 443] on link "10" at bounding box center [425, 445] width 21 height 21
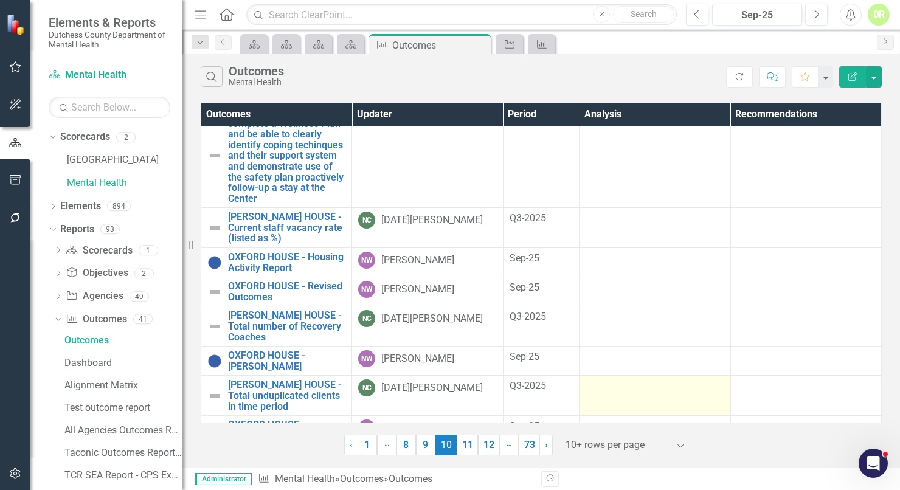
scroll to position [237, 0]
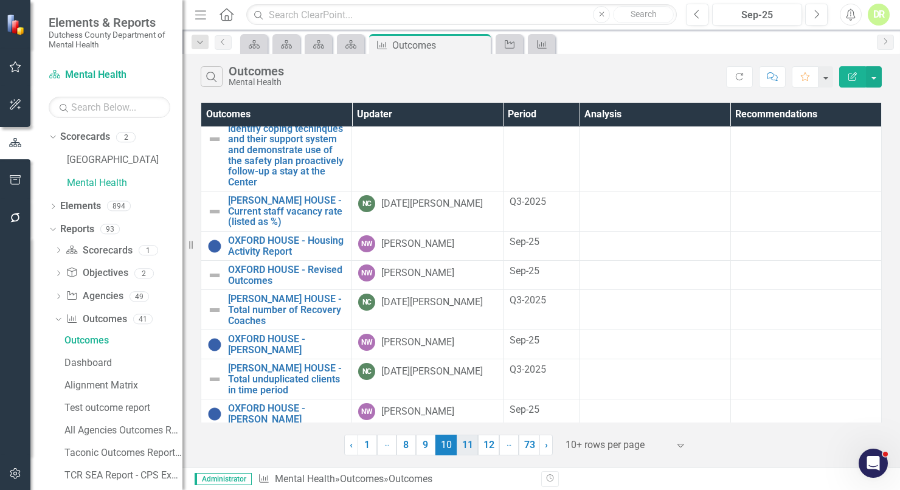
click at [472, 443] on link "11" at bounding box center [466, 445] width 21 height 21
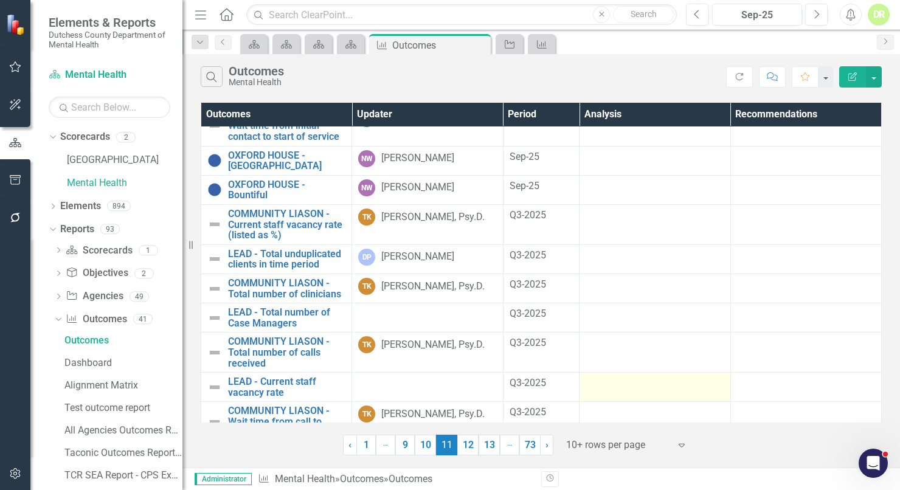
scroll to position [38, 0]
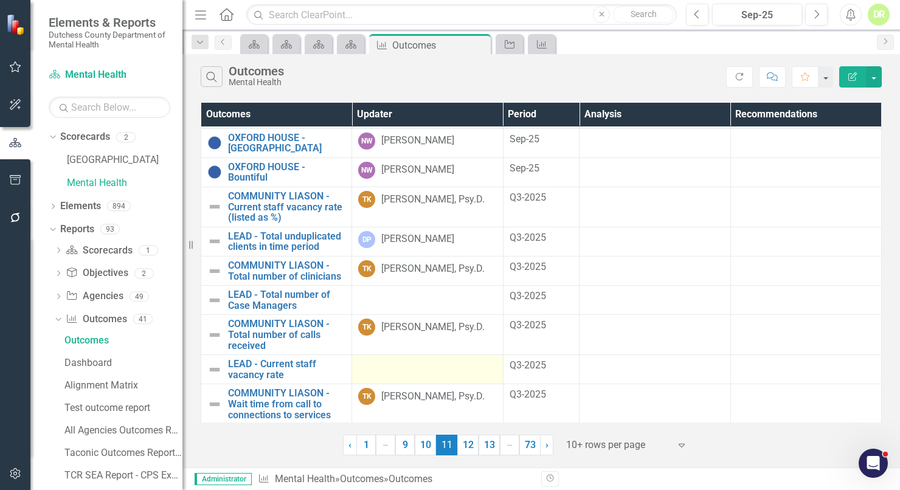
click at [455, 362] on div at bounding box center [427, 366] width 138 height 15
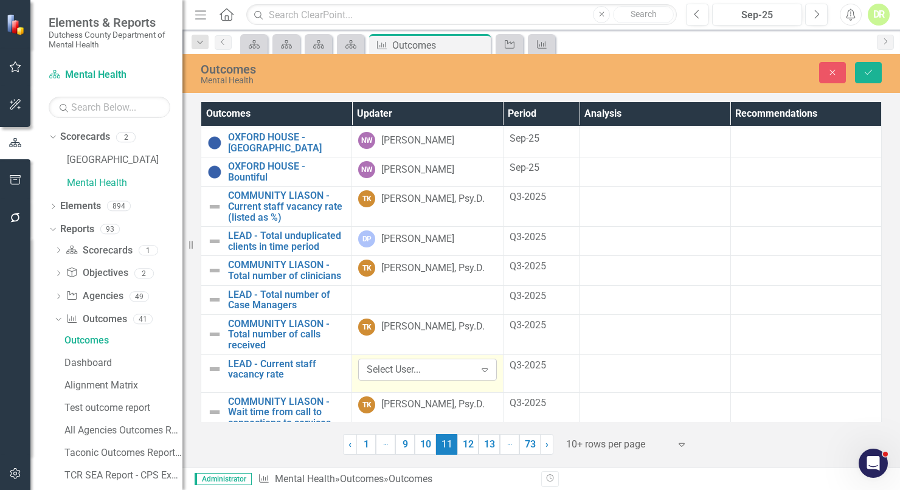
click at [414, 367] on div "Select User..." at bounding box center [421, 369] width 108 height 14
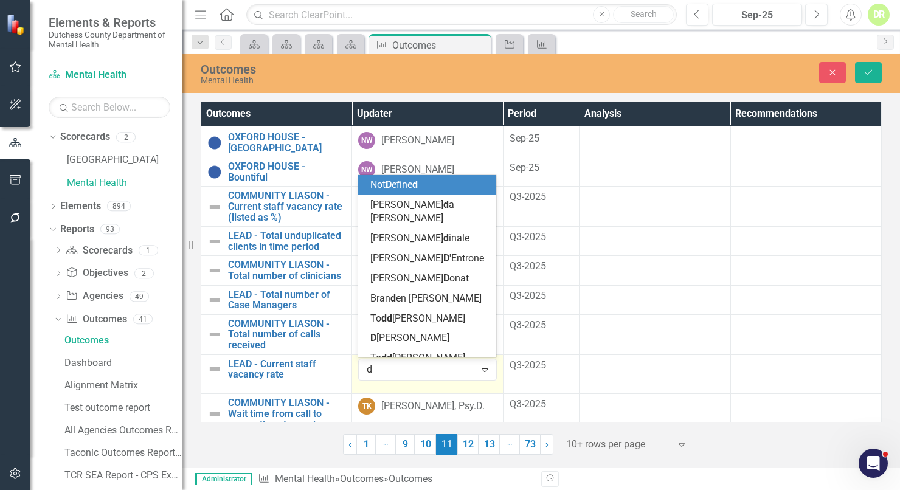
type input "da"
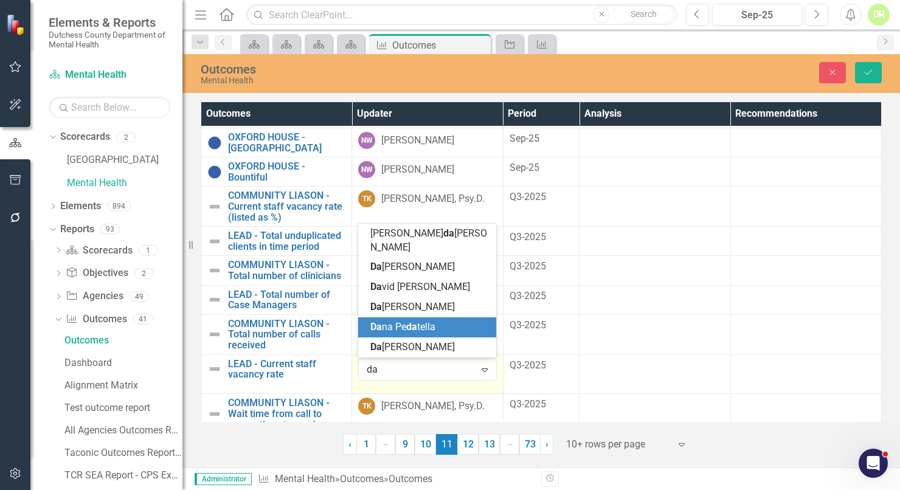
click at [413, 321] on span "da" at bounding box center [411, 327] width 11 height 12
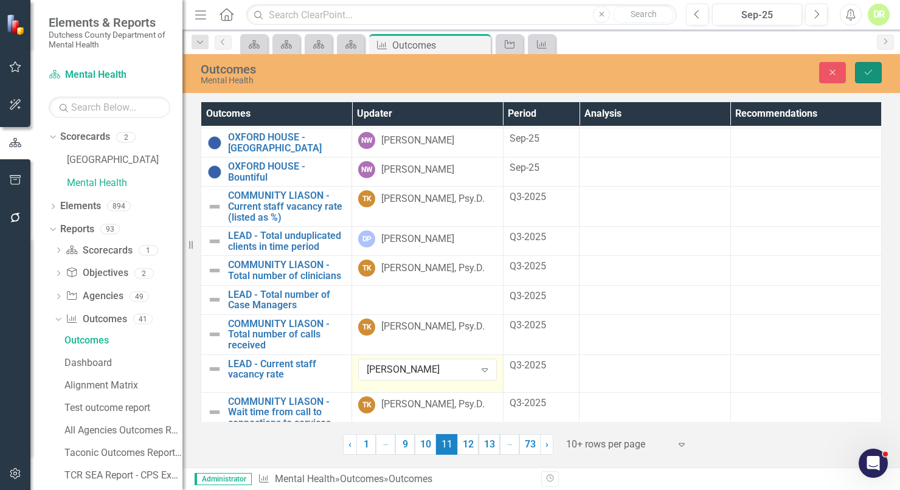
click at [857, 67] on button "Save" at bounding box center [868, 72] width 27 height 21
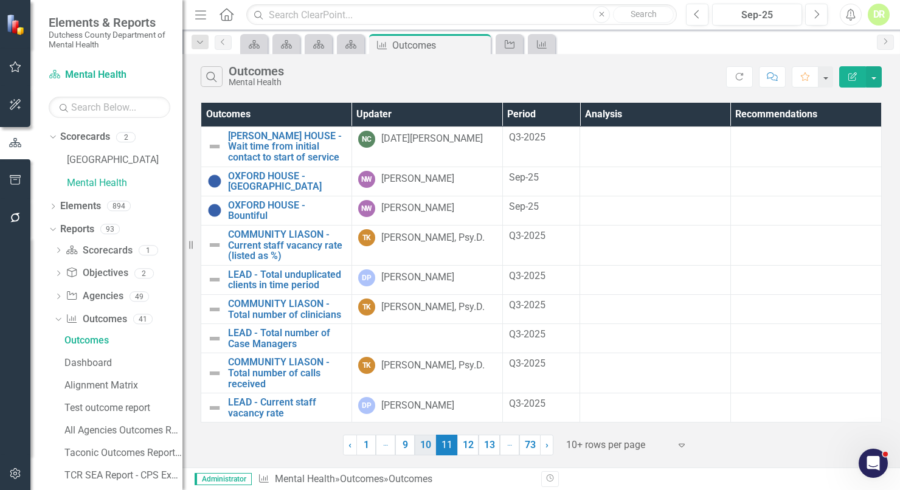
click at [424, 441] on link "10" at bounding box center [425, 445] width 21 height 21
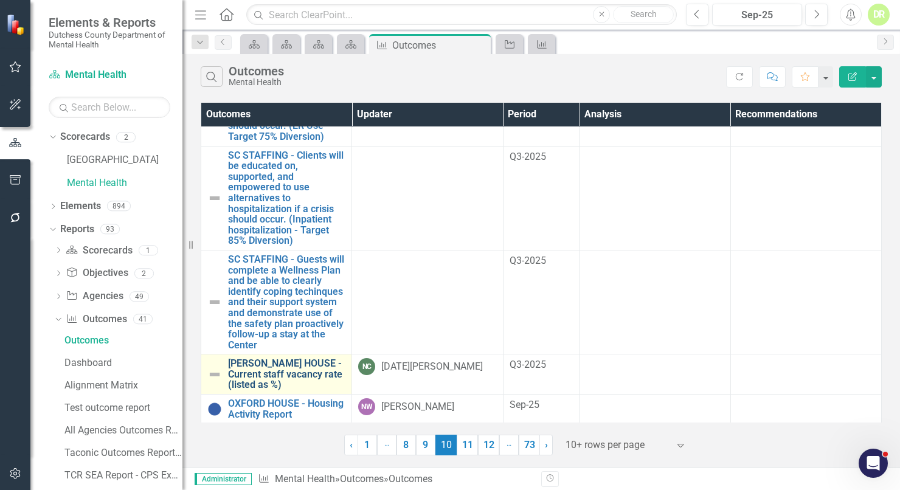
scroll to position [72, 0]
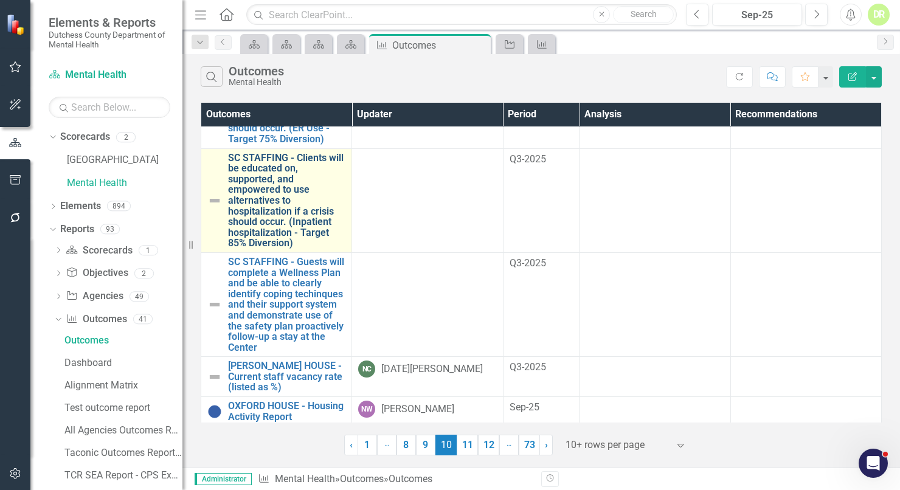
click at [281, 174] on link "SC STAFFING - Clients will be educated on, supported, and empowered to use alte…" at bounding box center [286, 201] width 117 height 96
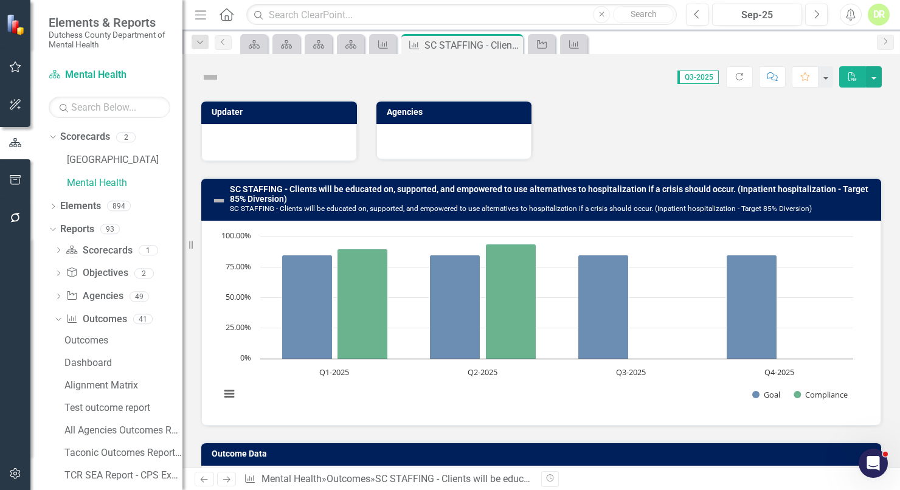
click at [261, 134] on div at bounding box center [279, 141] width 130 height 15
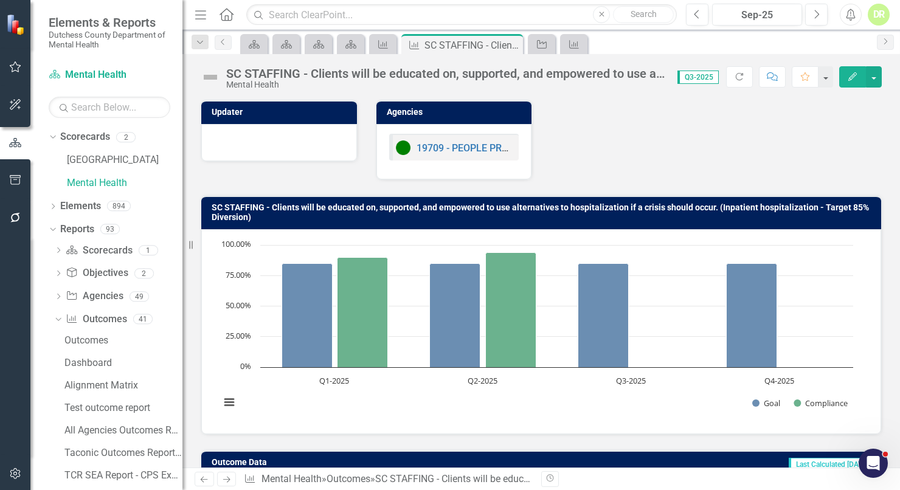
click at [261, 134] on div at bounding box center [279, 141] width 130 height 15
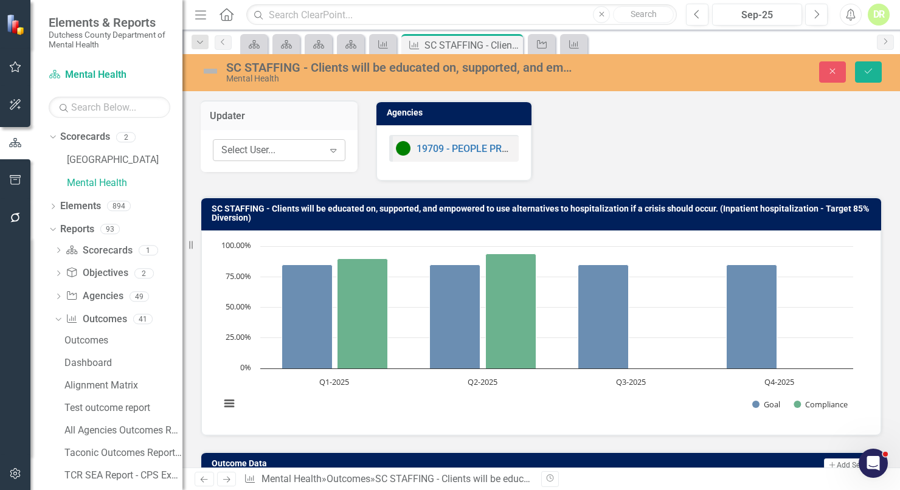
click at [248, 145] on div "Select User..." at bounding box center [272, 150] width 102 height 14
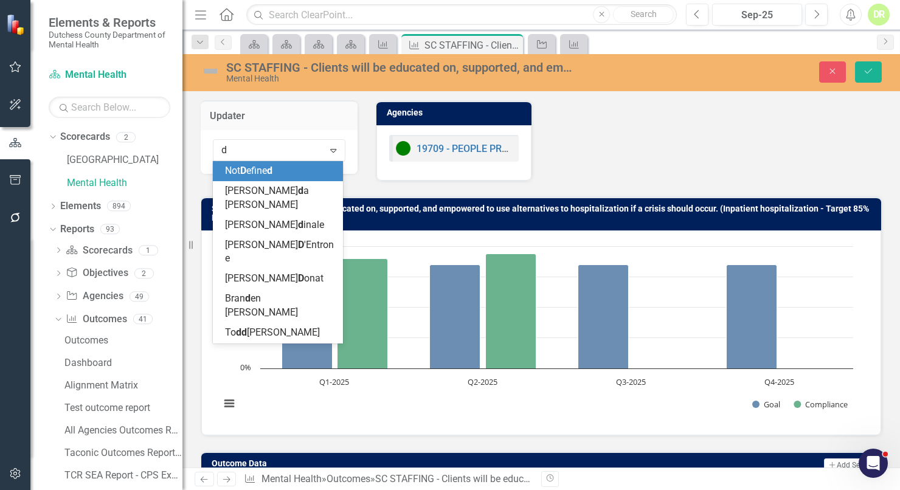
type input "da"
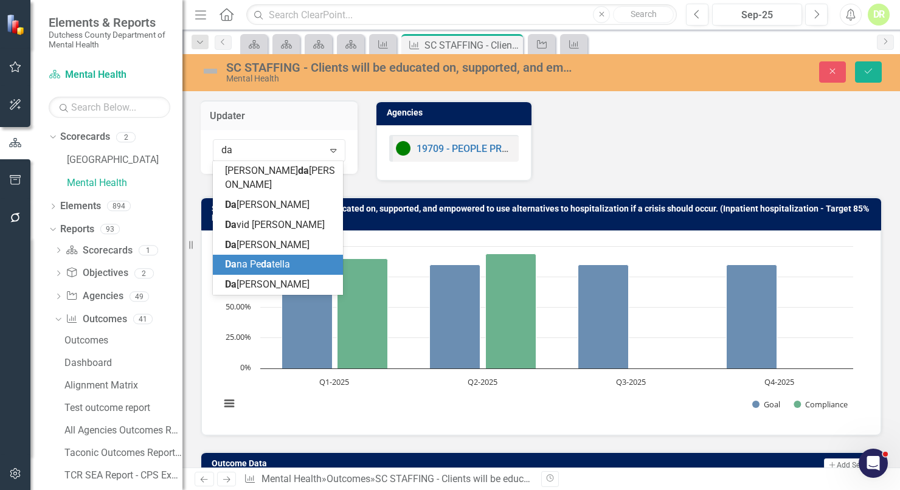
click at [239, 258] on span "Da na Pe da tella" at bounding box center [257, 264] width 65 height 12
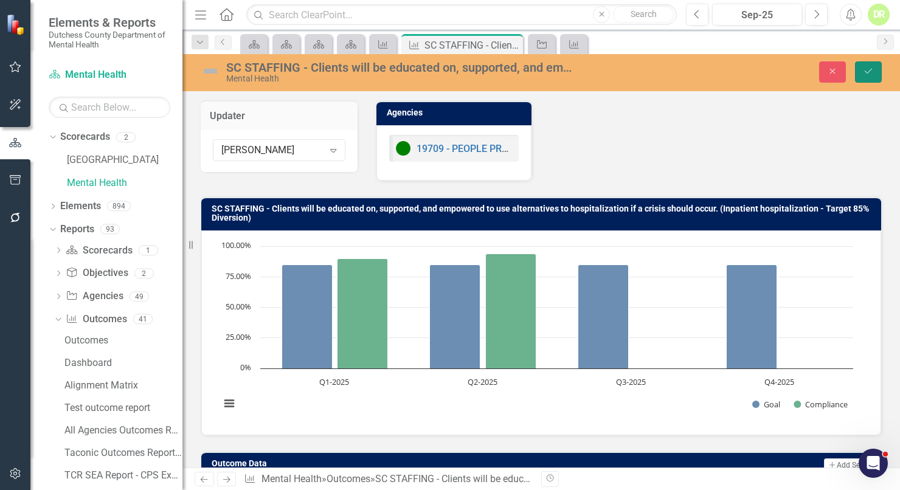
click at [870, 67] on icon "Save" at bounding box center [868, 71] width 11 height 9
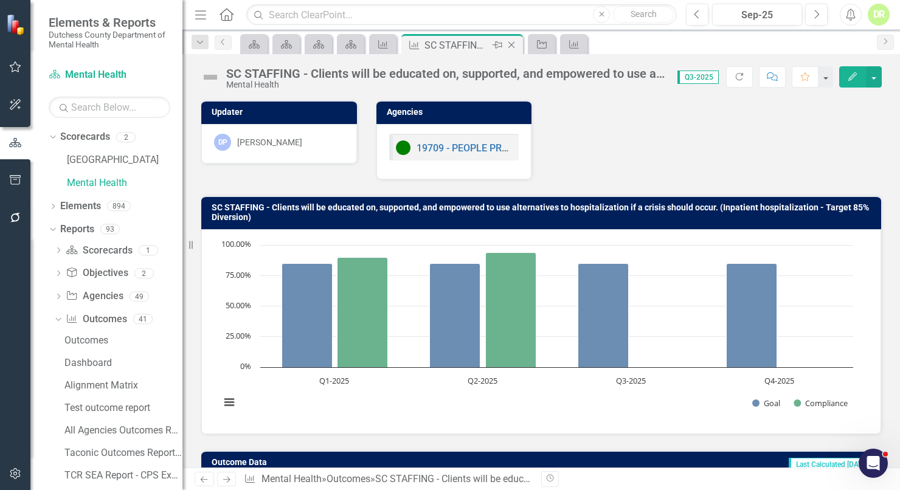
click at [513, 43] on icon "Close" at bounding box center [511, 45] width 12 height 10
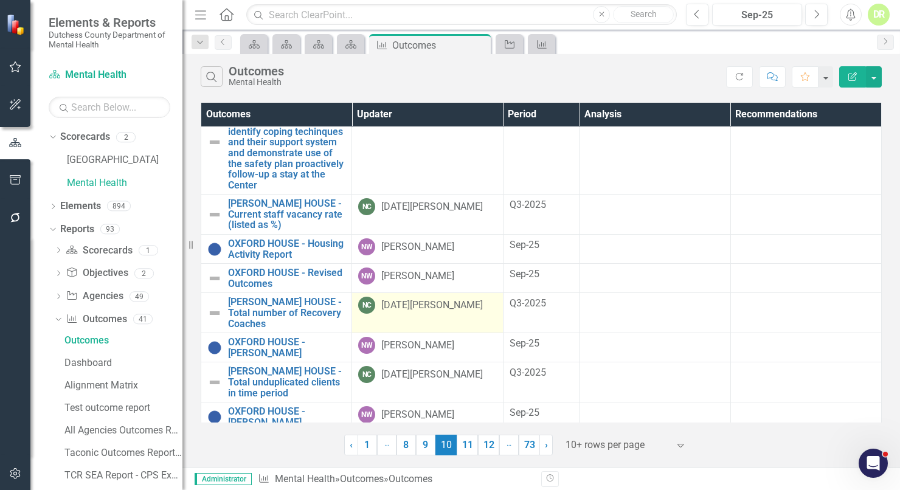
scroll to position [237, 0]
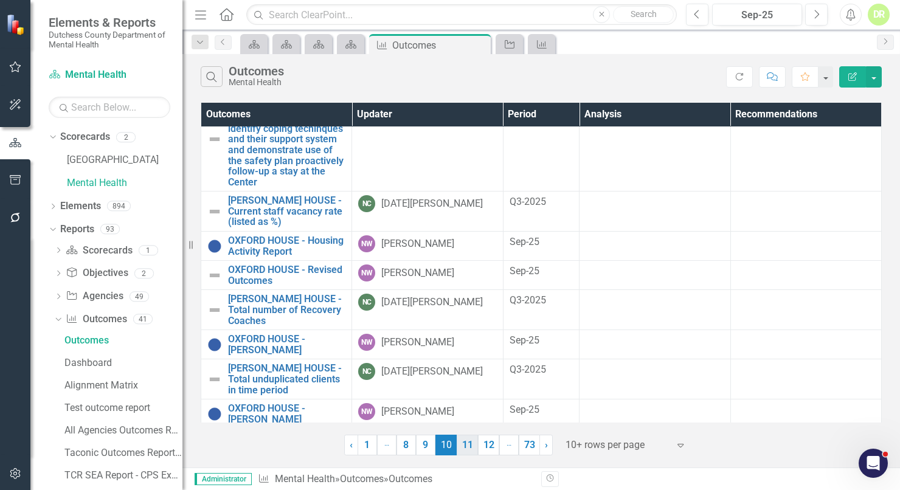
click at [459, 444] on link "11" at bounding box center [466, 445] width 21 height 21
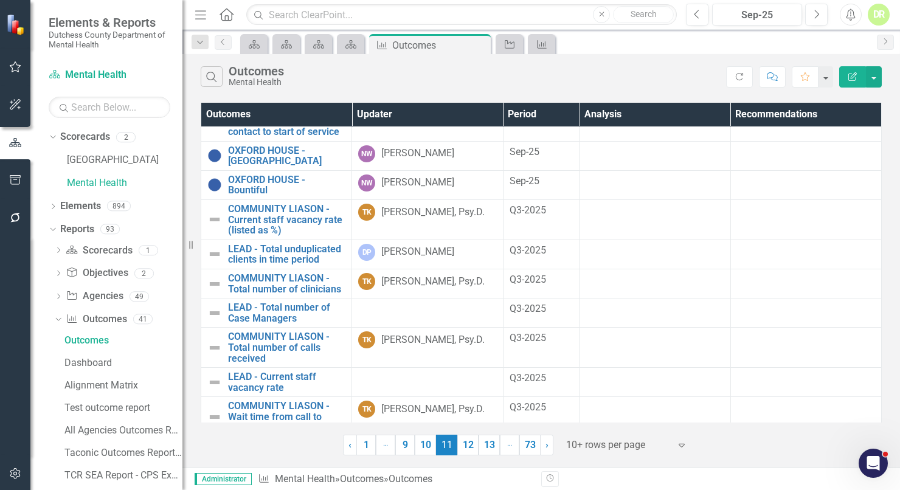
scroll to position [38, 0]
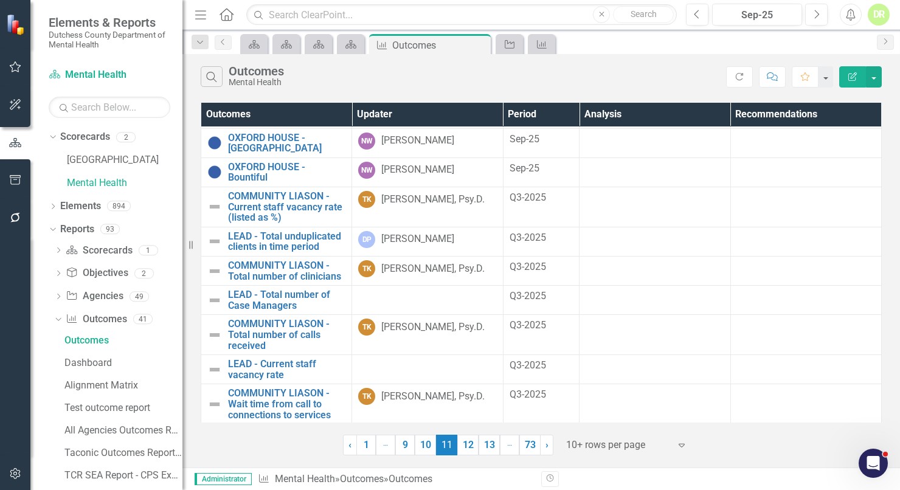
drag, startPoint x: 484, startPoint y: 43, endPoint x: 172, endPoint y: 120, distance: 321.7
click at [0, 0] on icon "Close" at bounding box center [0, 0] width 0 height 0
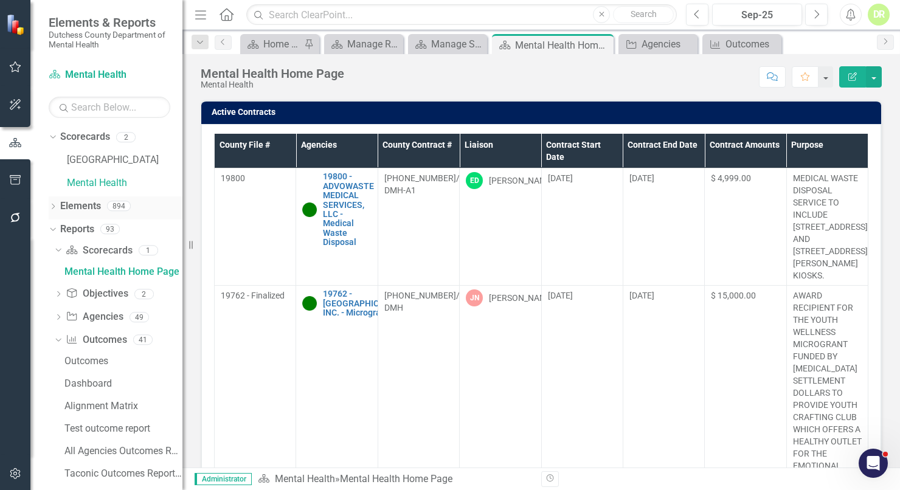
click at [83, 203] on link "Elements" at bounding box center [80, 206] width 41 height 14
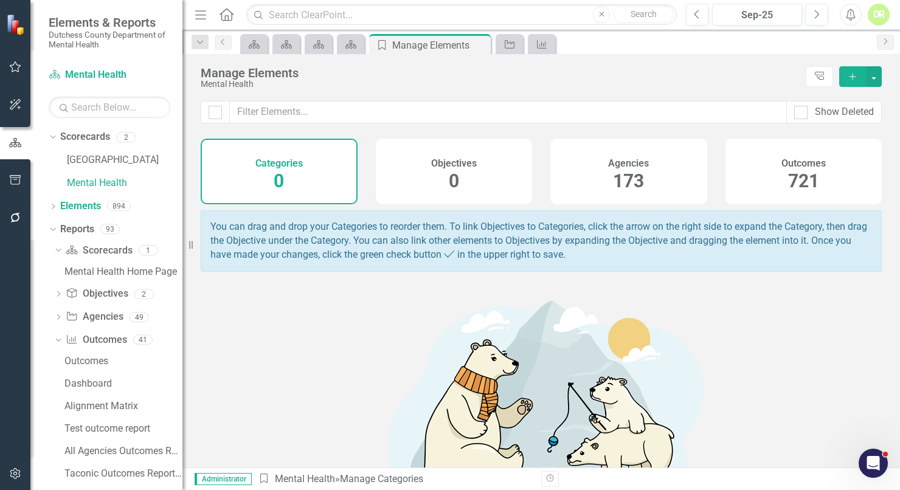
click at [621, 158] on h4 "Agencies" at bounding box center [628, 163] width 41 height 11
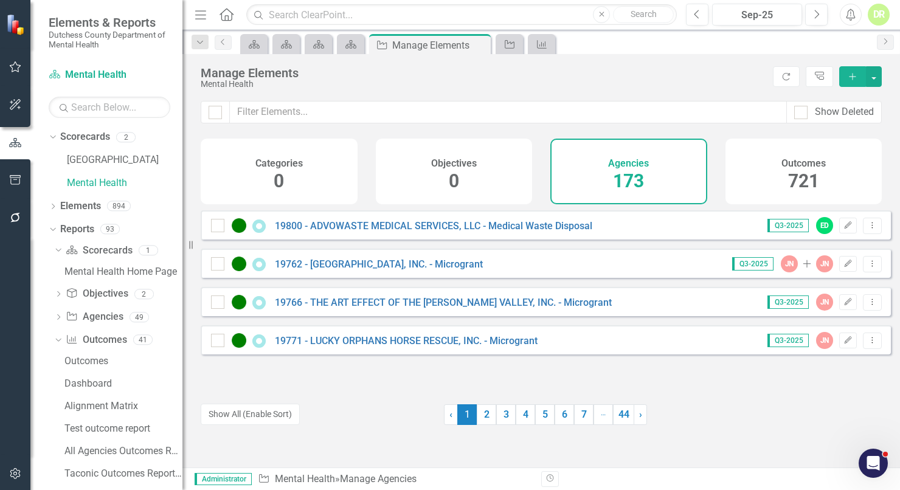
drag, startPoint x: 285, startPoint y: 126, endPoint x: 284, endPoint y: 113, distance: 12.8
click at [284, 120] on div "Show Deleted" at bounding box center [540, 120] width 717 height 38
click at [283, 108] on input "text" at bounding box center [508, 112] width 557 height 22
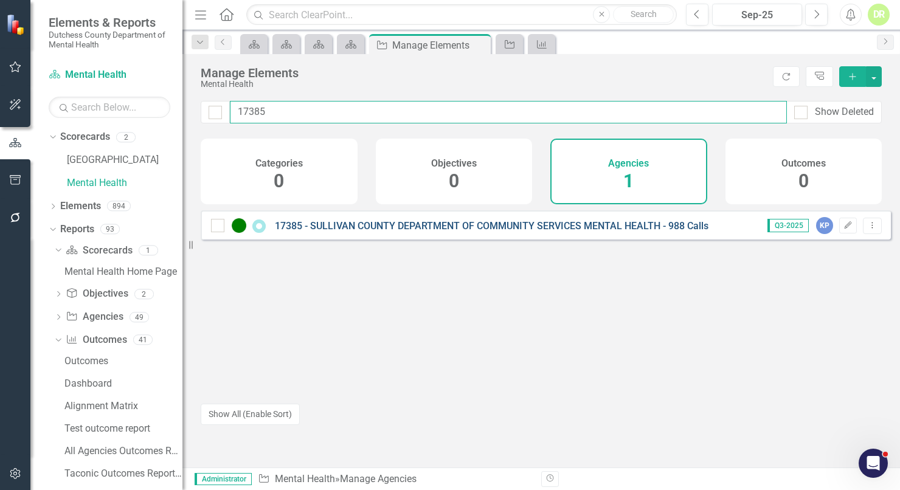
type input "17385"
click at [346, 232] on link "17385 - SULLIVAN COUNTY DEPARTMENT OF COMMUNITY SERVICES MENTAL HEALTH - 988 Ca…" at bounding box center [491, 226] width 433 height 12
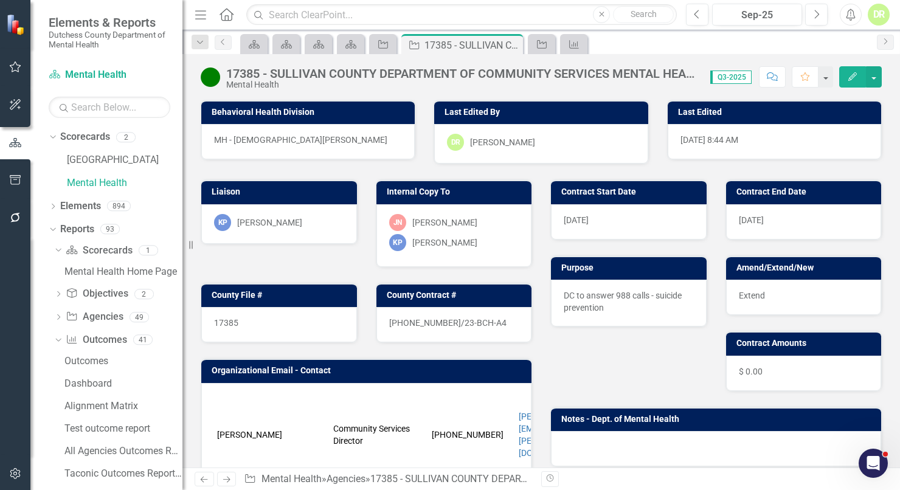
click at [777, 77] on icon "Comment" at bounding box center [772, 76] width 11 height 9
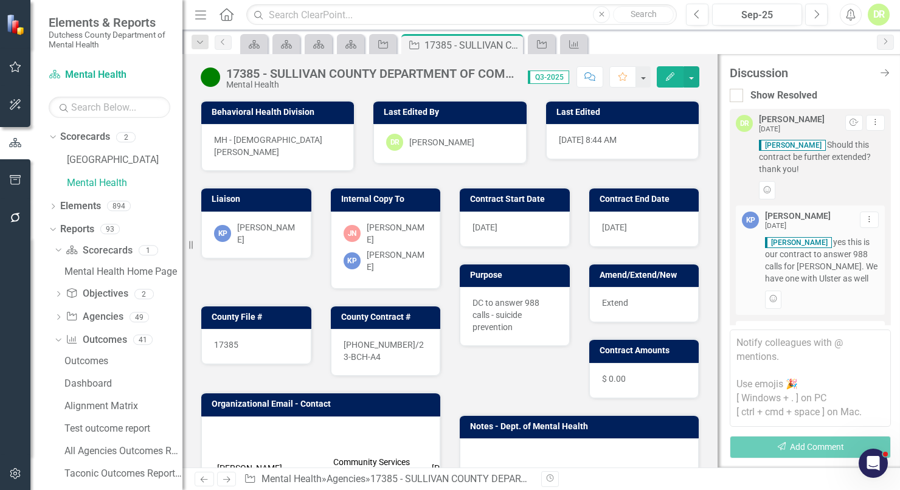
scroll to position [416, 0]
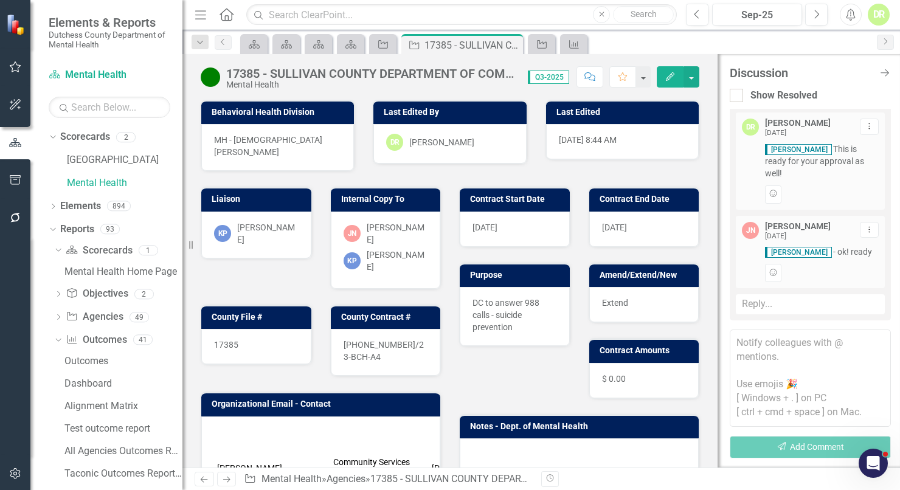
click at [746, 340] on textarea at bounding box center [809, 377] width 161 height 97
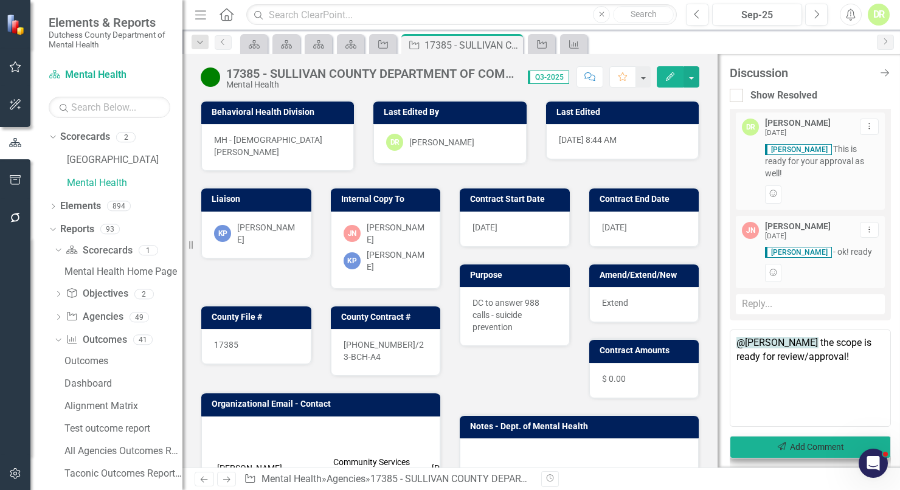
type textarea "@Kristin Parise the scope is ready for review/approval!"
click at [805, 449] on button "Send Add Comment" at bounding box center [809, 447] width 161 height 22
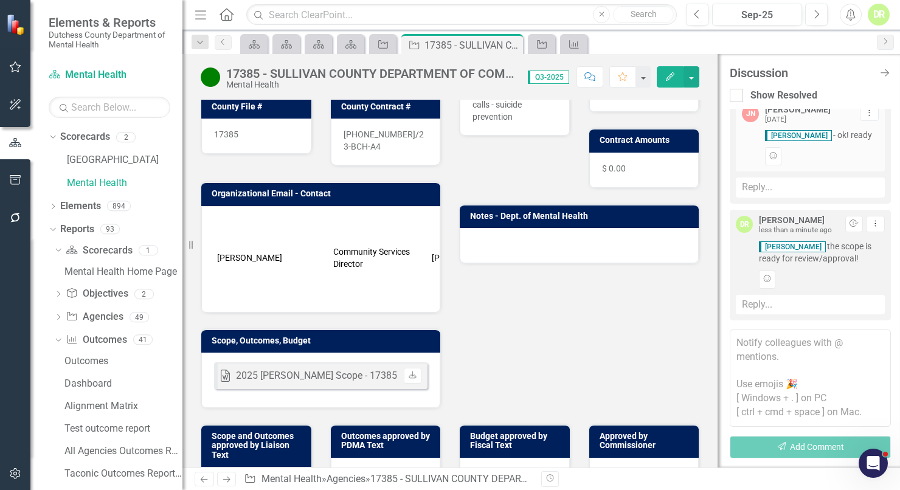
scroll to position [276, 0]
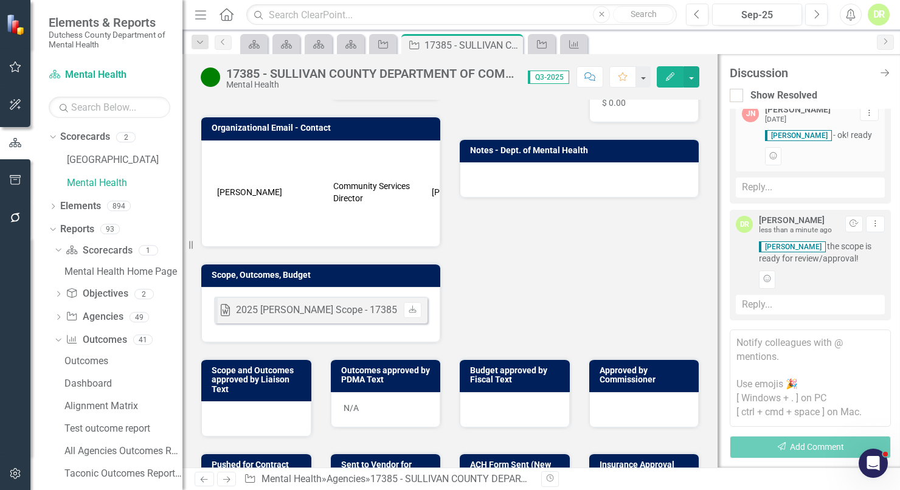
click at [497, 392] on div at bounding box center [515, 409] width 110 height 35
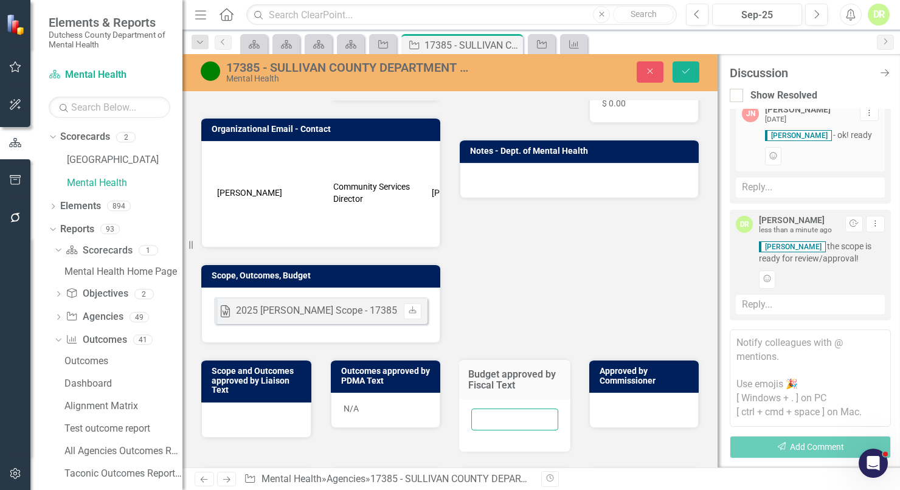
drag, startPoint x: 480, startPoint y: 393, endPoint x: 483, endPoint y: 404, distance: 11.2
click at [483, 408] on input "text" at bounding box center [514, 419] width 87 height 22
type input "N/A"
click at [683, 63] on button "Save" at bounding box center [685, 71] width 27 height 21
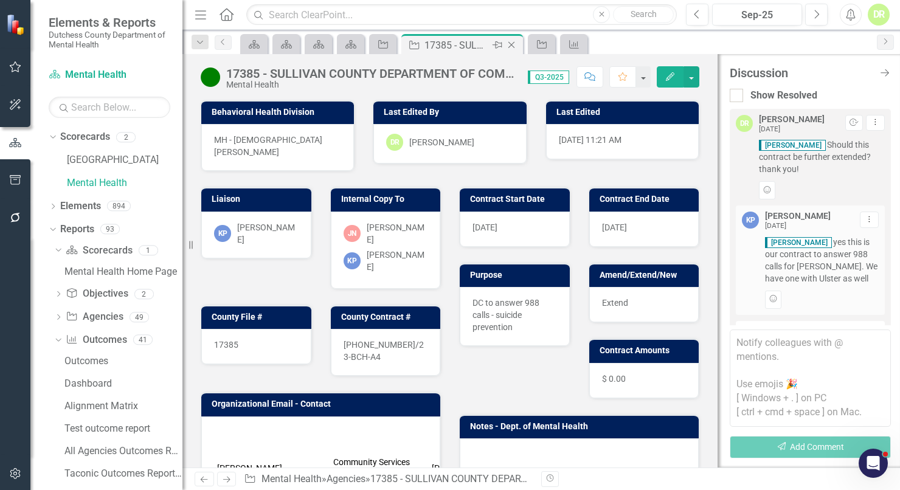
click at [505, 42] on icon "Close" at bounding box center [511, 45] width 12 height 10
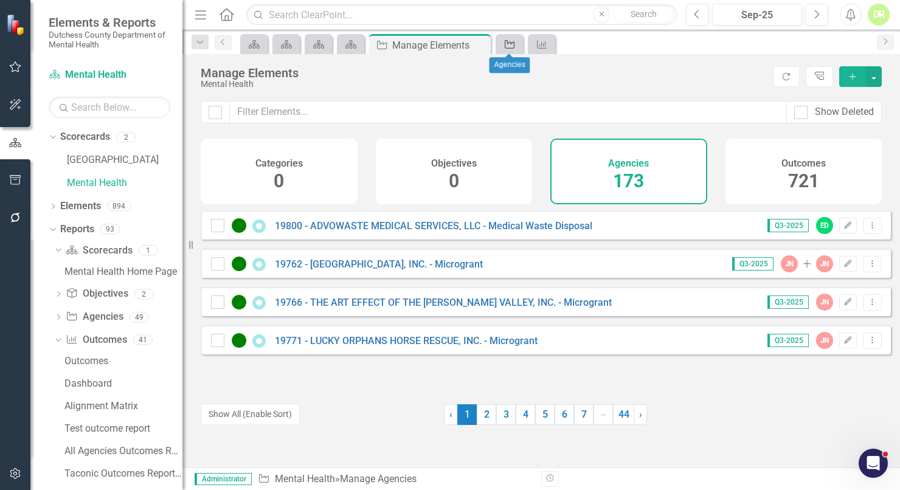
click at [511, 41] on icon "Agency" at bounding box center [509, 45] width 12 height 10
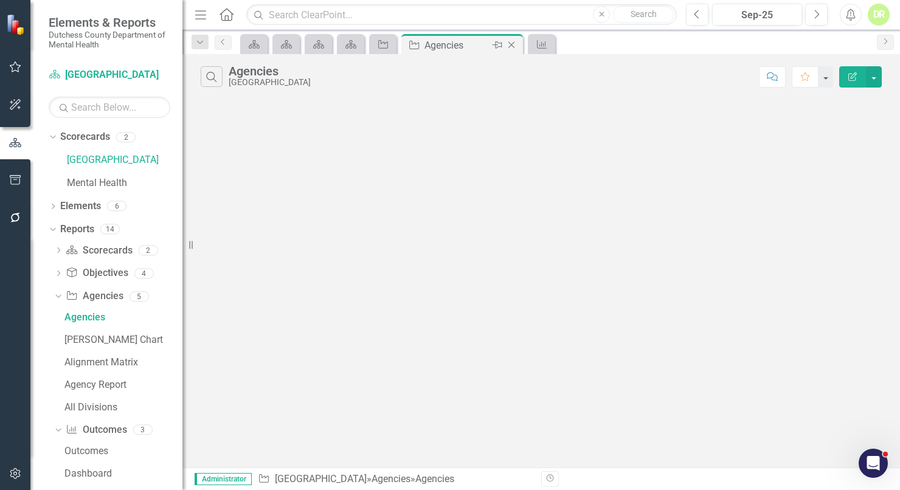
click at [512, 43] on icon "Close" at bounding box center [511, 45] width 12 height 10
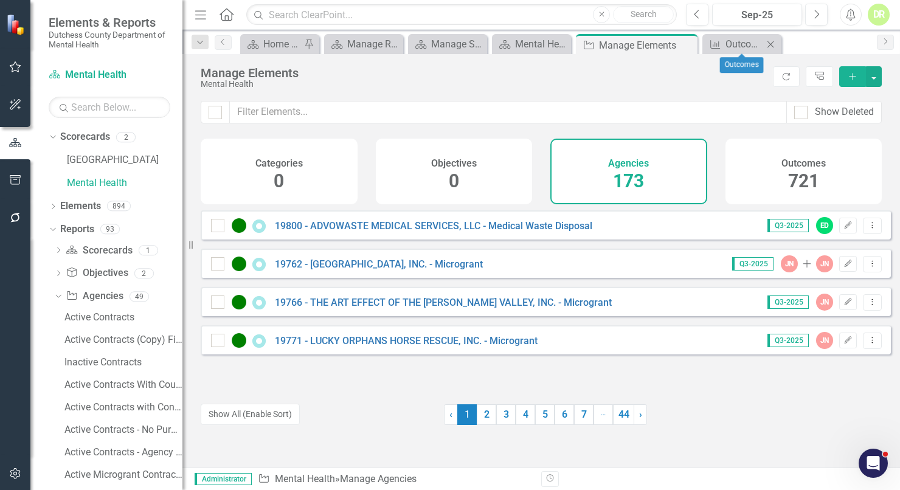
click at [768, 43] on icon "Close" at bounding box center [770, 45] width 12 height 10
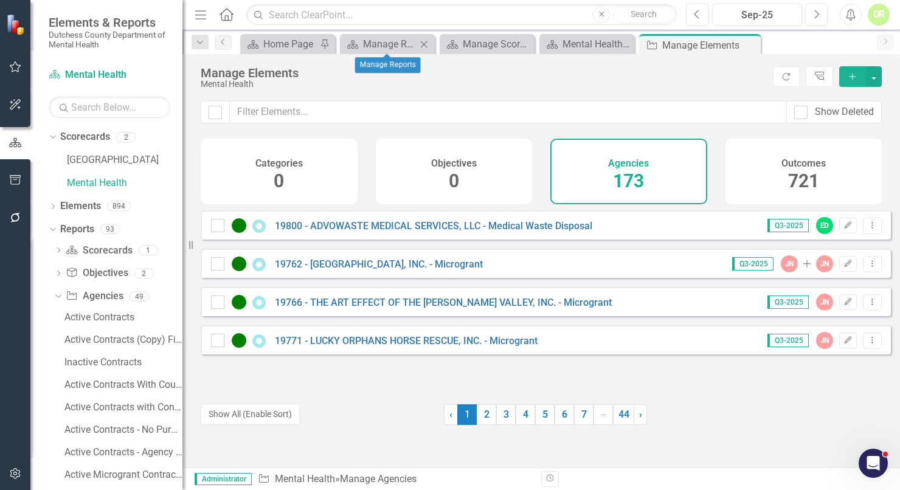
click at [425, 42] on icon "Close" at bounding box center [424, 45] width 12 height 10
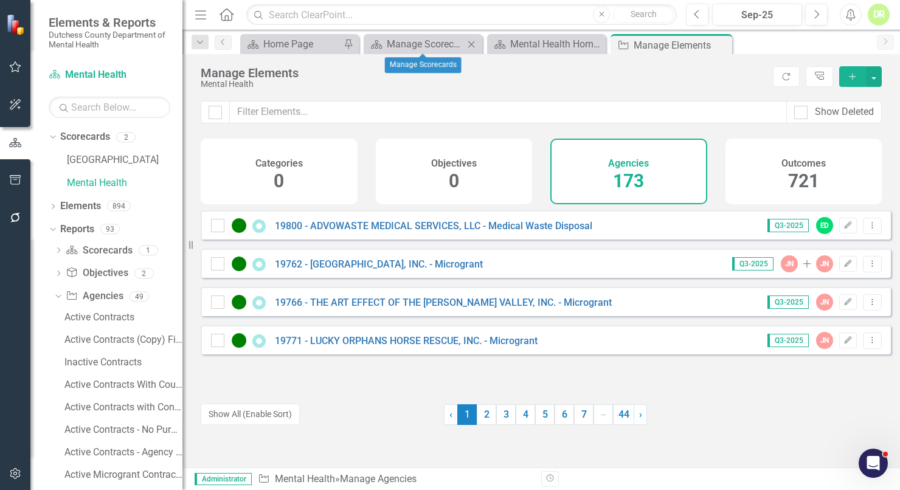
click at [474, 38] on div "Close" at bounding box center [471, 43] width 15 height 15
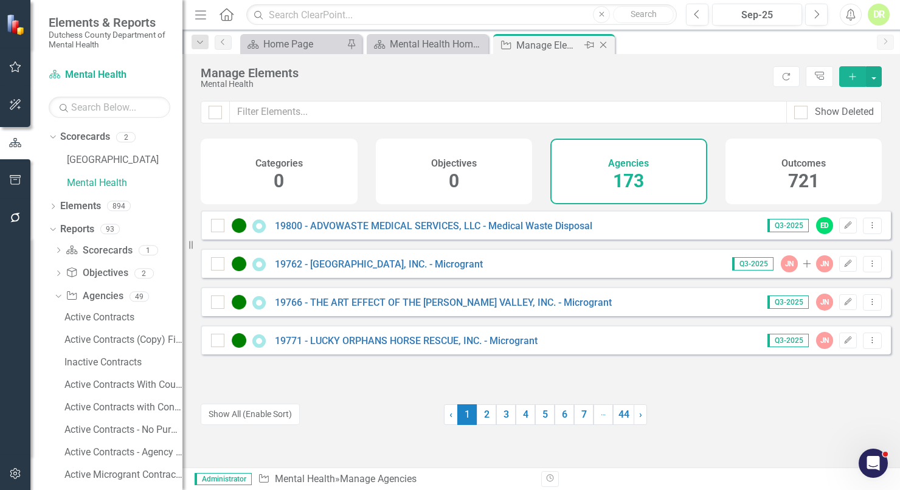
click at [537, 44] on div "Manage Elements" at bounding box center [548, 45] width 65 height 15
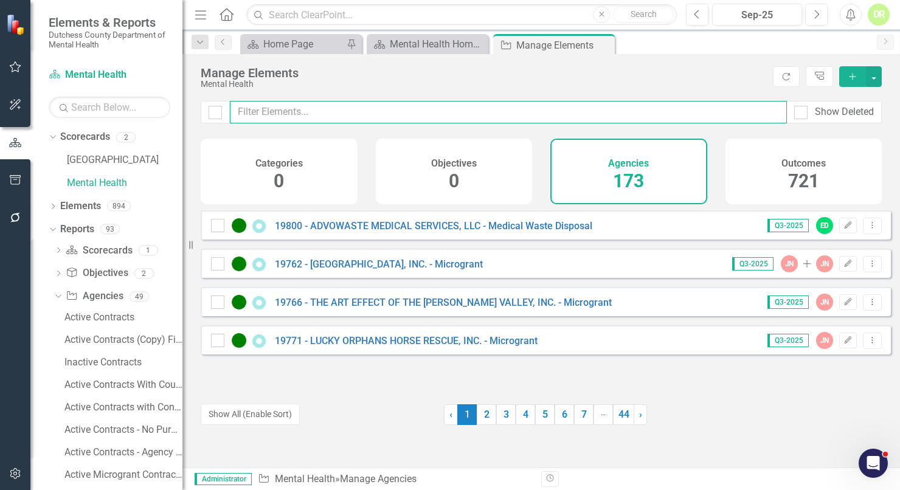
click at [245, 106] on input "text" at bounding box center [508, 112] width 557 height 22
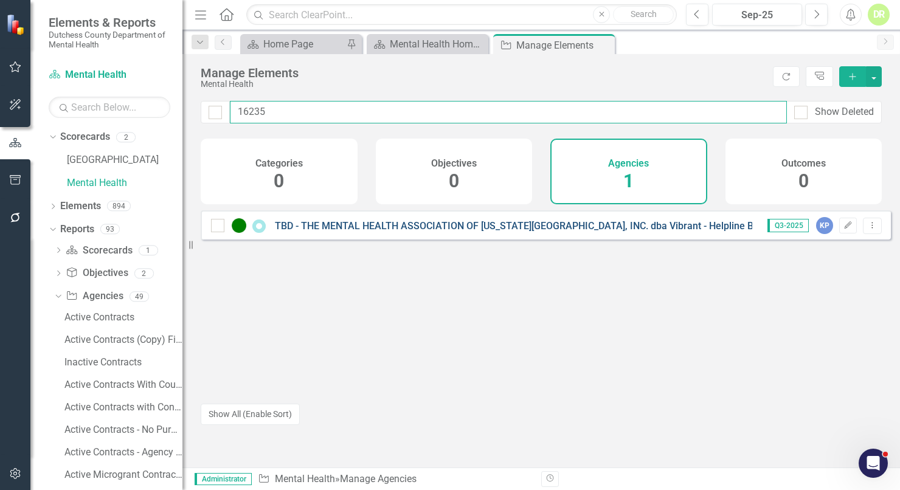
type input "16235"
click at [543, 231] on link "TBD - THE MENTAL HEALTH ASSOCIATION OF [US_STATE][GEOGRAPHIC_DATA], INC. dba Vi…" at bounding box center [555, 226] width 560 height 12
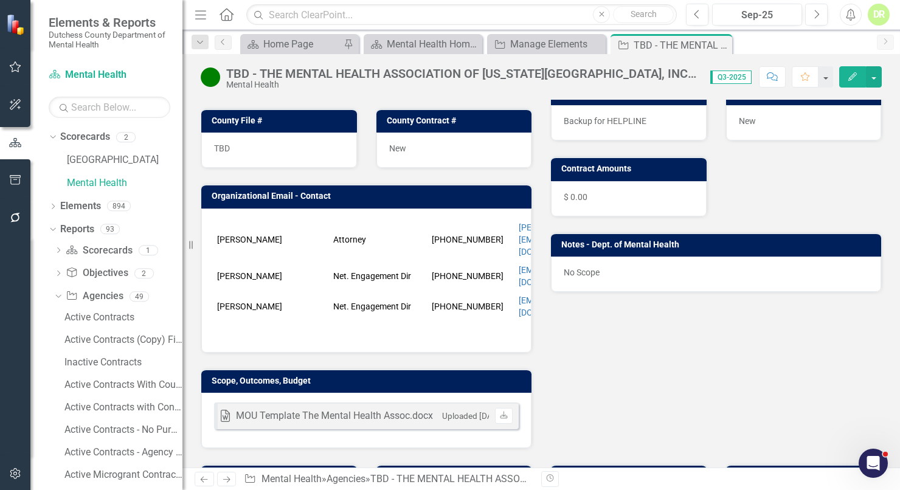
scroll to position [110, 0]
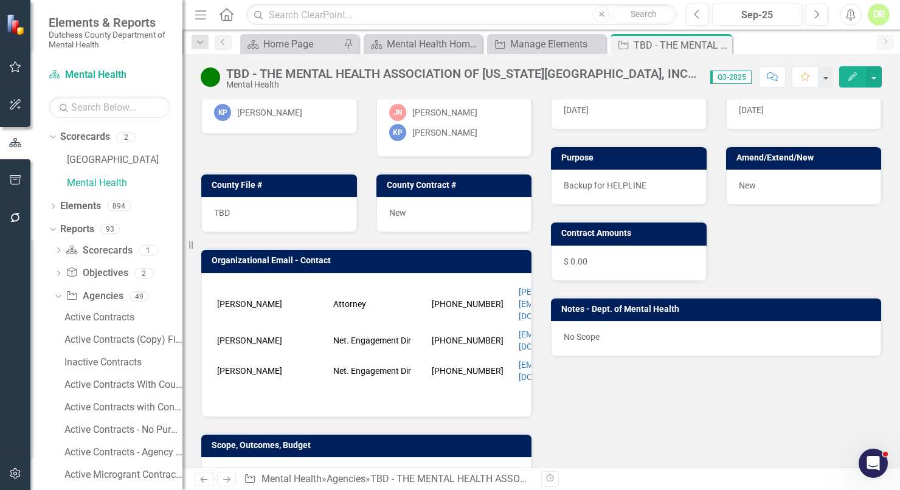
click at [773, 78] on icon "Comment" at bounding box center [772, 76] width 11 height 9
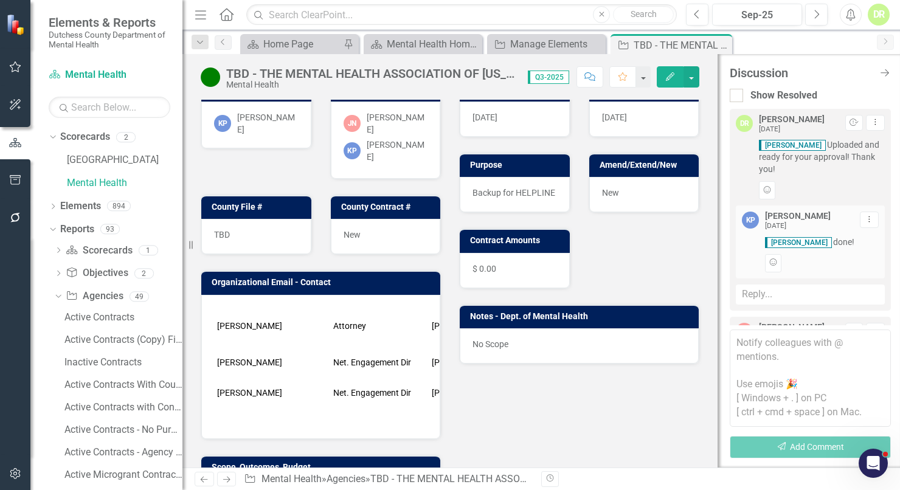
scroll to position [107, 0]
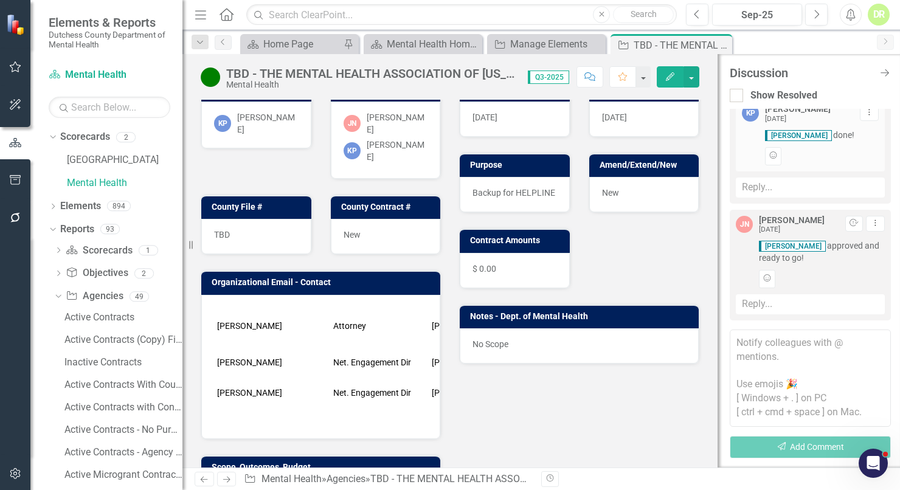
drag, startPoint x: 742, startPoint y: 345, endPoint x: 717, endPoint y: 311, distance: 41.8
click at [742, 340] on textarea at bounding box center [809, 377] width 161 height 97
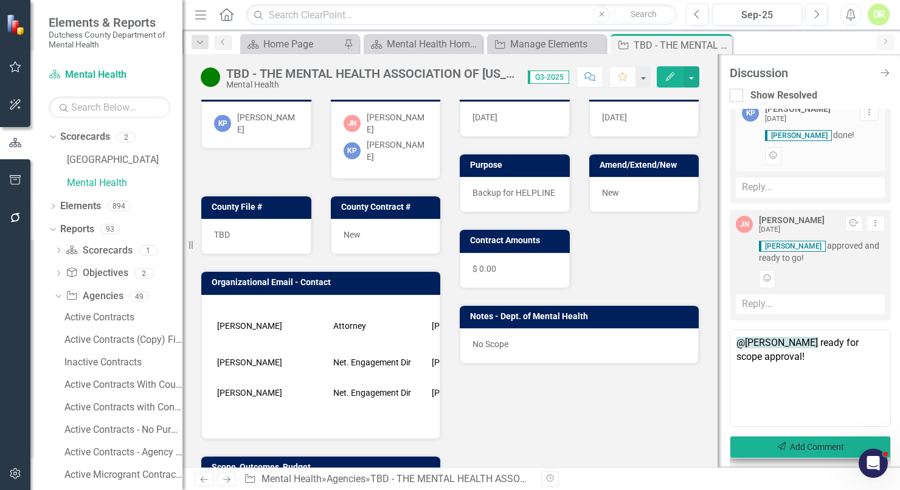
type textarea "@Kristin Parise ready for scope approval!"
click at [811, 438] on button "Send Add Comment" at bounding box center [809, 447] width 161 height 22
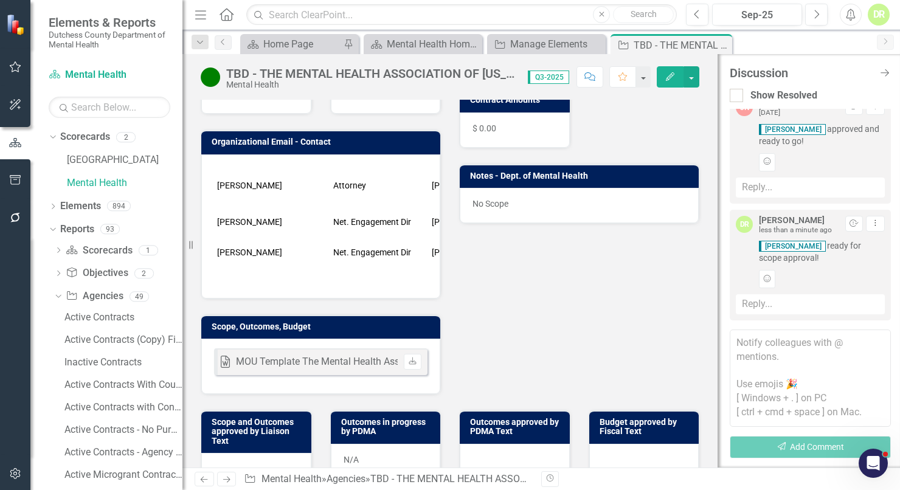
scroll to position [276, 0]
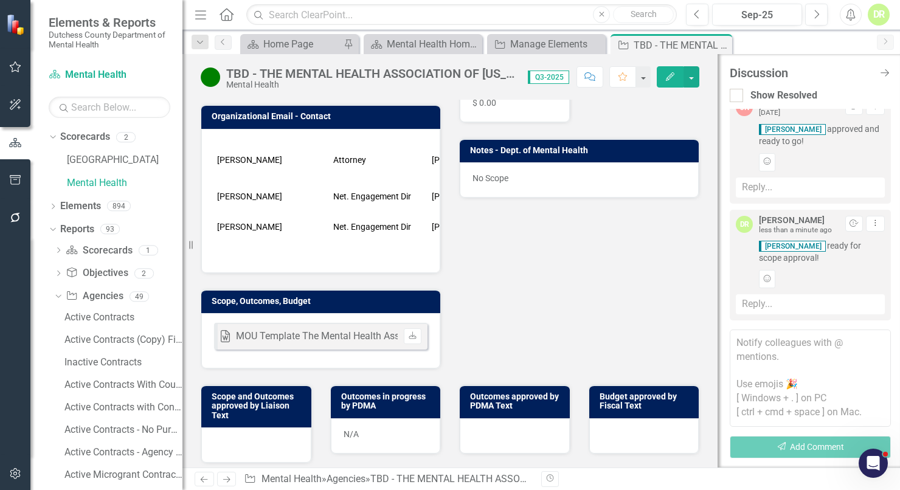
click at [477, 418] on div at bounding box center [515, 435] width 110 height 35
click at [475, 418] on div at bounding box center [515, 435] width 110 height 35
click at [472, 418] on div at bounding box center [515, 435] width 110 height 35
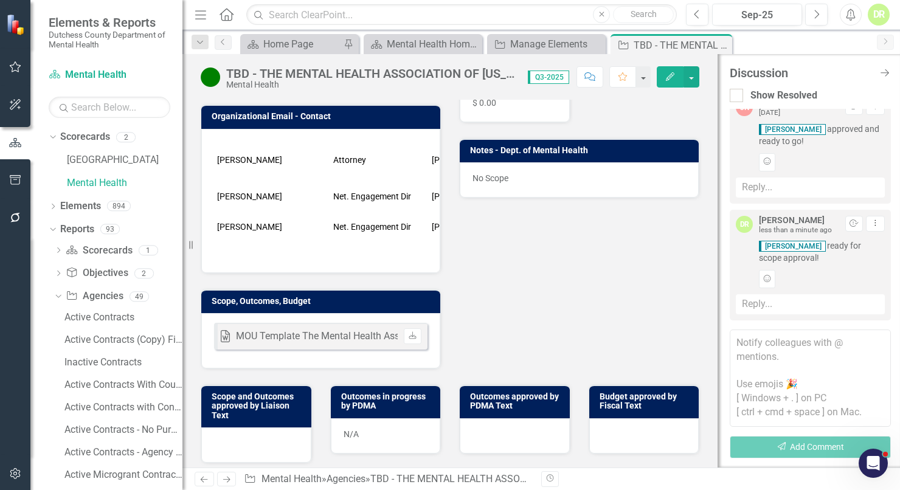
click at [471, 418] on div at bounding box center [515, 435] width 110 height 35
drag, startPoint x: 471, startPoint y: 383, endPoint x: 469, endPoint y: 376, distance: 7.5
click at [471, 418] on div at bounding box center [515, 435] width 110 height 35
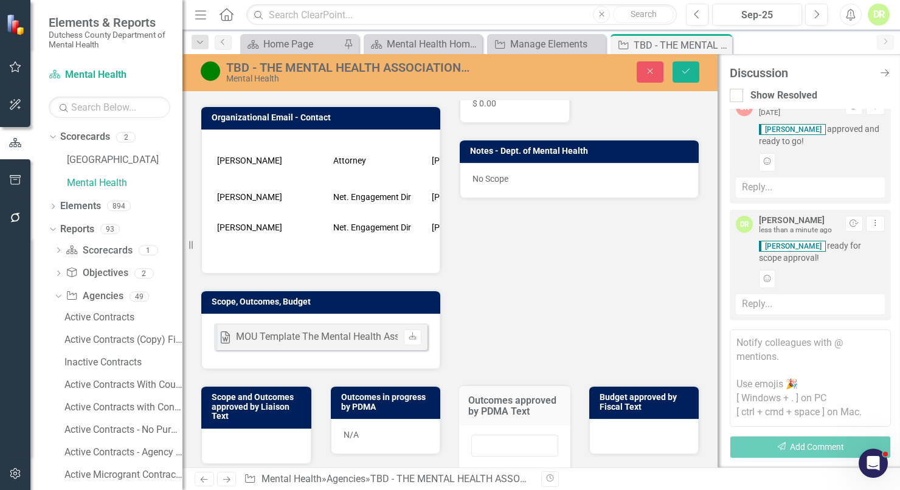
click at [469, 425] on div at bounding box center [514, 451] width 111 height 53
click at [475, 435] on input "text" at bounding box center [514, 446] width 87 height 22
type input "N/A"
click at [618, 224] on div "Liaison KP Kristin Parise Internal Copy To JN Jean-Marie Niebuhr KP Kristin Par…" at bounding box center [449, 134] width 517 height 474
click at [685, 67] on icon "Save" at bounding box center [685, 71] width 11 height 9
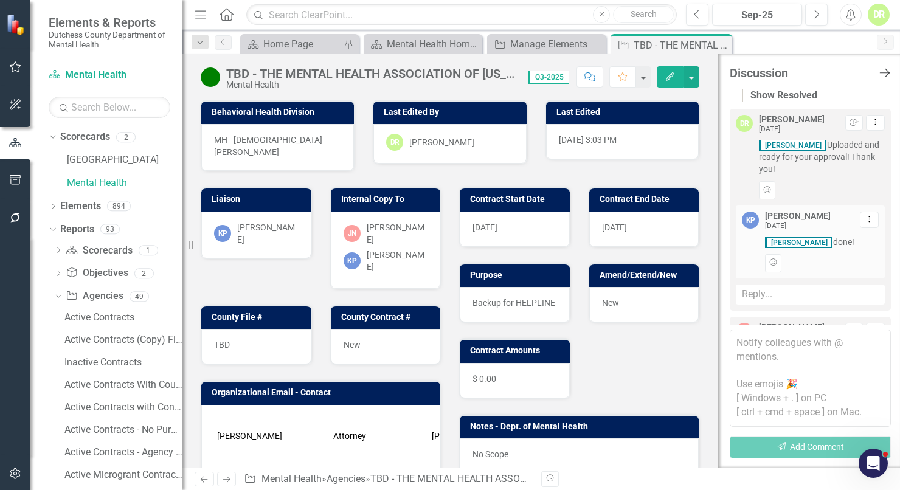
click at [886, 70] on icon at bounding box center [884, 73] width 10 height 9
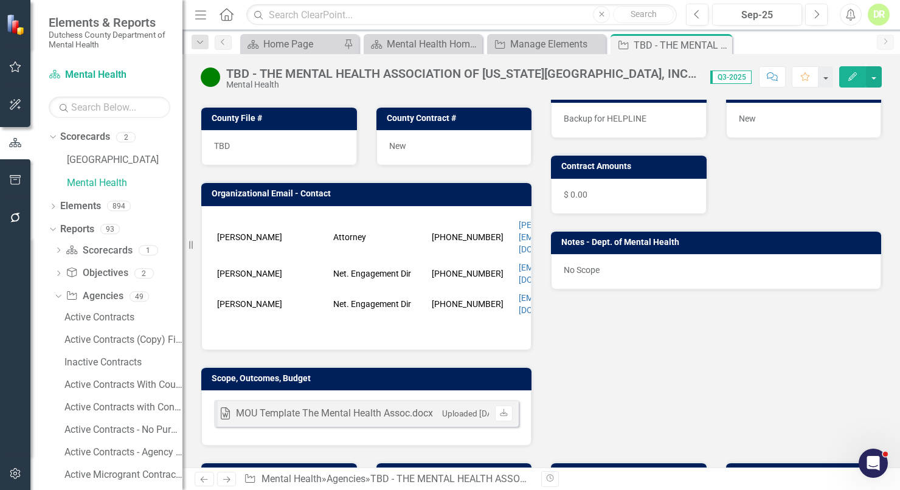
scroll to position [221, 0]
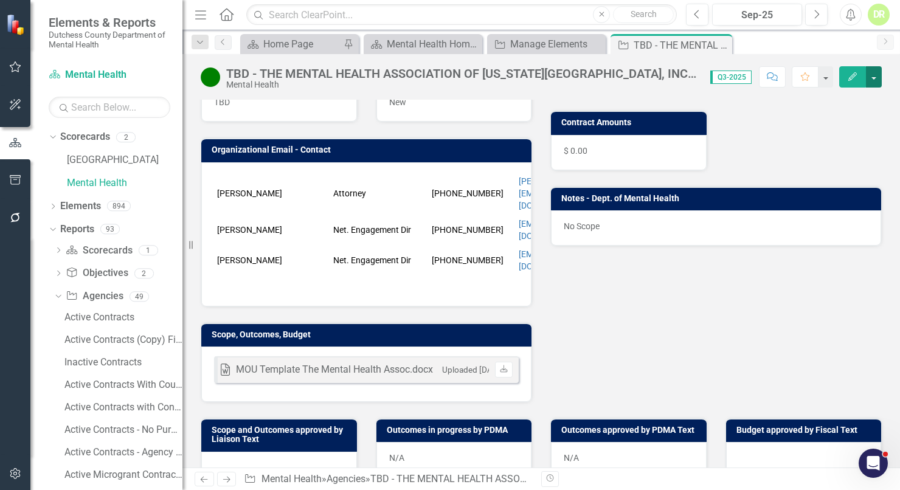
click at [875, 77] on button "button" at bounding box center [874, 76] width 16 height 21
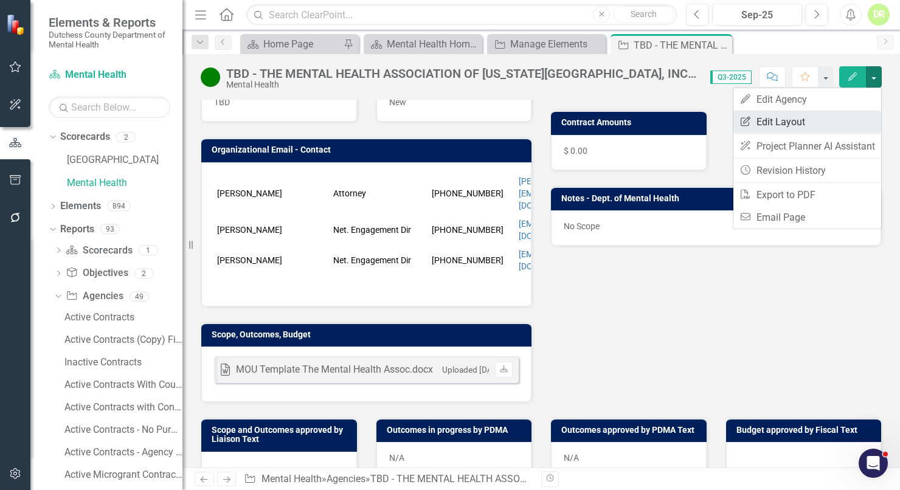
click at [816, 119] on link "Edit Report Edit Layout" at bounding box center [807, 122] width 148 height 22
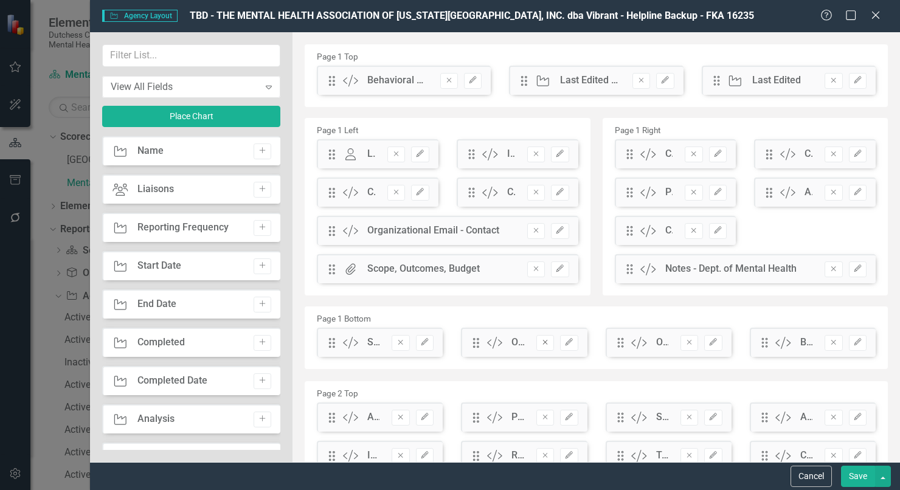
click at [542, 342] on icon "Remove" at bounding box center [544, 342] width 9 height 7
click at [849, 471] on button "Save" at bounding box center [858, 476] width 34 height 21
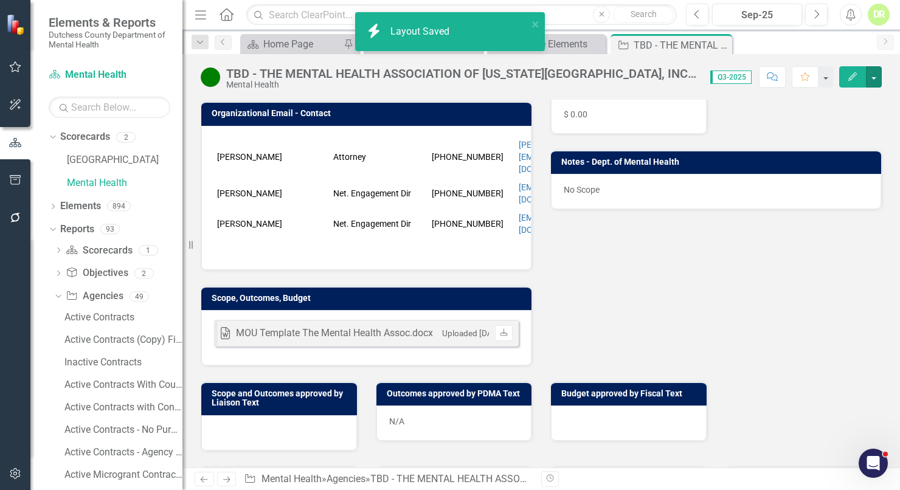
scroll to position [276, 0]
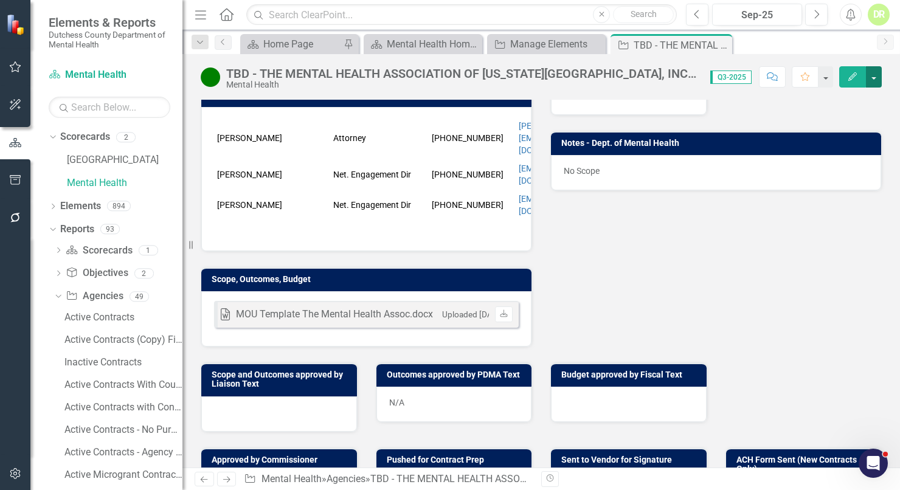
click at [878, 76] on button "button" at bounding box center [874, 76] width 16 height 21
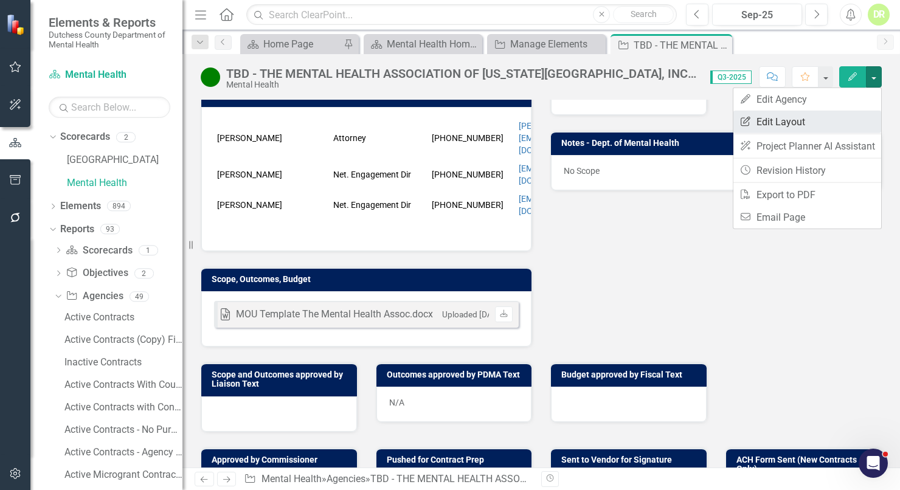
click at [839, 115] on link "Edit Report Edit Layout" at bounding box center [807, 122] width 148 height 22
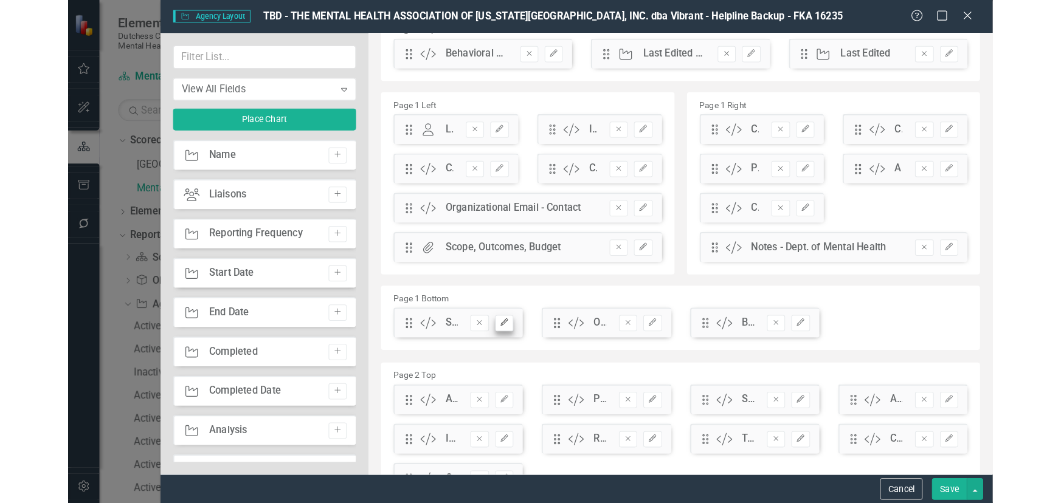
scroll to position [55, 0]
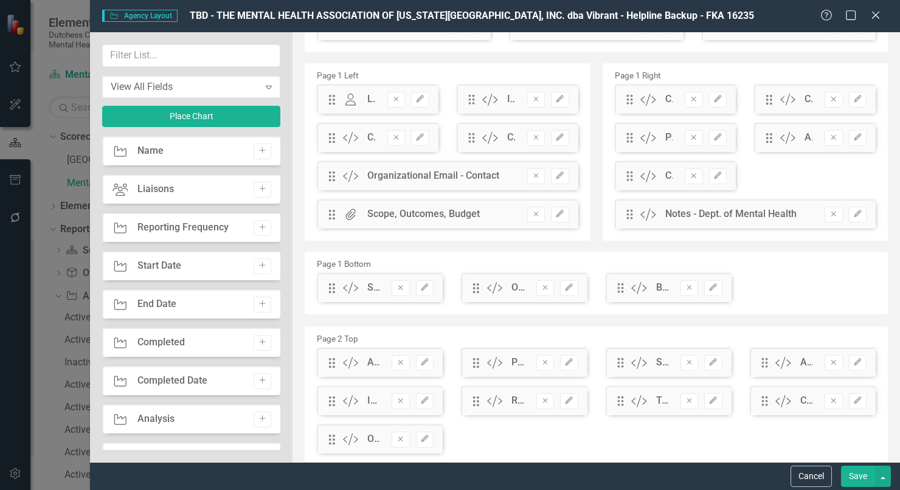
click at [812, 463] on div "Cancel Save" at bounding box center [495, 476] width 810 height 28
drag, startPoint x: 805, startPoint y: 468, endPoint x: 849, endPoint y: 330, distance: 144.9
click at [805, 463] on div "Cancel Save" at bounding box center [495, 476] width 810 height 28
click at [815, 464] on div "Cancel Save" at bounding box center [495, 476] width 810 height 28
drag, startPoint x: 815, startPoint y: 470, endPoint x: 812, endPoint y: 450, distance: 20.2
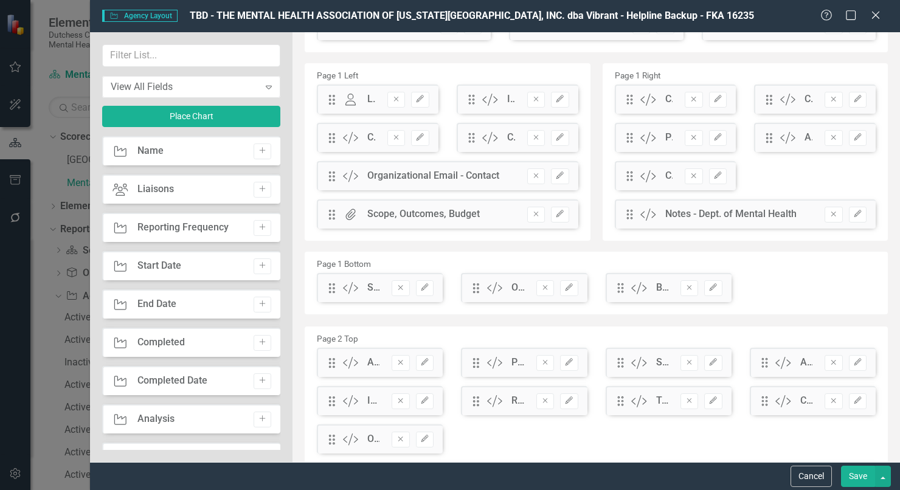
click at [815, 469] on button "Cancel" at bounding box center [810, 476] width 41 height 21
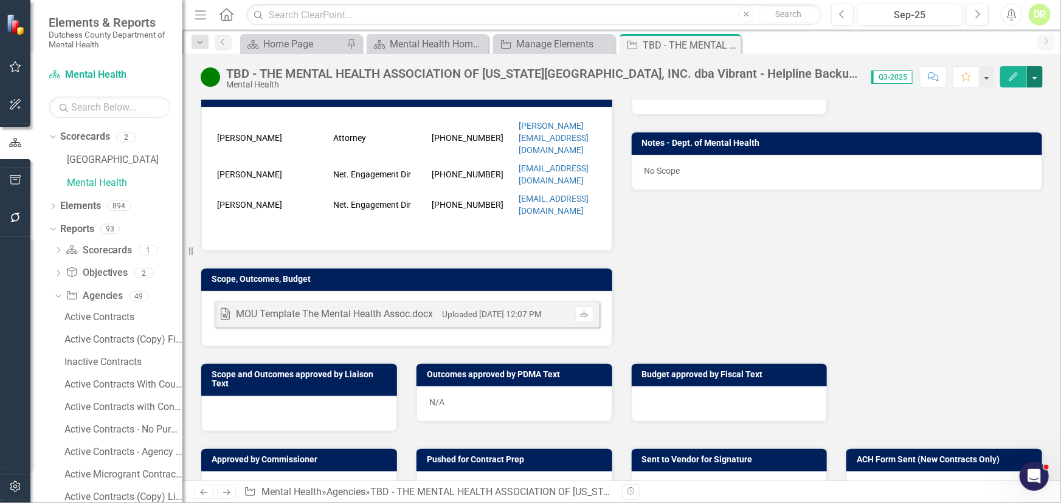
click at [899, 66] on button "button" at bounding box center [1035, 76] width 16 height 21
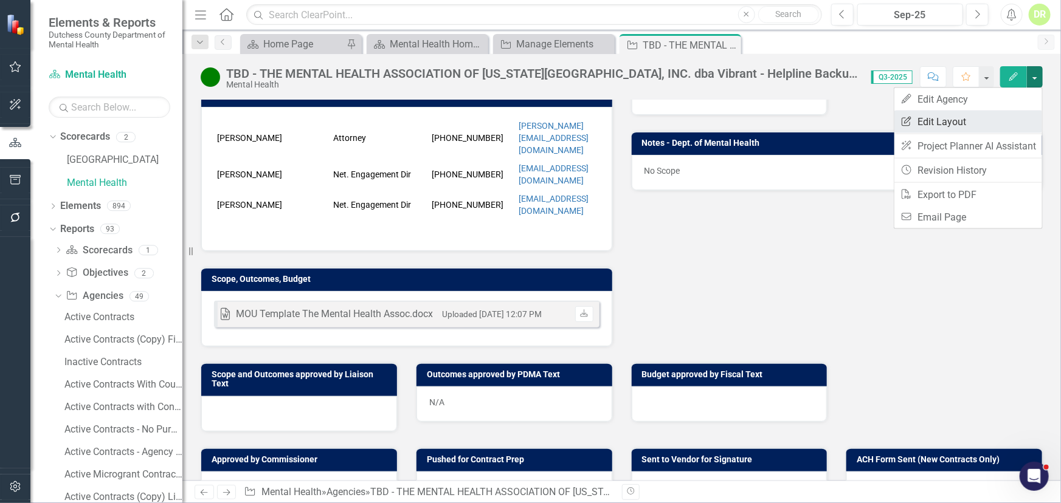
click at [899, 122] on link "Edit Report Edit Layout" at bounding box center [968, 122] width 148 height 22
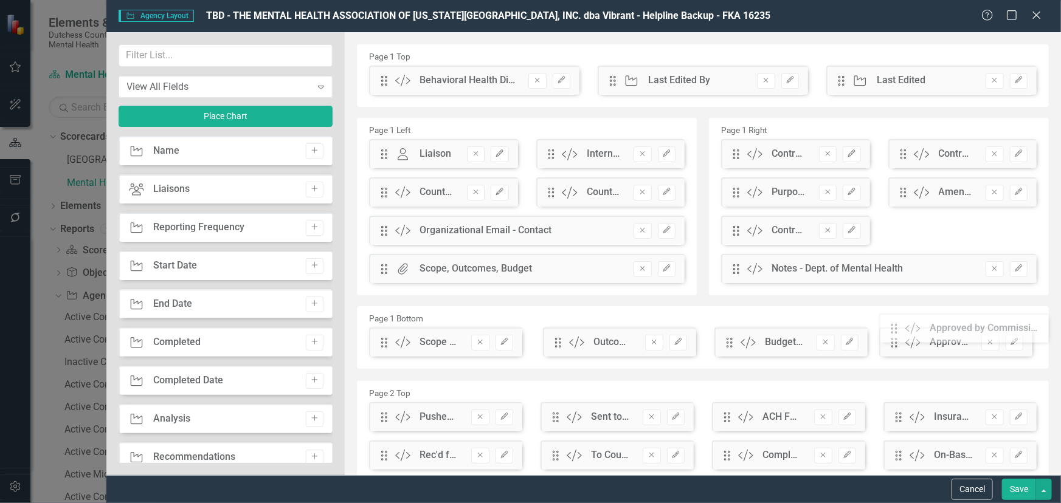
drag, startPoint x: 386, startPoint y: 421, endPoint x: 847, endPoint y: 330, distance: 469.7
click at [899, 487] on button "Save" at bounding box center [1019, 489] width 34 height 21
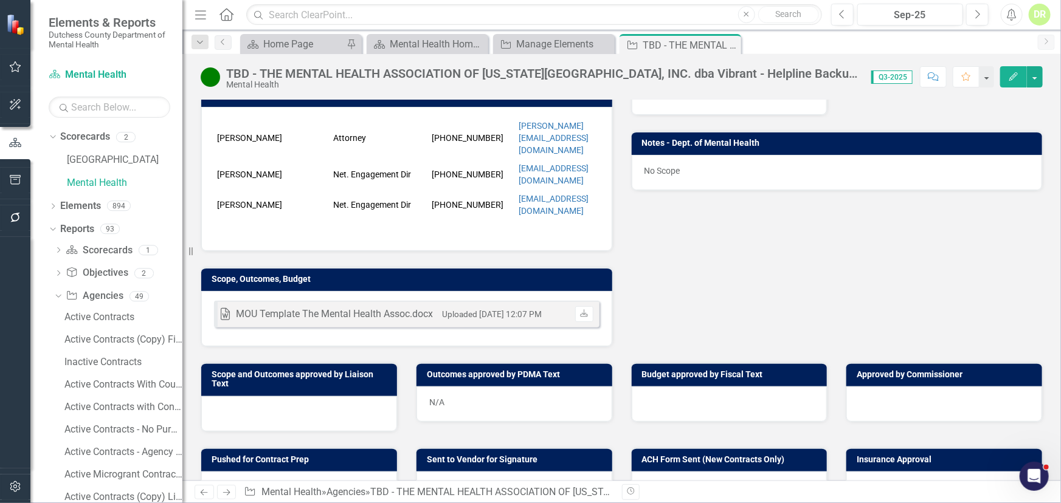
click at [649, 387] on div at bounding box center [730, 404] width 196 height 35
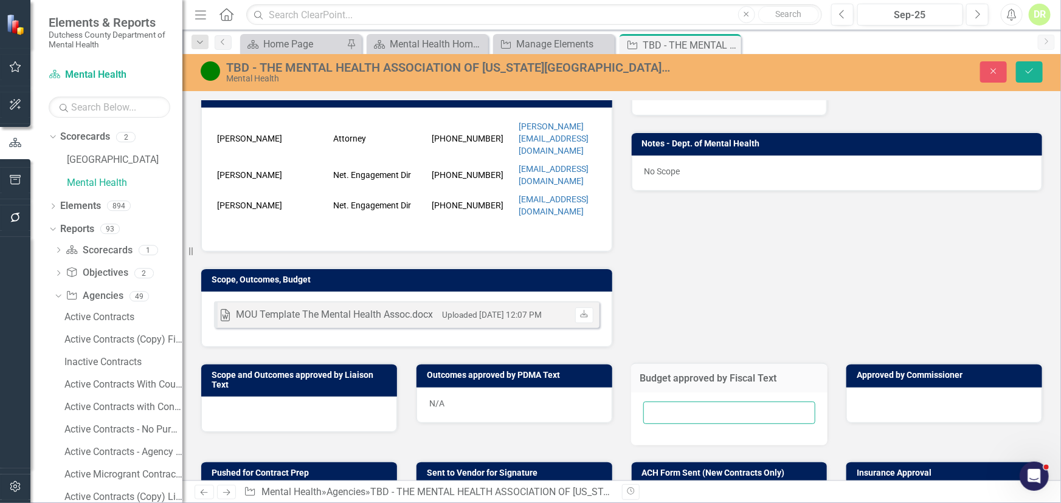
click at [649, 402] on input "text" at bounding box center [729, 413] width 173 height 22
type input "N/A"
click at [899, 64] on button "Save" at bounding box center [1029, 71] width 27 height 21
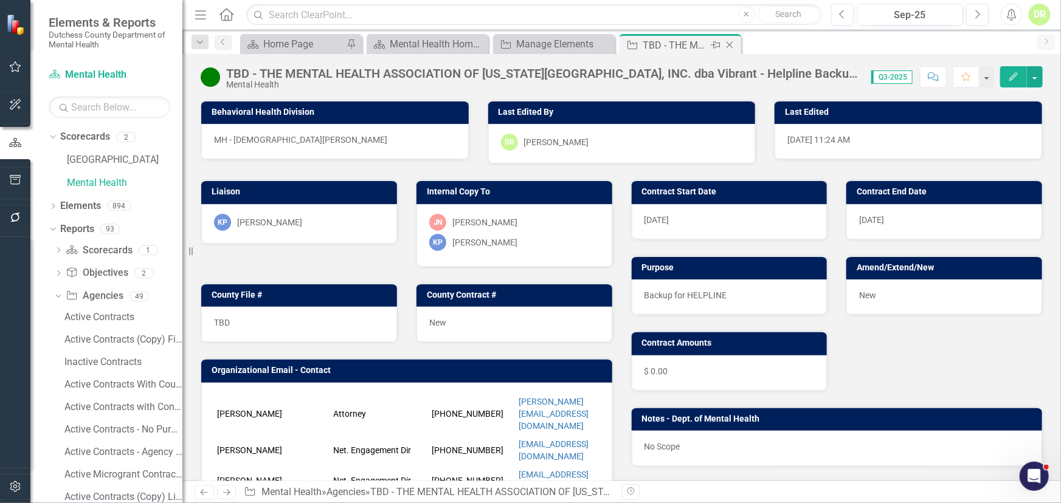
click at [729, 45] on icon at bounding box center [729, 45] width 7 height 7
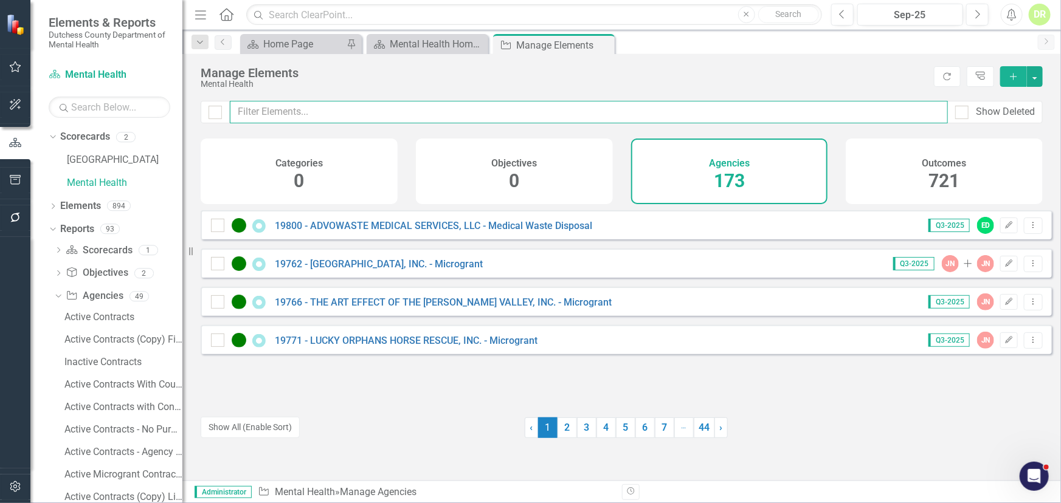
click at [315, 113] on input "text" at bounding box center [589, 112] width 718 height 22
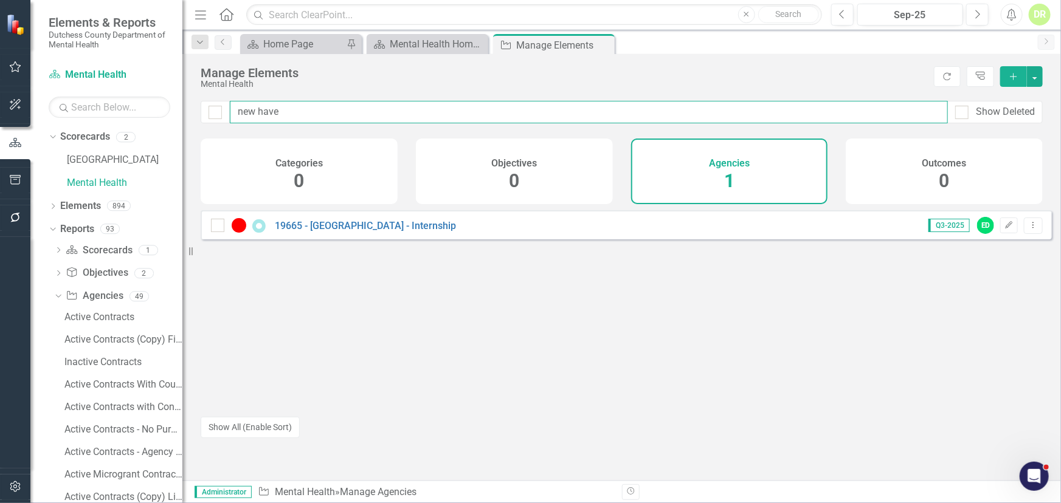
type input "new have"
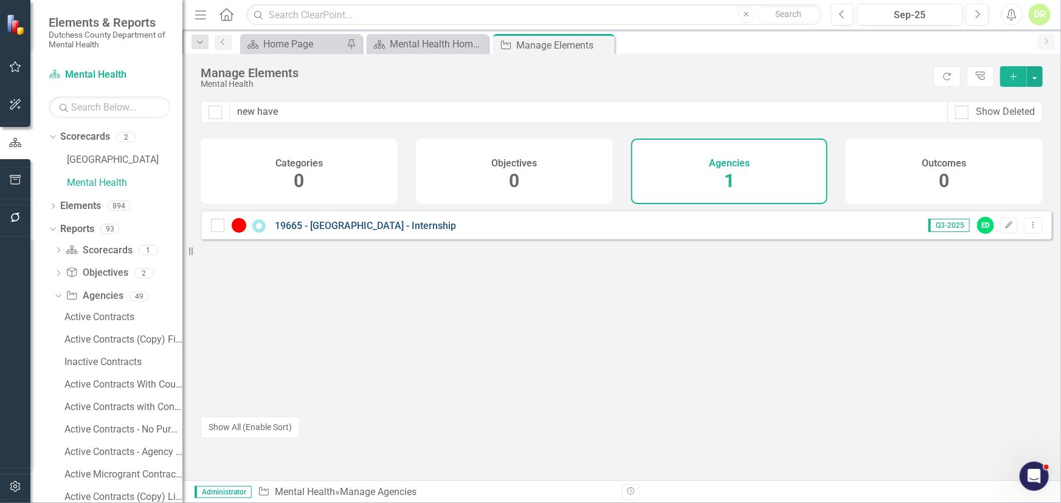
click at [357, 232] on link "19665 - [GEOGRAPHIC_DATA] - Internship" at bounding box center [365, 226] width 181 height 12
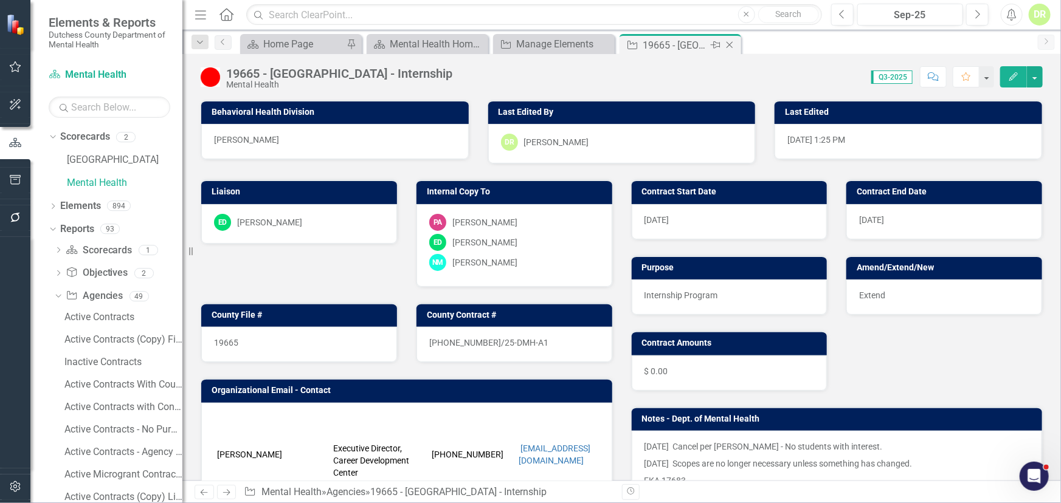
click at [729, 43] on icon "Close" at bounding box center [729, 45] width 12 height 10
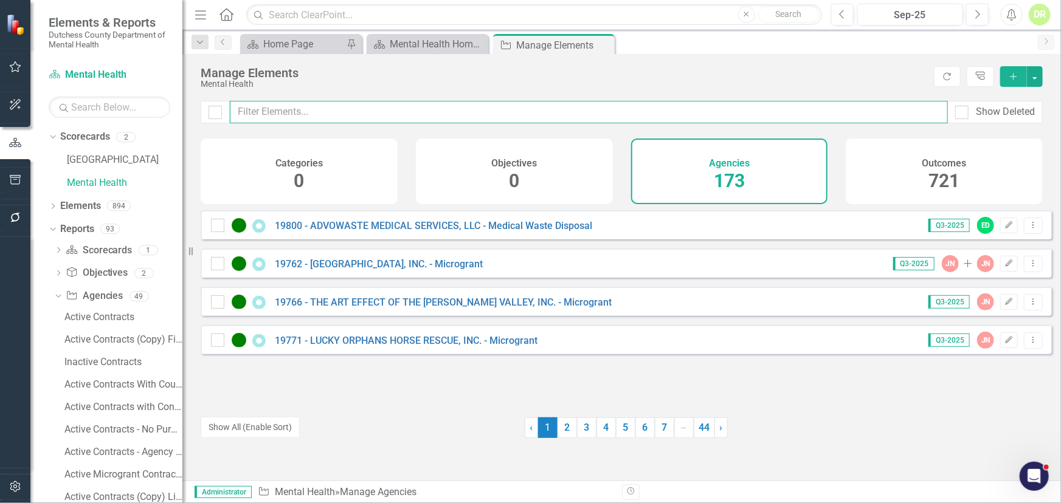
click at [548, 115] on input "text" at bounding box center [589, 112] width 718 height 22
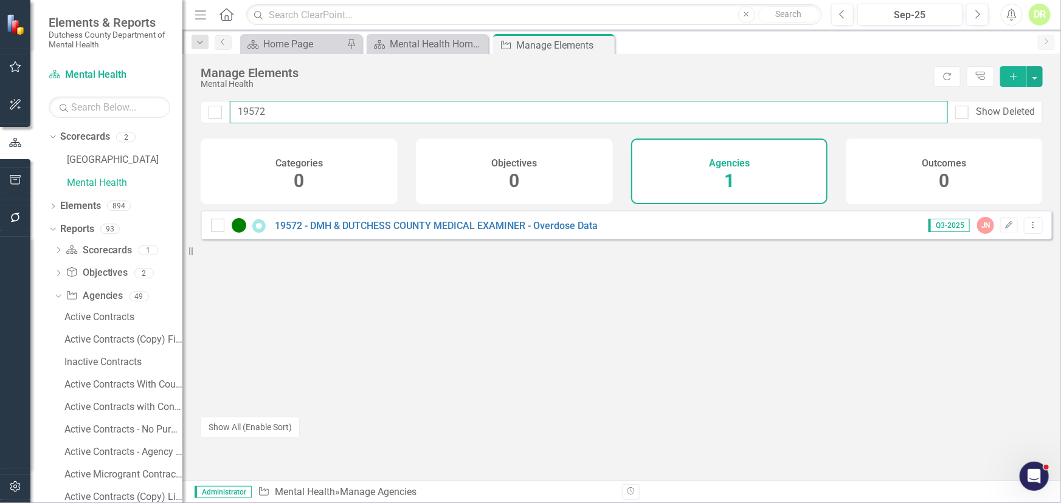
type input "19572"
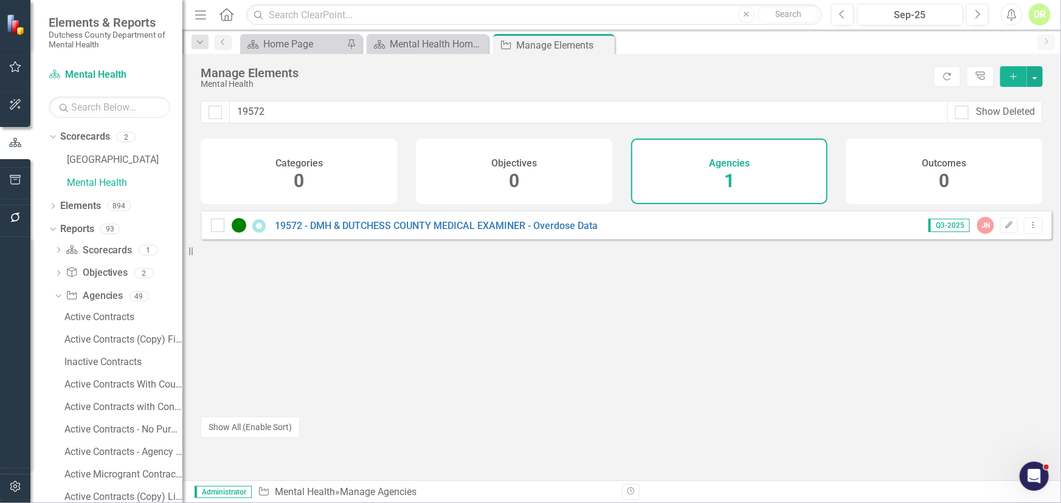
click at [475, 233] on div "19572 - DMH & DUTCHESS COUNTY MEDICAL EXAMINER - Overdose Data" at bounding box center [406, 225] width 390 height 15
click at [478, 232] on link "19572 - DMH & DUTCHESS COUNTY MEDICAL EXAMINER - Overdose Data" at bounding box center [436, 226] width 323 height 12
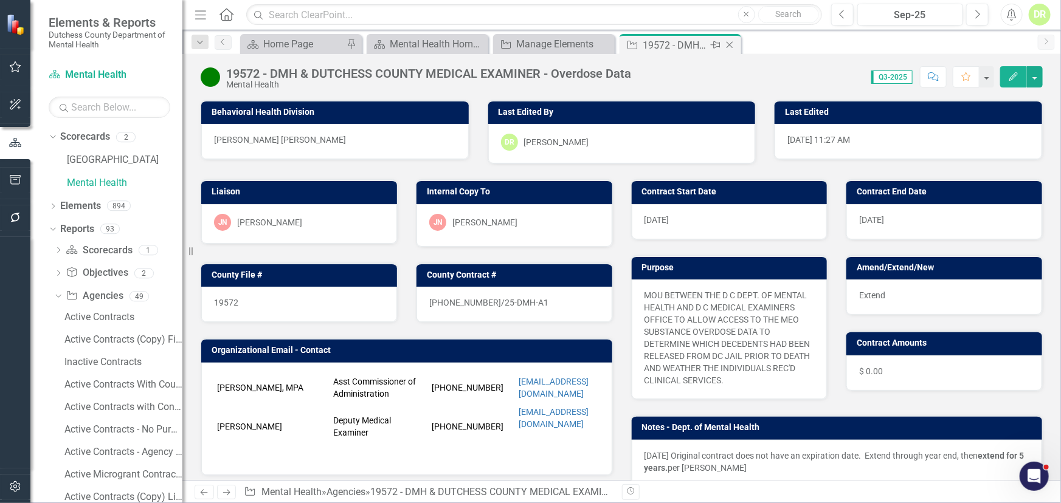
click at [729, 44] on icon "Close" at bounding box center [729, 45] width 12 height 10
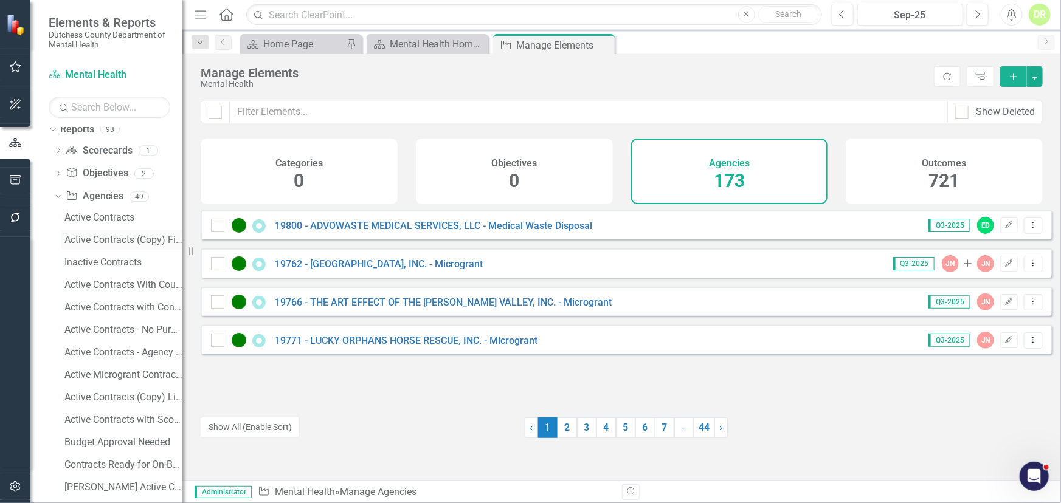
scroll to position [110, 0]
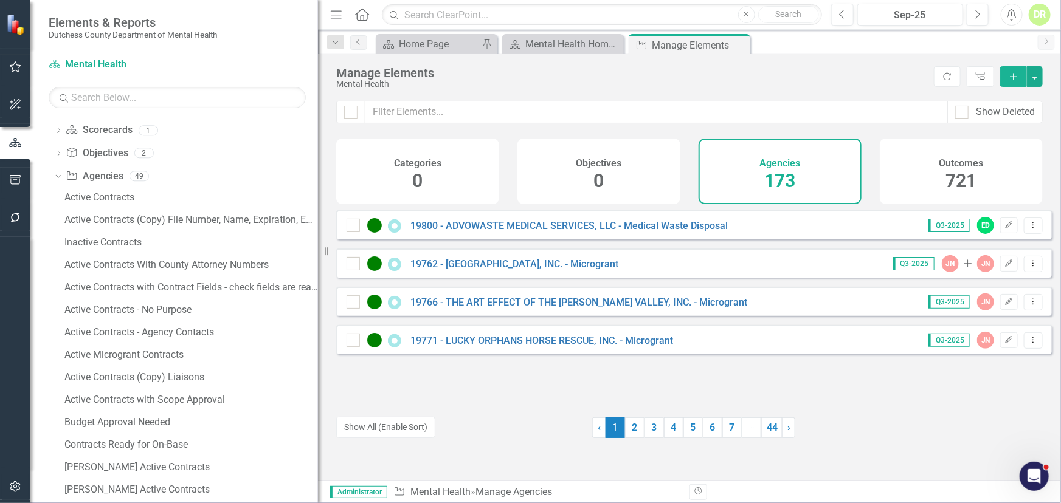
drag, startPoint x: 185, startPoint y: 303, endPoint x: 311, endPoint y: 286, distance: 127.6
click at [318, 286] on div "Resize" at bounding box center [323, 251] width 10 height 503
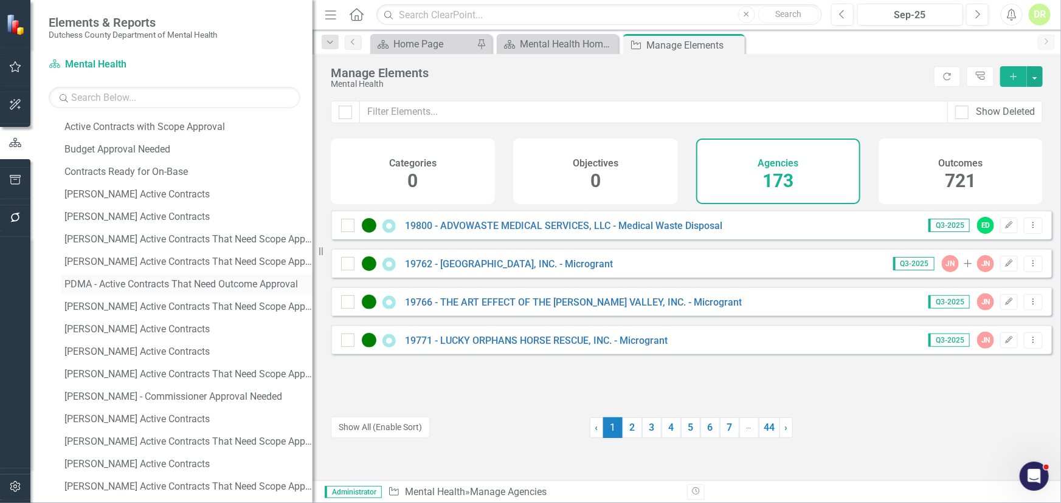
scroll to position [387, 0]
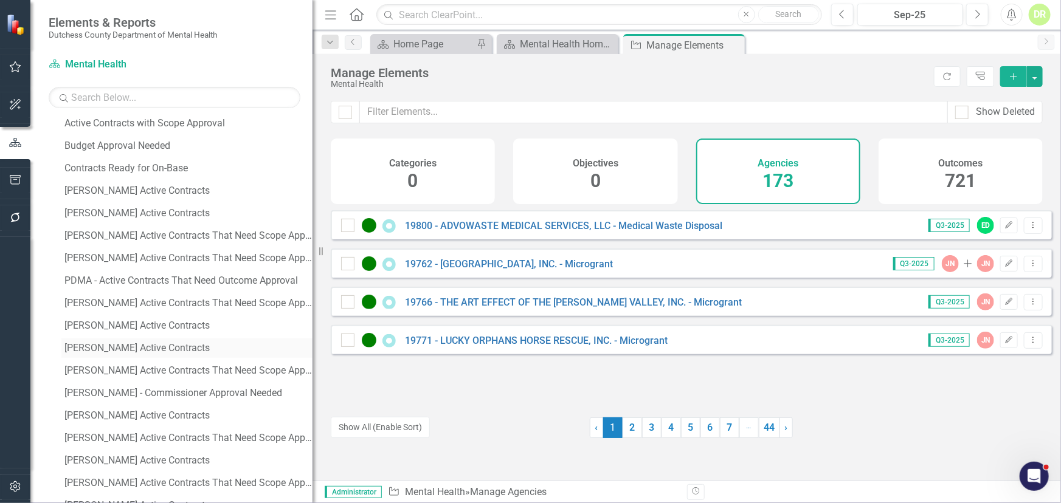
click at [166, 350] on div "[PERSON_NAME] Active Contracts" at bounding box center [188, 348] width 248 height 11
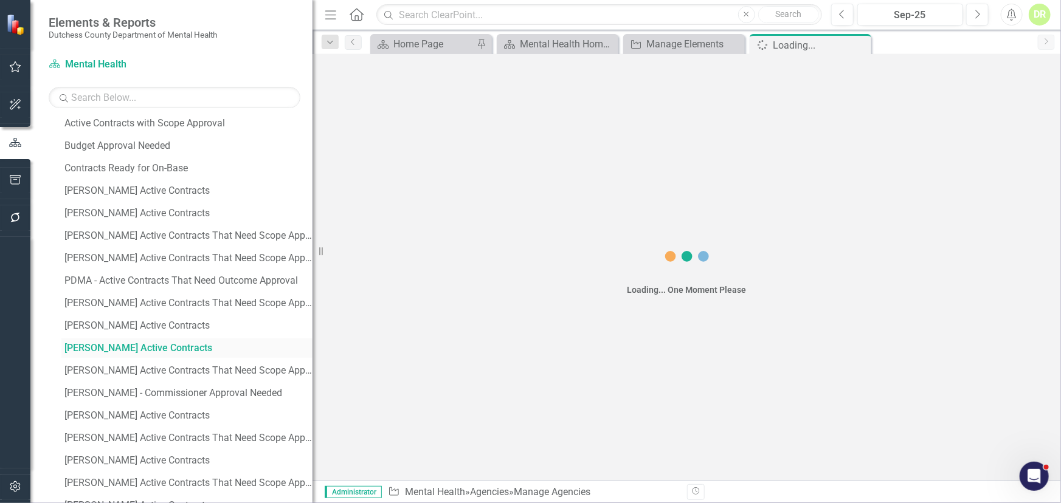
scroll to position [241, 0]
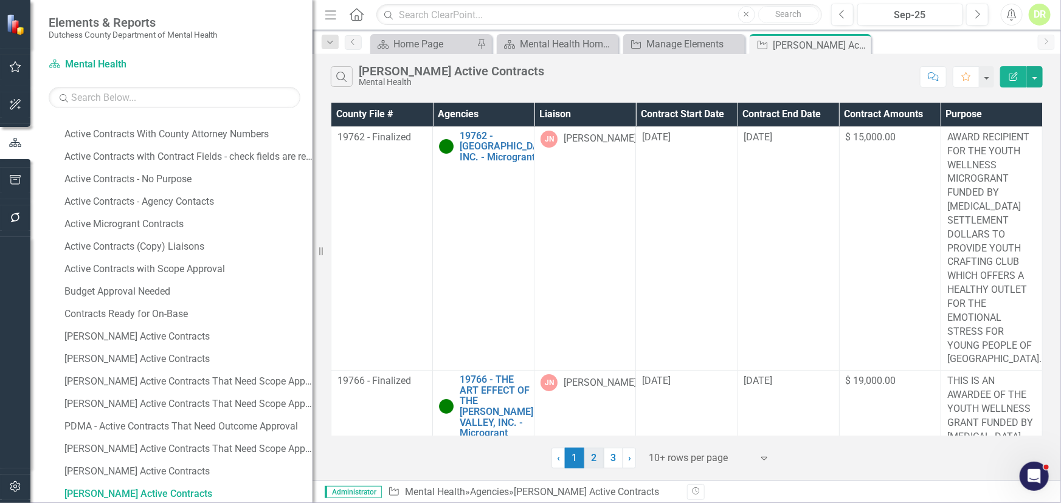
click at [594, 456] on link "2" at bounding box center [593, 458] width 19 height 21
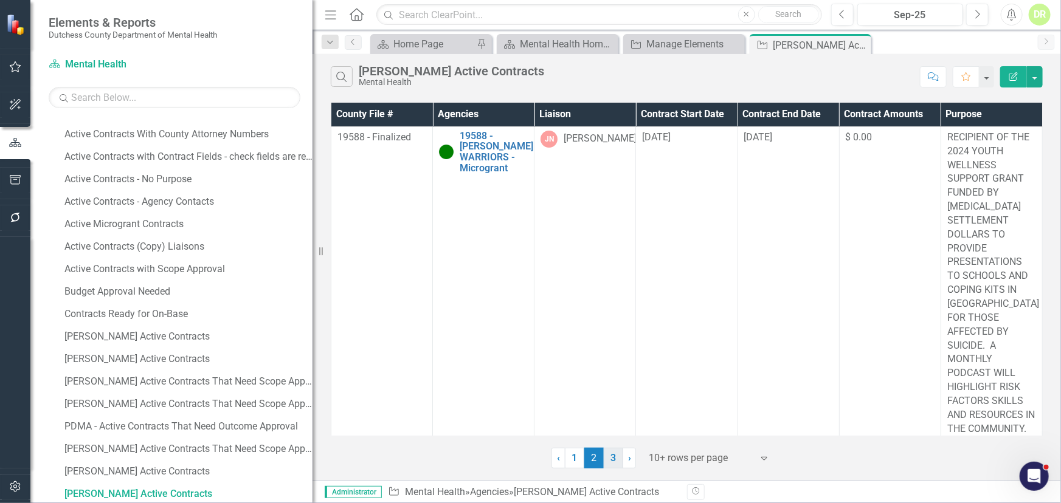
click at [614, 458] on link "3" at bounding box center [613, 458] width 19 height 21
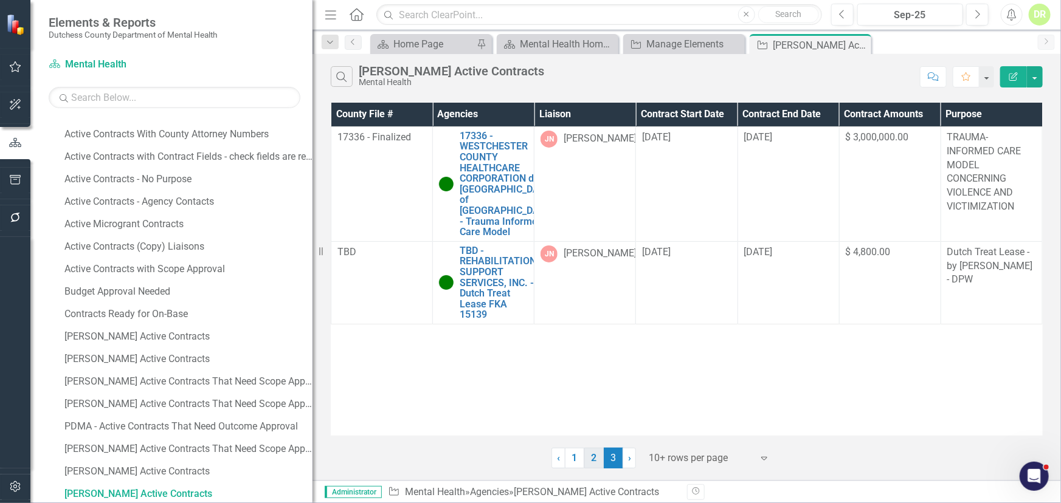
click at [589, 454] on link "2" at bounding box center [593, 458] width 19 height 21
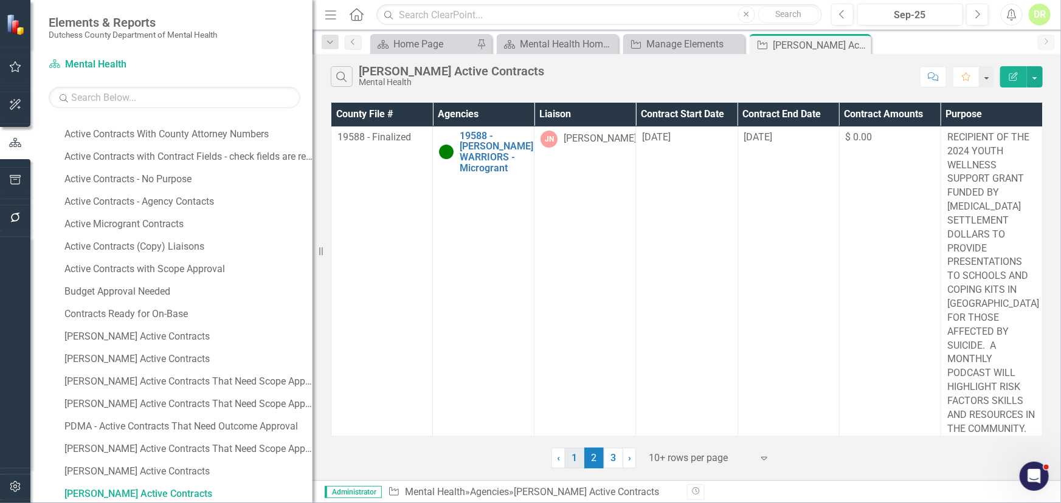
click at [574, 453] on link "1" at bounding box center [574, 458] width 19 height 21
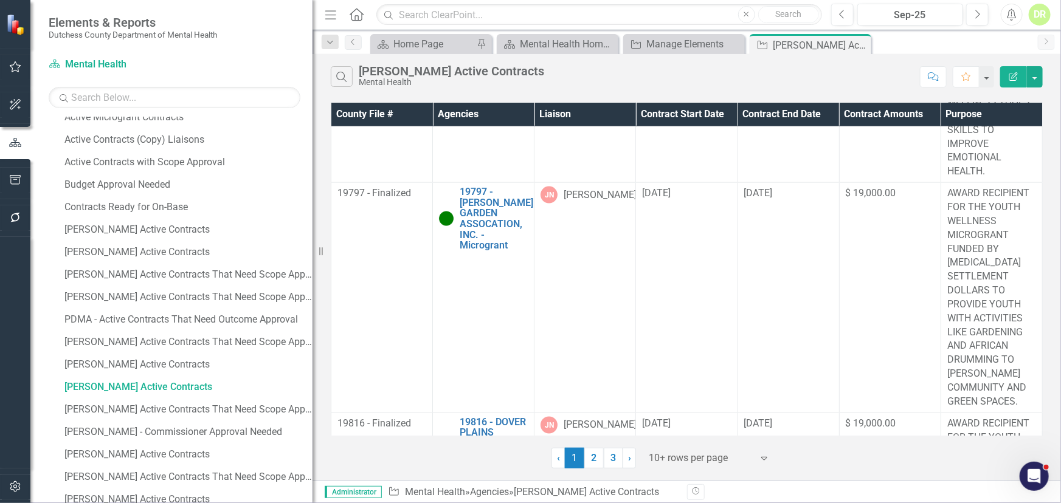
scroll to position [351, 0]
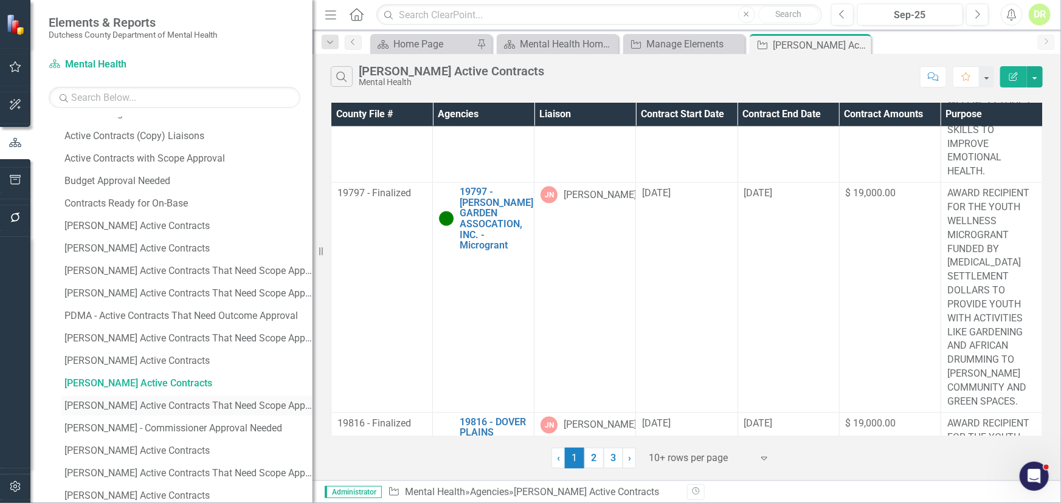
click at [117, 401] on div "[PERSON_NAME] Active Contracts That Need Scope Approval" at bounding box center [188, 406] width 248 height 11
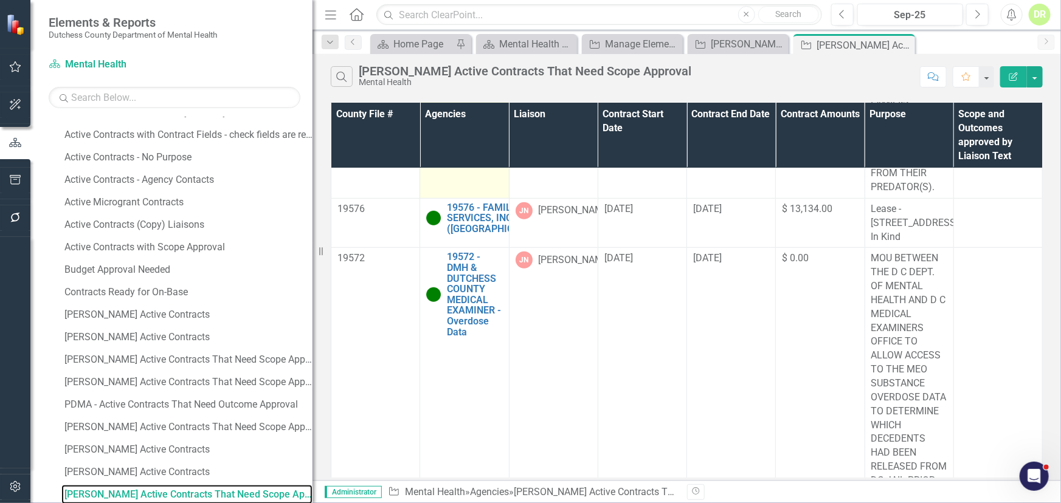
scroll to position [387, 0]
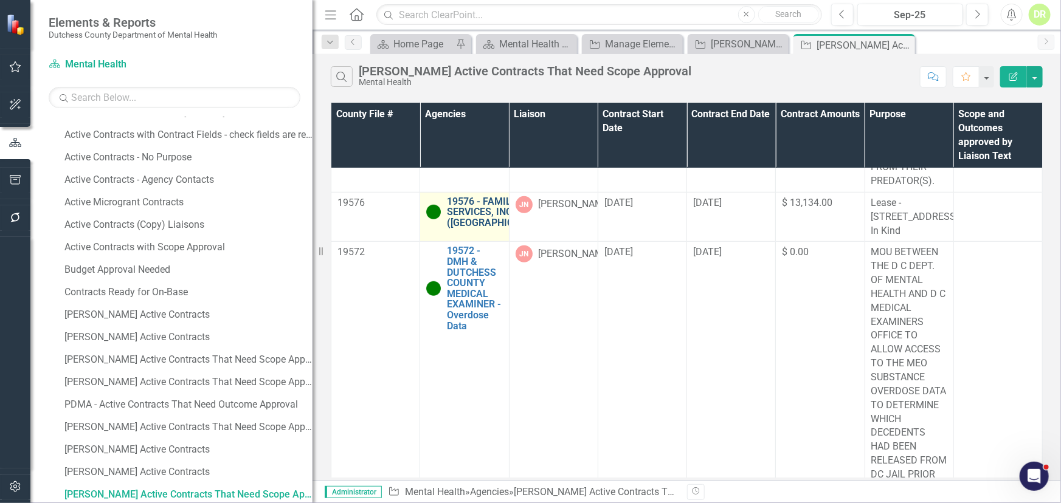
click at [456, 229] on link "19576 - FAMILY SERVICES, INC. ([GEOGRAPHIC_DATA])" at bounding box center [497, 212] width 101 height 32
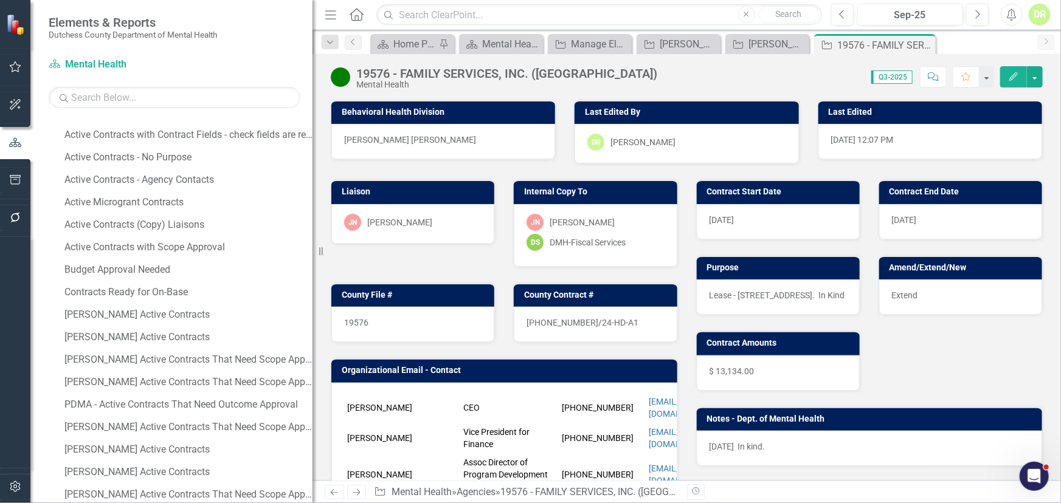
click at [435, 143] on span "MH - Jean Marie Niebuhr" at bounding box center [410, 140] width 132 height 10
click at [436, 143] on span "MH - Jean Marie Niebuhr" at bounding box center [410, 140] width 132 height 10
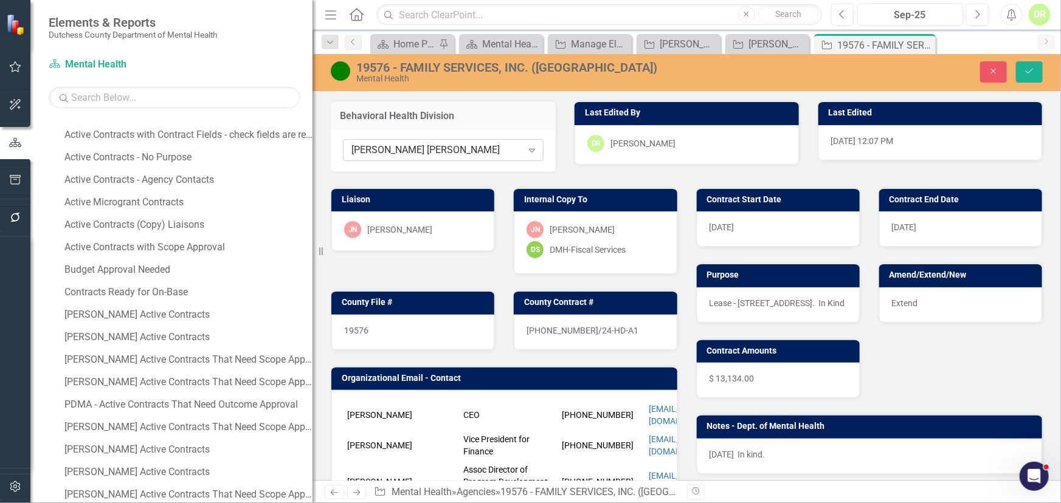
click at [526, 151] on icon "Expand" at bounding box center [532, 150] width 12 height 10
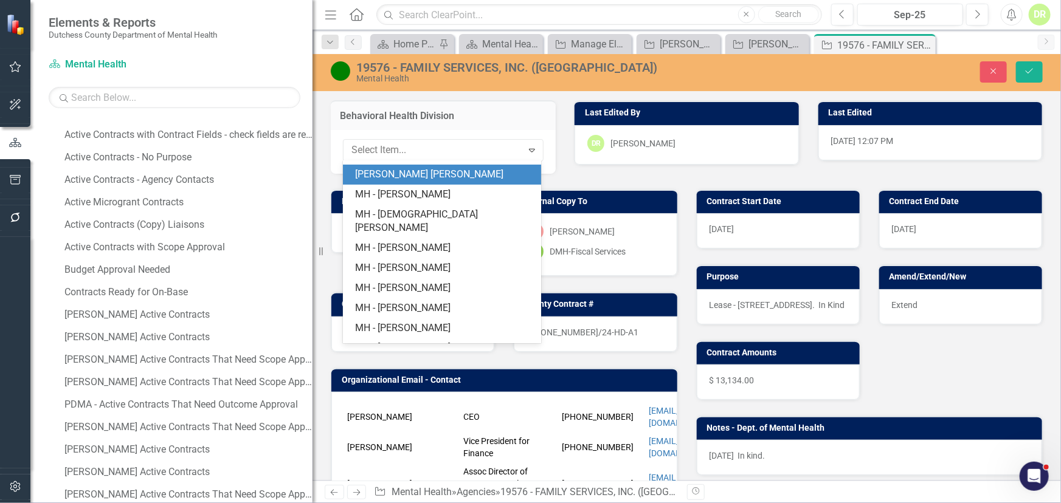
scroll to position [179, 0]
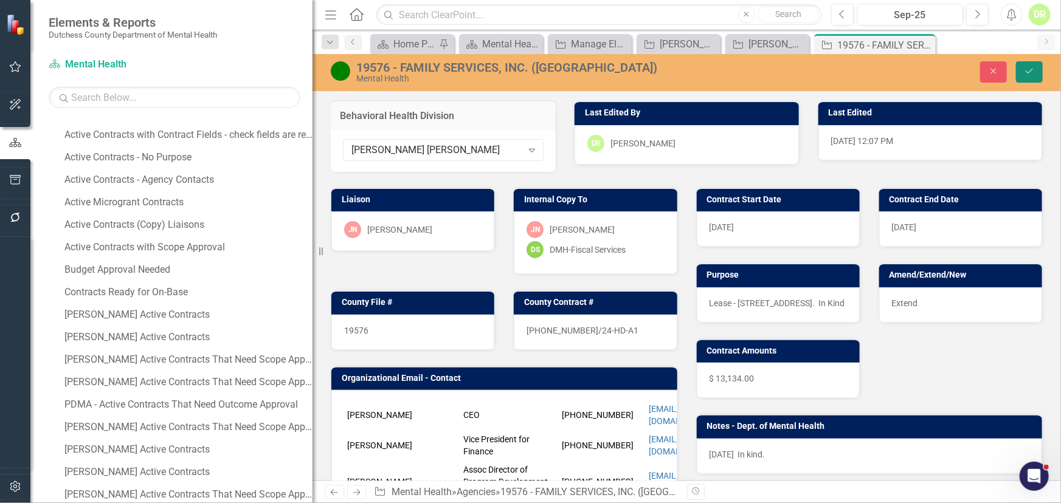
click at [899, 65] on button "Save" at bounding box center [1029, 71] width 27 height 21
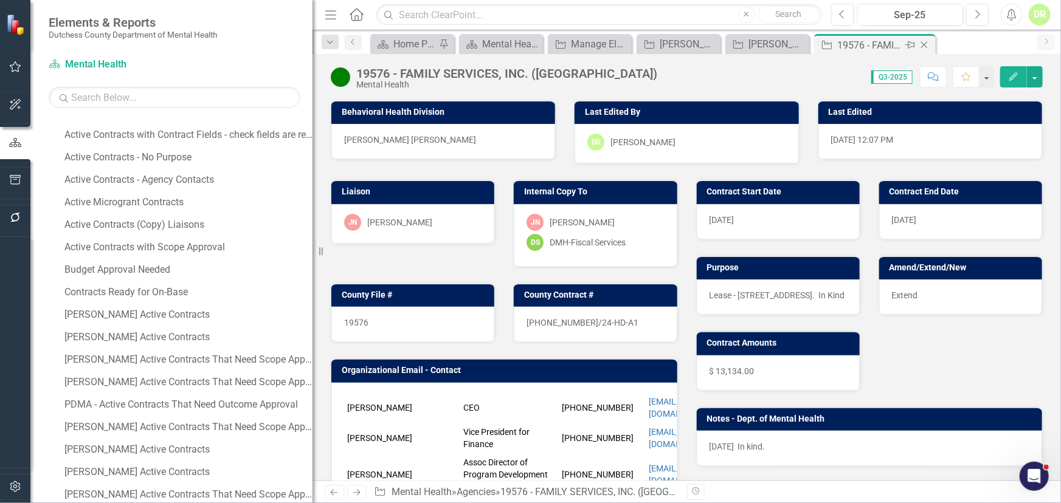
click at [899, 44] on icon "Close" at bounding box center [924, 45] width 12 height 10
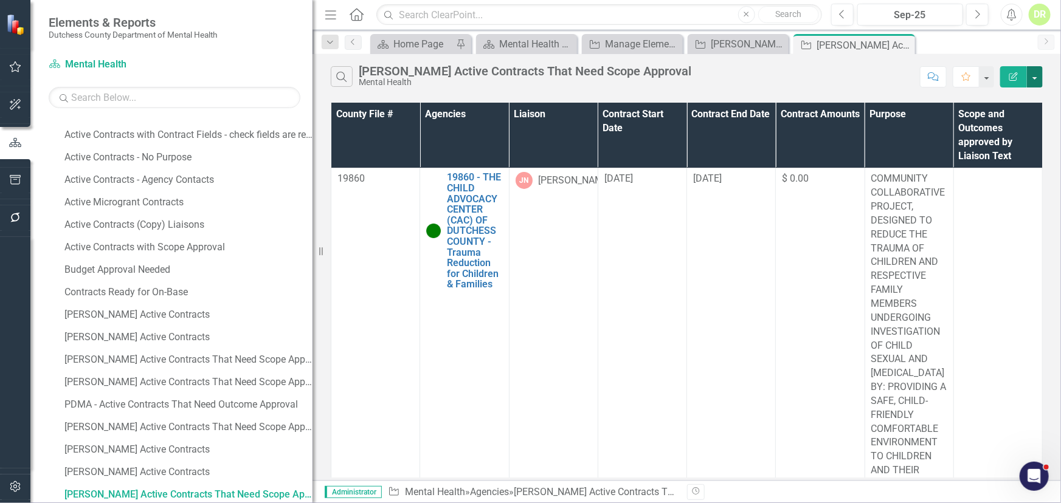
click at [899, 78] on button "button" at bounding box center [1035, 76] width 16 height 21
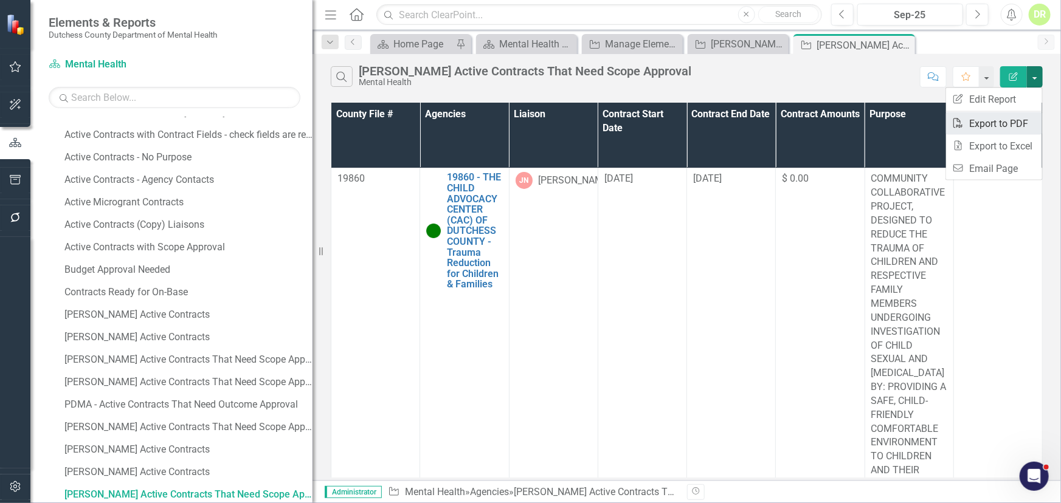
click at [899, 122] on link "PDF Export to PDF" at bounding box center [994, 123] width 96 height 22
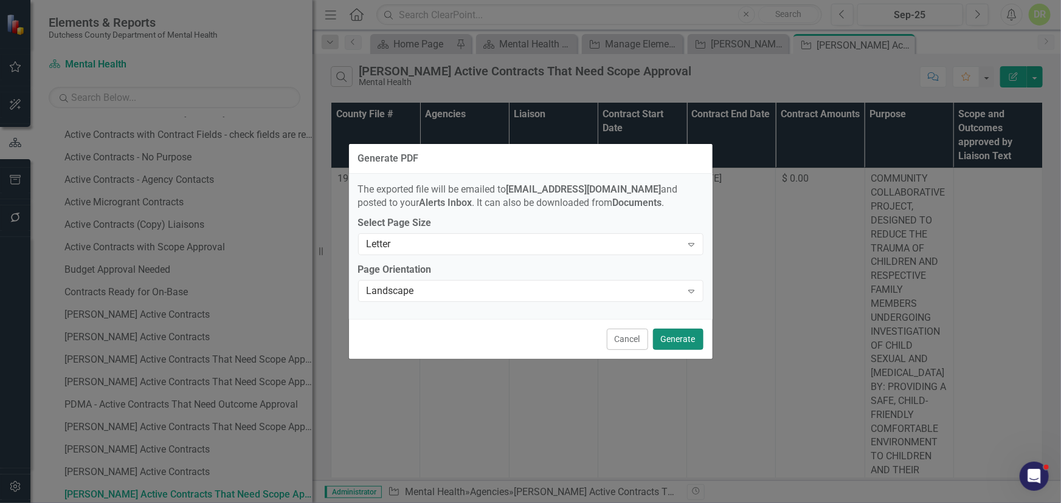
click at [677, 335] on button "Generate" at bounding box center [678, 339] width 50 height 21
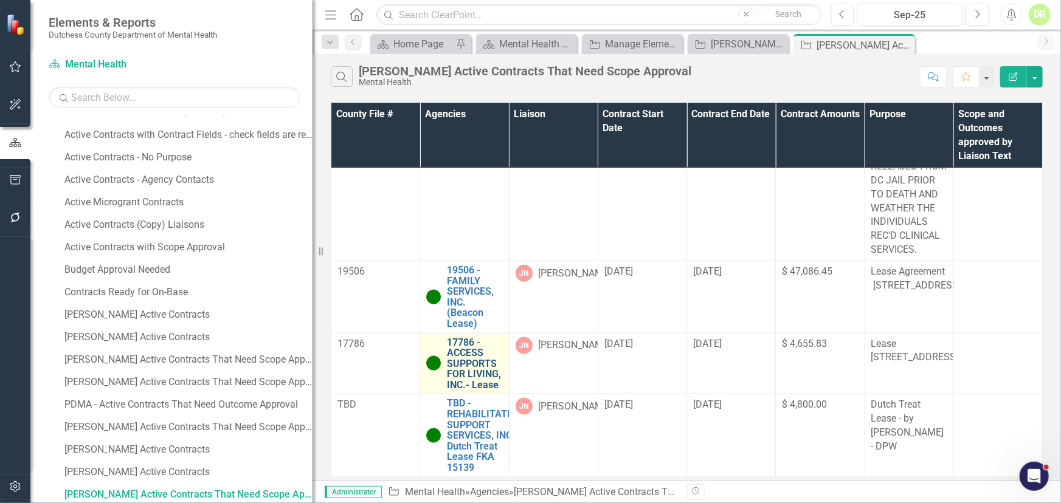
scroll to position [729, 0]
click at [899, 44] on icon "Close" at bounding box center [903, 45] width 12 height 10
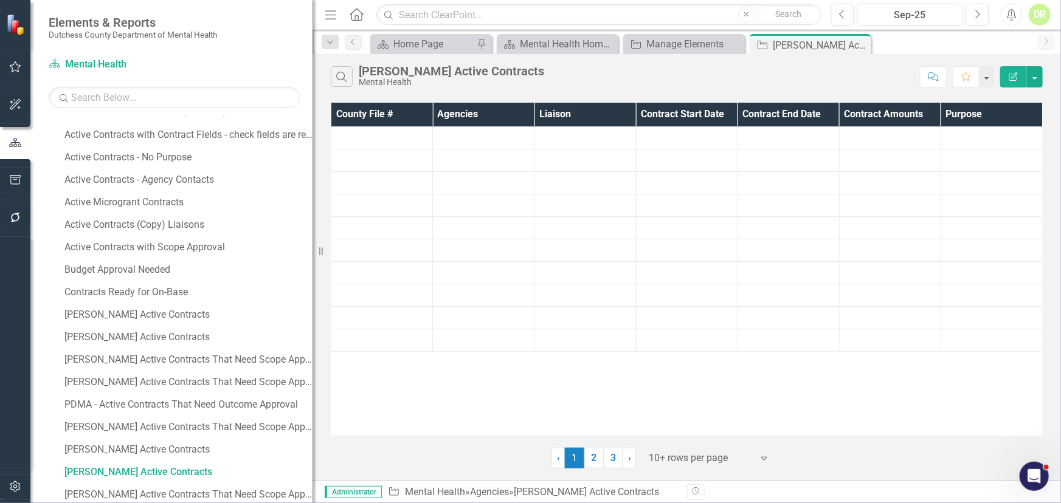
scroll to position [241, 0]
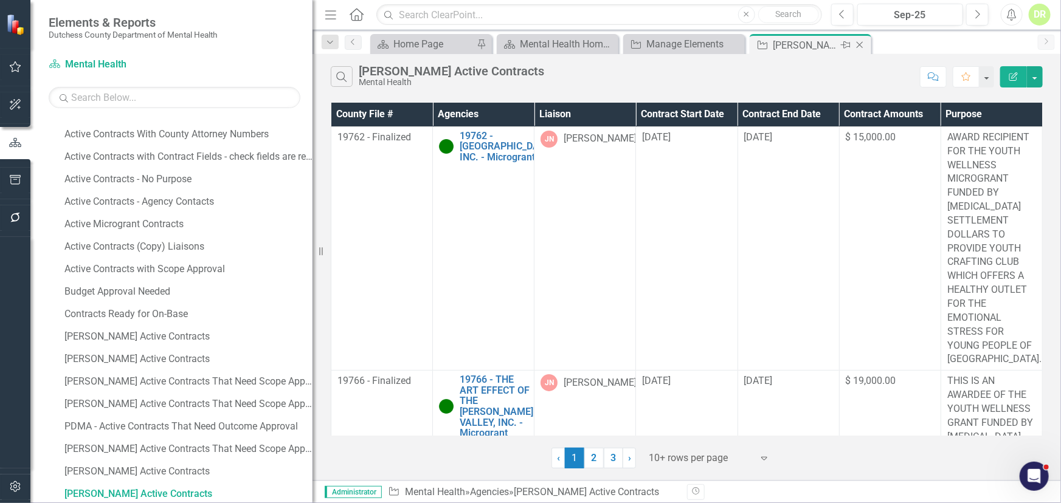
click at [863, 40] on icon "Close" at bounding box center [859, 45] width 12 height 10
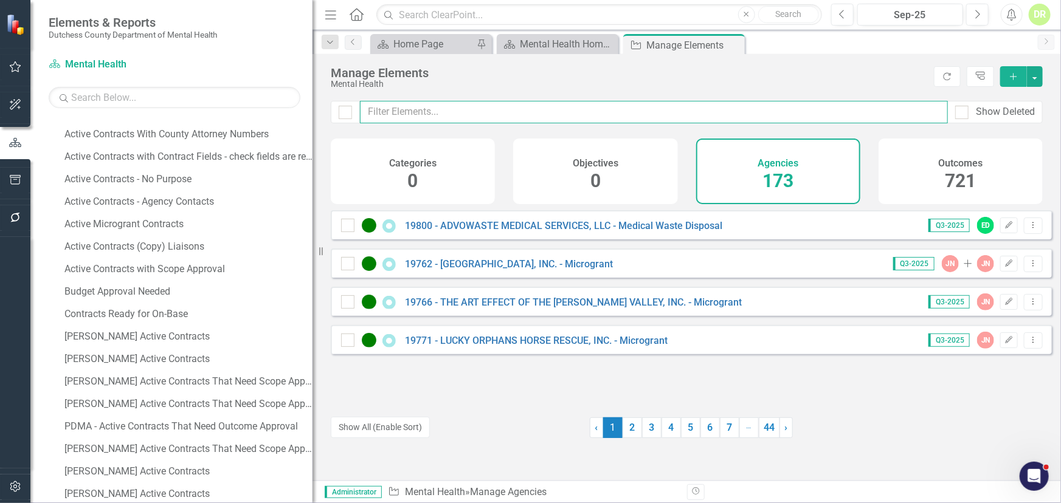
click at [397, 114] on input "text" at bounding box center [654, 112] width 588 height 22
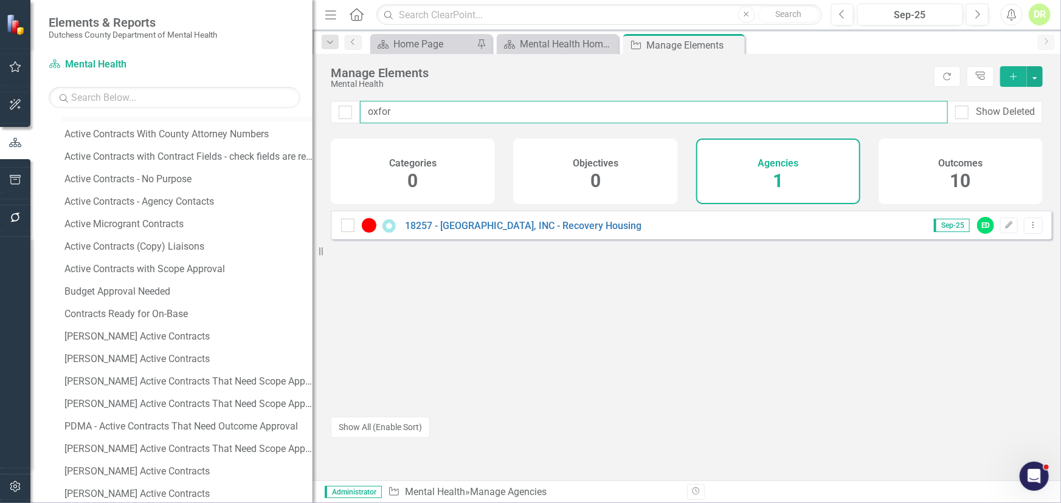
drag, startPoint x: 407, startPoint y: 113, endPoint x: 220, endPoint y: 120, distance: 187.3
click at [220, 120] on div "Elements & Reports Dutchess County Department of Mental Health Scorecard Mental…" at bounding box center [530, 251] width 1061 height 503
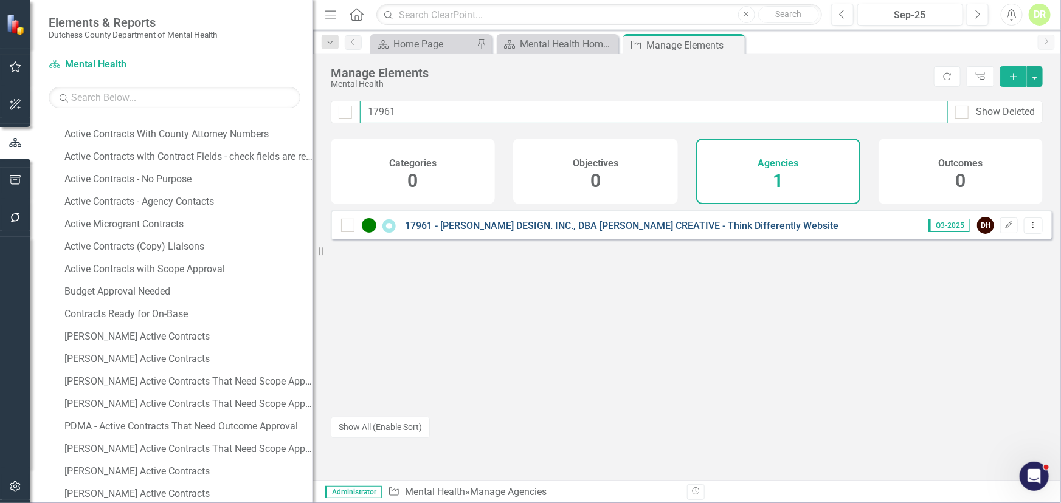
type input "17961"
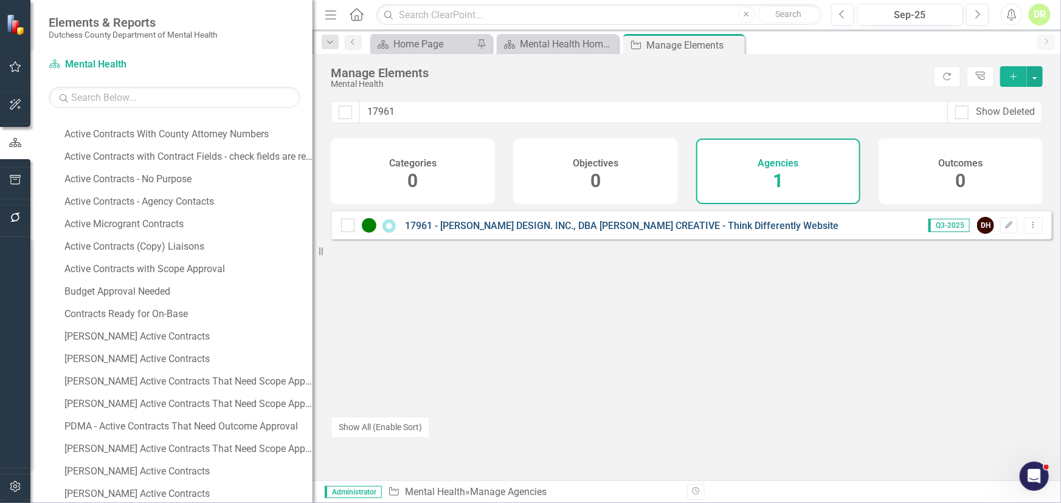
click at [474, 232] on link "17961 - [PERSON_NAME] DESIGN. INC., DBA [PERSON_NAME] CREATIVE - Think Differen…" at bounding box center [621, 226] width 433 height 12
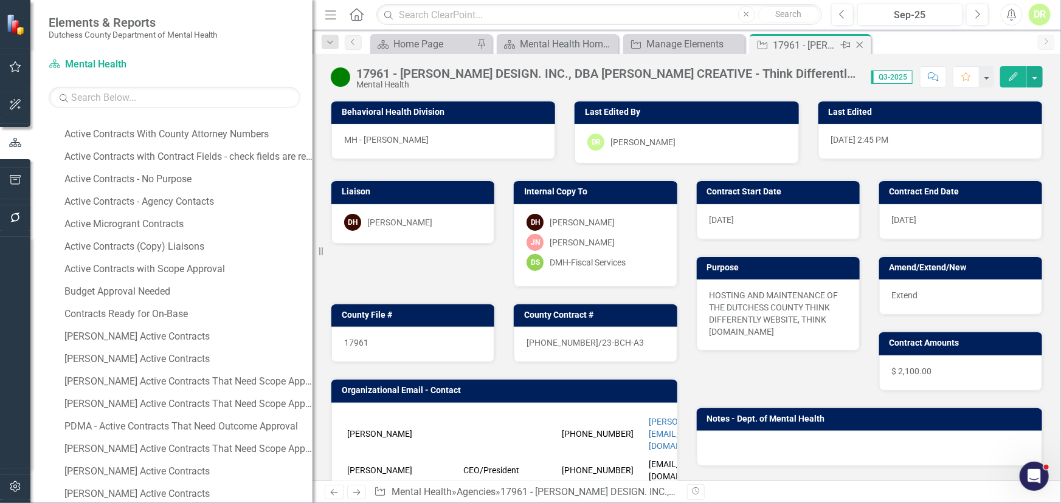
click at [856, 44] on icon "Close" at bounding box center [859, 45] width 12 height 10
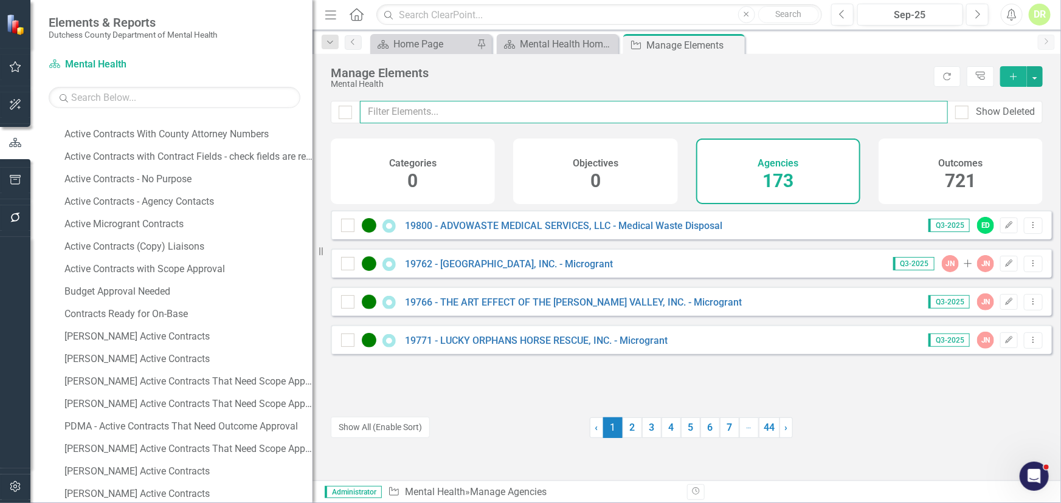
drag, startPoint x: 453, startPoint y: 114, endPoint x: 452, endPoint y: 108, distance: 6.8
click at [452, 112] on input "text" at bounding box center [654, 112] width 588 height 22
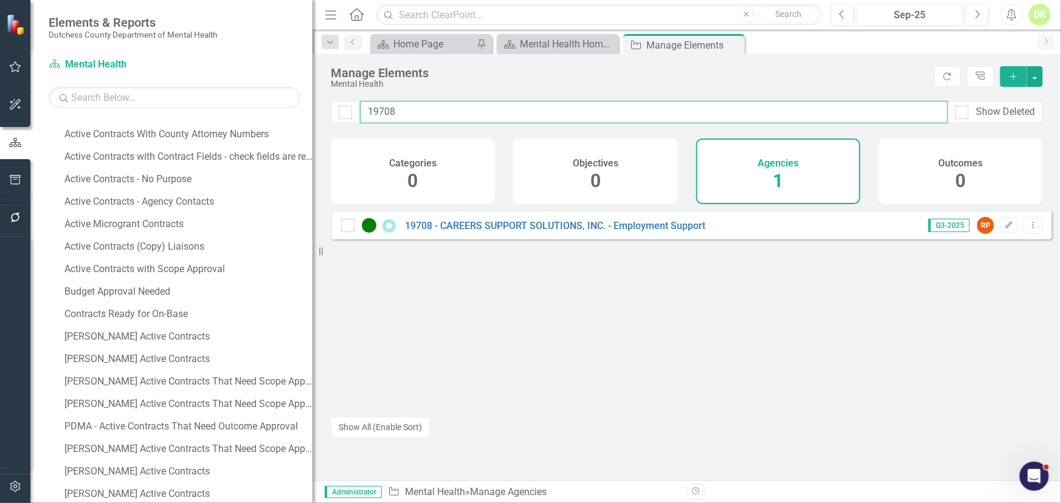
type input "19708"
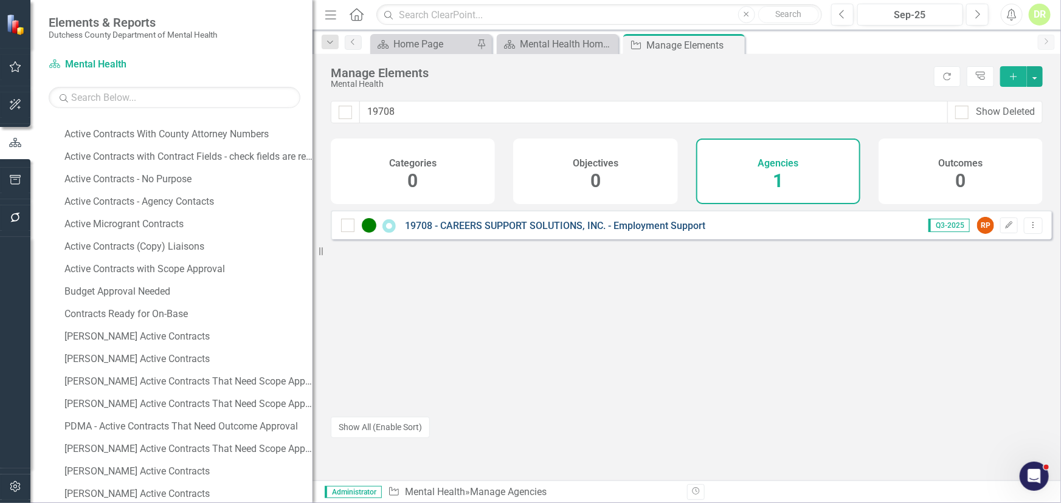
click at [472, 230] on link "19708 - CAREERS SUPPORT SOLUTIONS, INC. - Employment Support" at bounding box center [555, 226] width 300 height 12
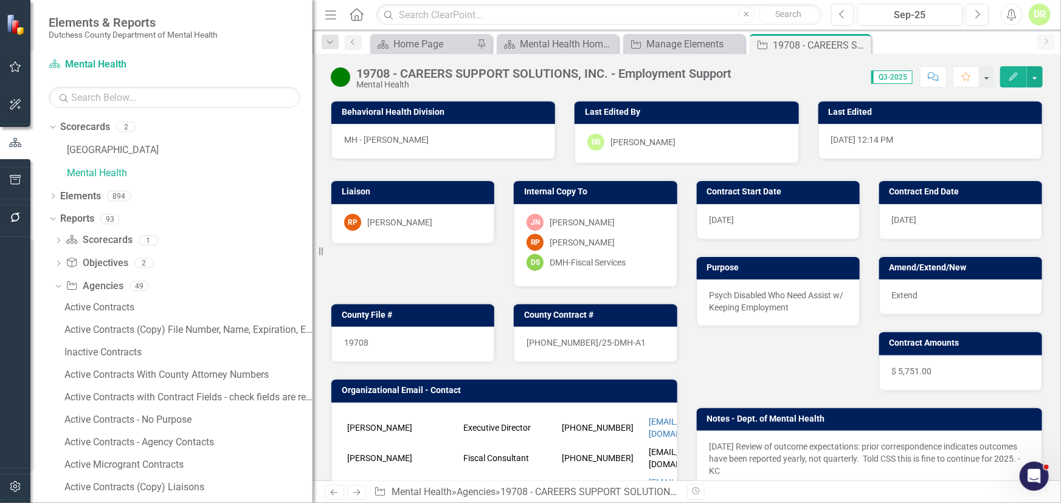
scroll to position [241, 0]
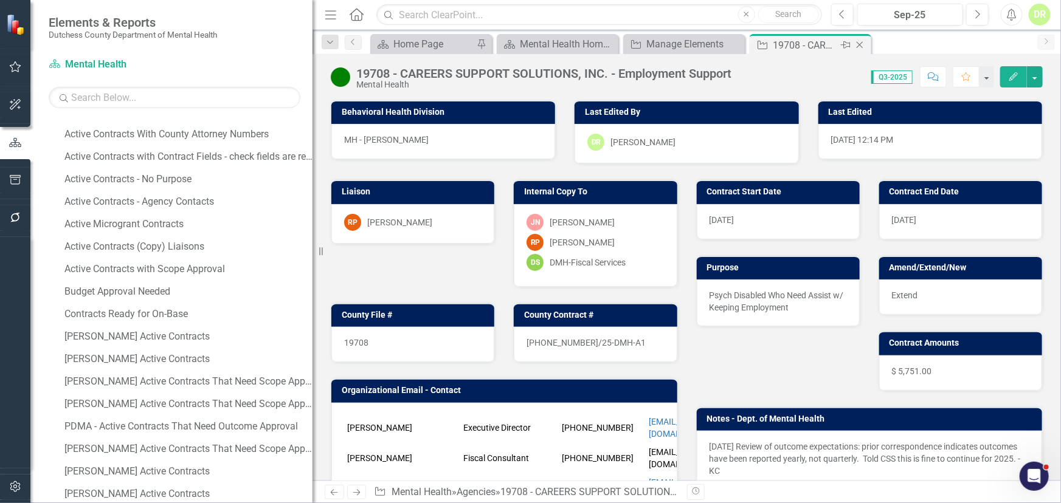
click at [866, 42] on div "Close" at bounding box center [860, 45] width 15 height 15
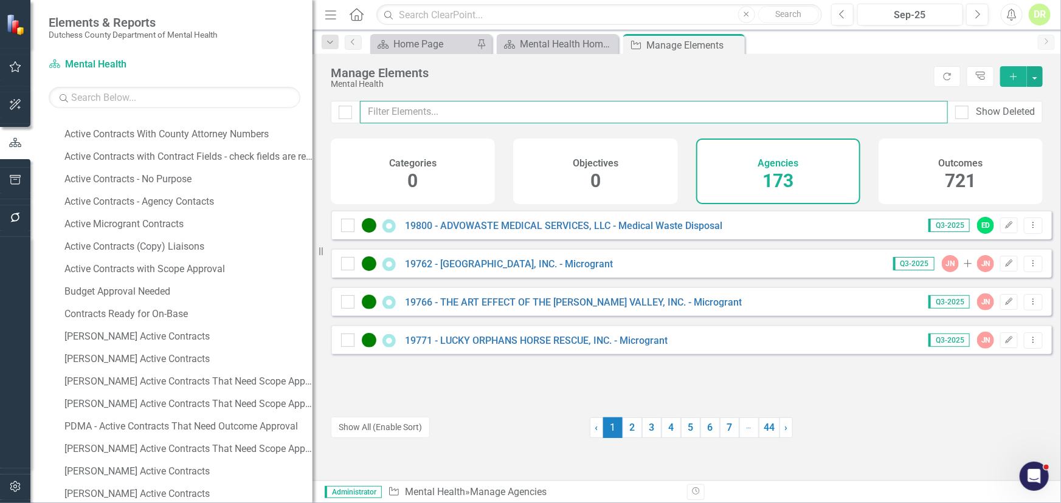
click at [382, 113] on input "text" at bounding box center [654, 112] width 588 height 22
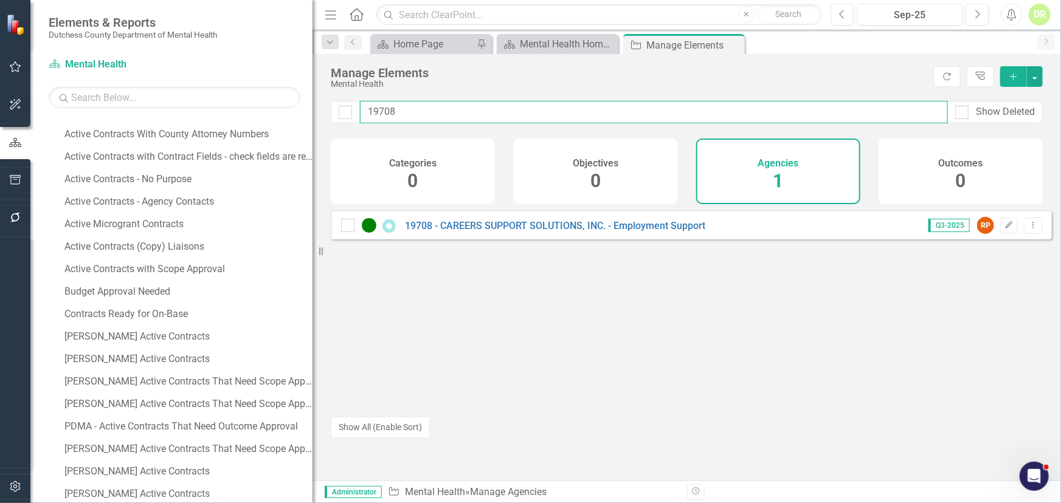
type input "19708"
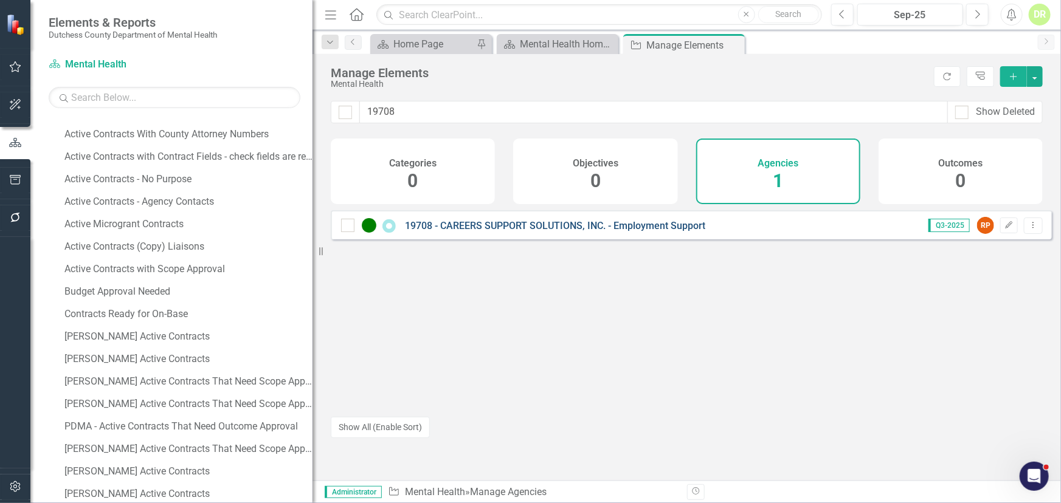
click at [492, 232] on link "19708 - CAREERS SUPPORT SOLUTIONS, INC. - Employment Support" at bounding box center [555, 226] width 300 height 12
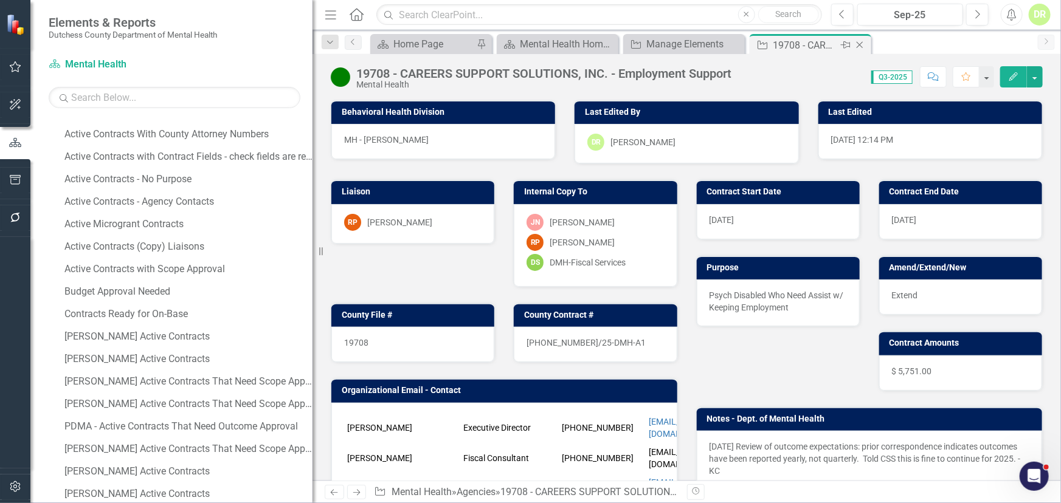
click at [858, 45] on icon at bounding box center [859, 45] width 7 height 7
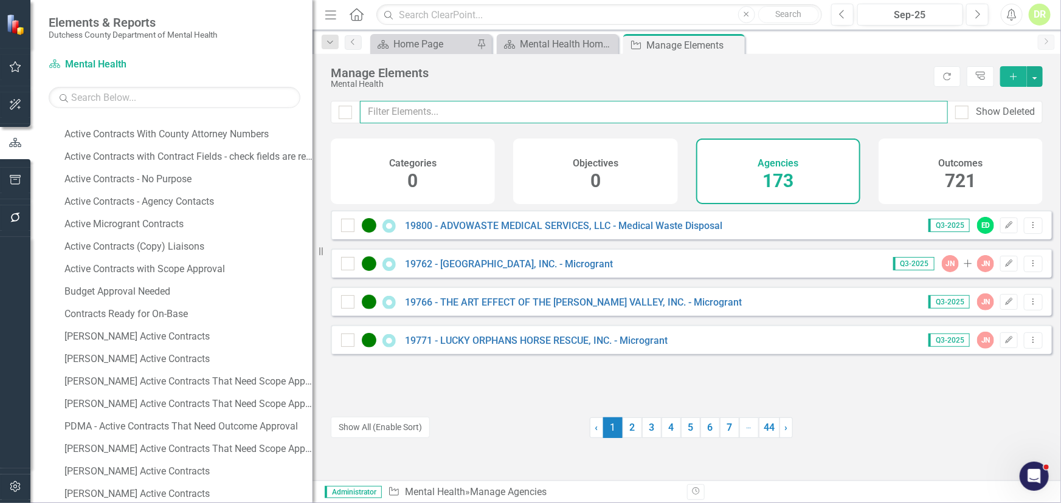
drag, startPoint x: 396, startPoint y: 109, endPoint x: 286, endPoint y: 71, distance: 116.5
click at [394, 109] on input "text" at bounding box center [654, 112] width 588 height 22
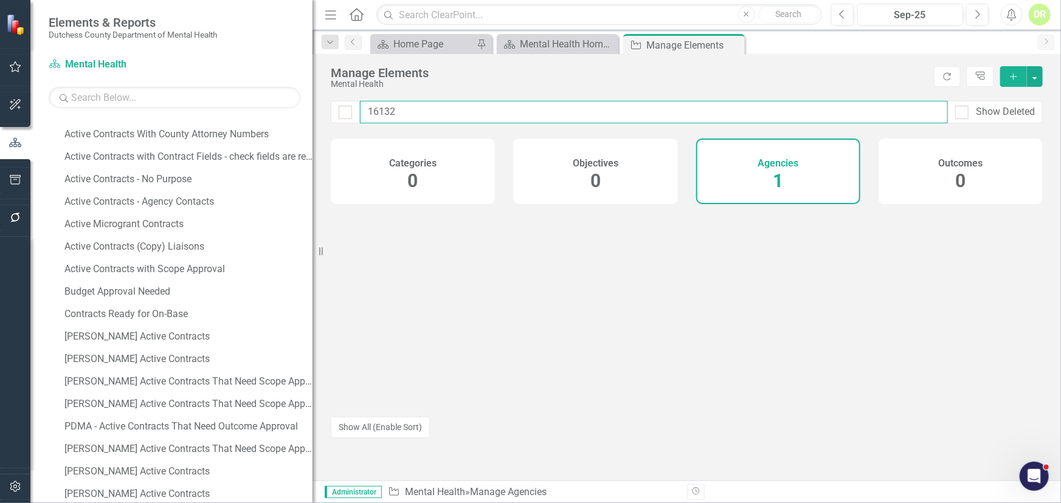
type input "16132"
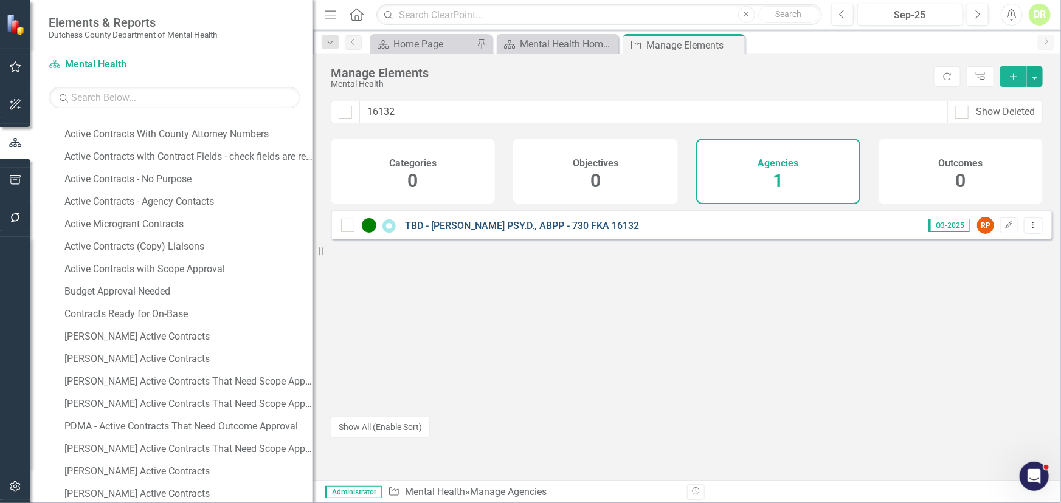
click at [435, 232] on link "TBD - [PERSON_NAME] PSY.D., ABPP - 730 FKA 16132" at bounding box center [522, 226] width 234 height 12
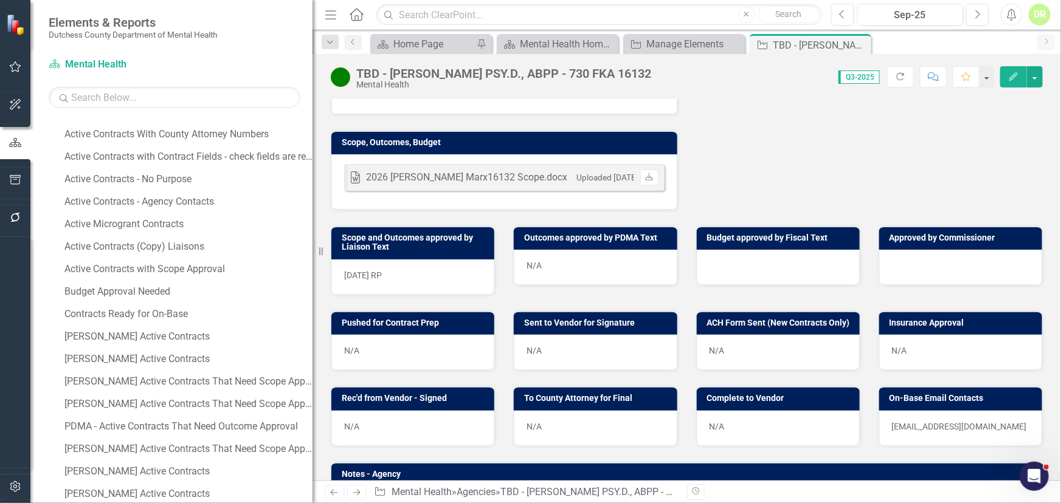
scroll to position [387, 0]
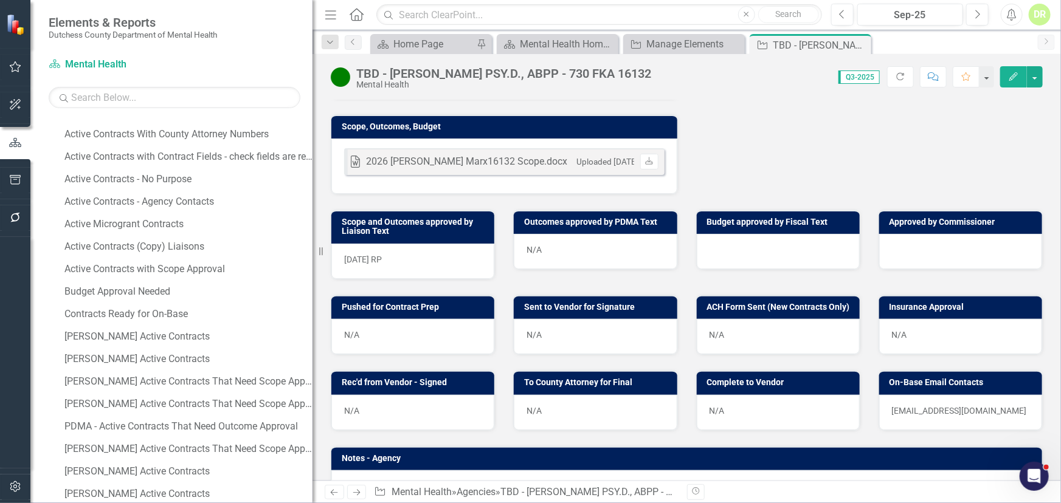
click at [408, 261] on div "[DATE] RP" at bounding box center [412, 261] width 163 height 35
click at [407, 261] on div "[DATE] RP" at bounding box center [412, 261] width 163 height 35
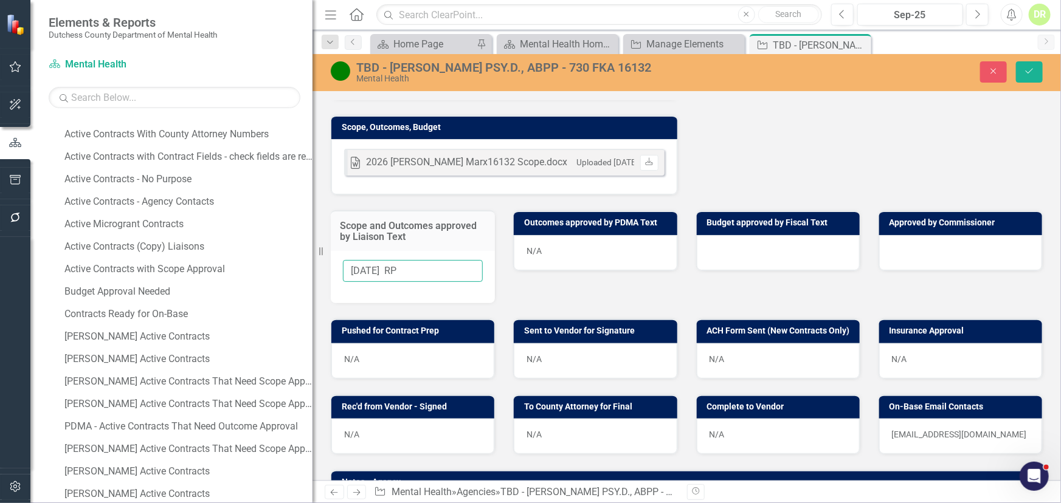
click at [407, 261] on input "[DATE] RP" at bounding box center [413, 271] width 140 height 22
click at [413, 264] on input "[DATE] RP" at bounding box center [413, 271] width 140 height 22
type input "[DATE]"
click at [1033, 63] on button "Save" at bounding box center [1029, 71] width 27 height 21
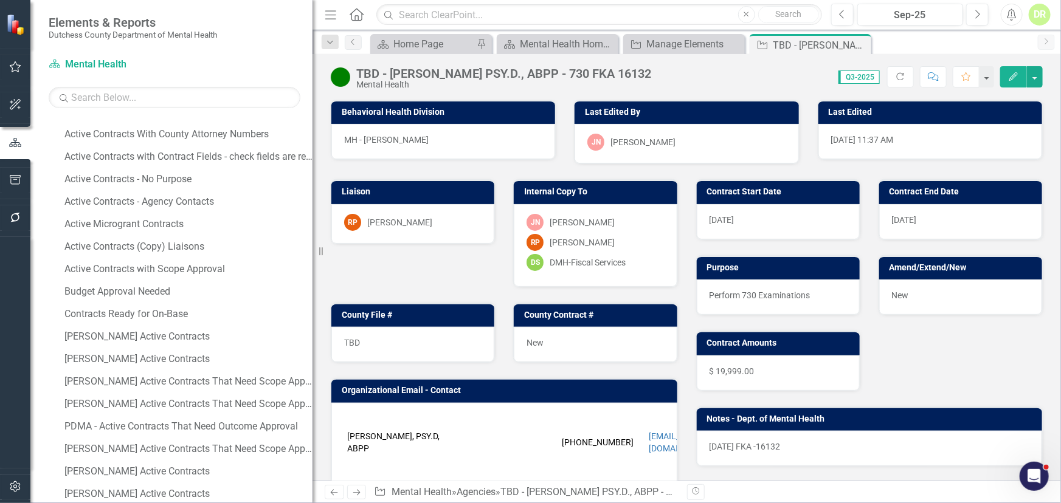
click at [932, 78] on icon "Comment" at bounding box center [933, 76] width 11 height 9
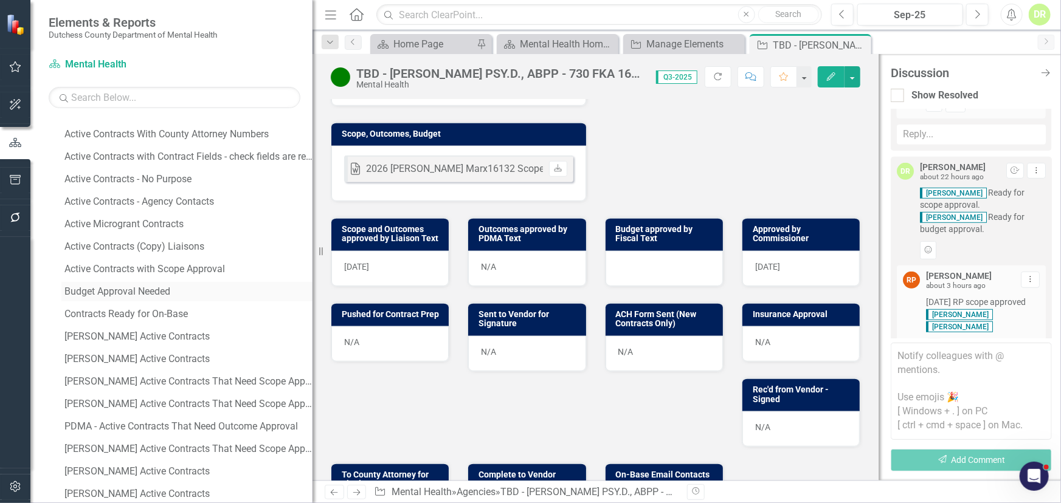
drag, startPoint x: 858, startPoint y: 43, endPoint x: 243, endPoint y: 298, distance: 665.7
click at [0, 0] on icon "Close" at bounding box center [0, 0] width 0 height 0
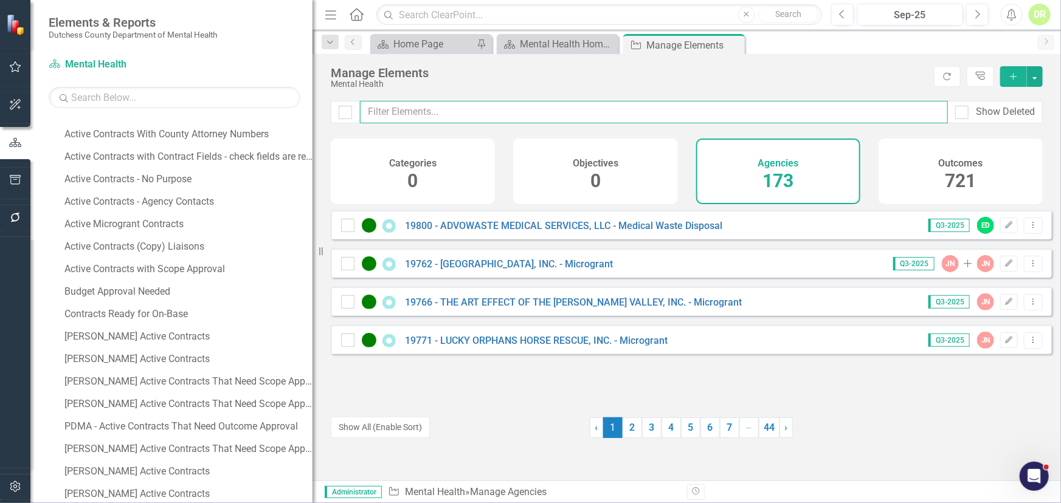
click at [439, 107] on input "text" at bounding box center [654, 112] width 588 height 22
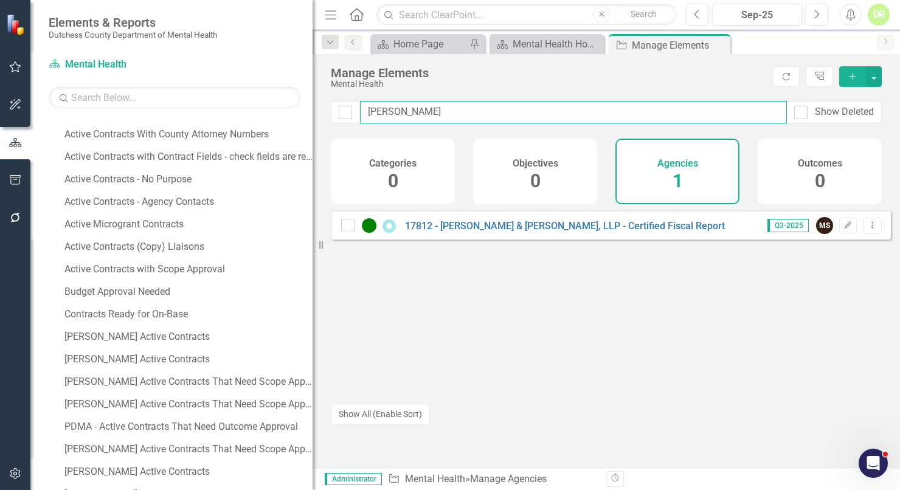
type input "[PERSON_NAME]"
